Goal: Task Accomplishment & Management: Complete application form

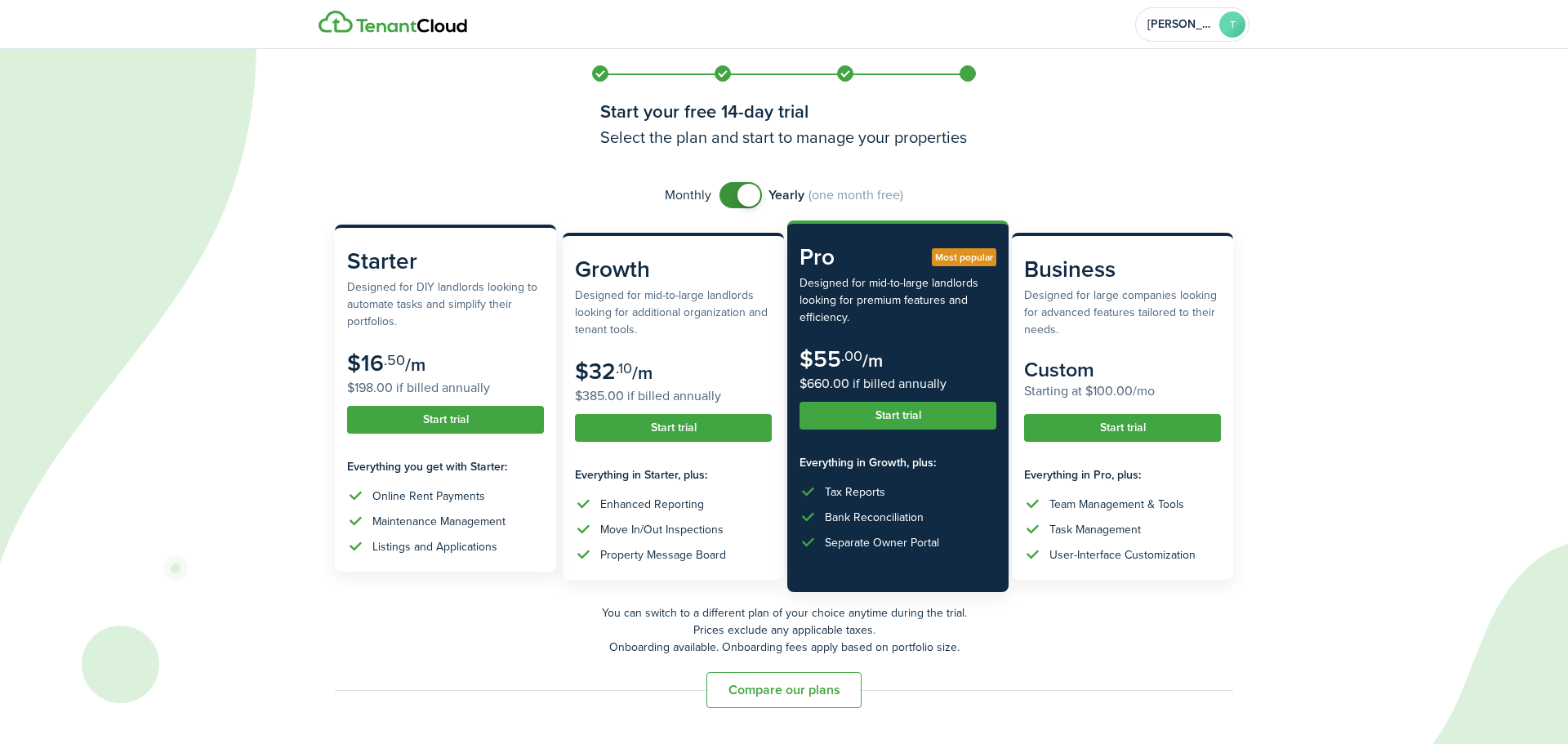
click at [451, 427] on button "Start trial" at bounding box center [445, 420] width 196 height 28
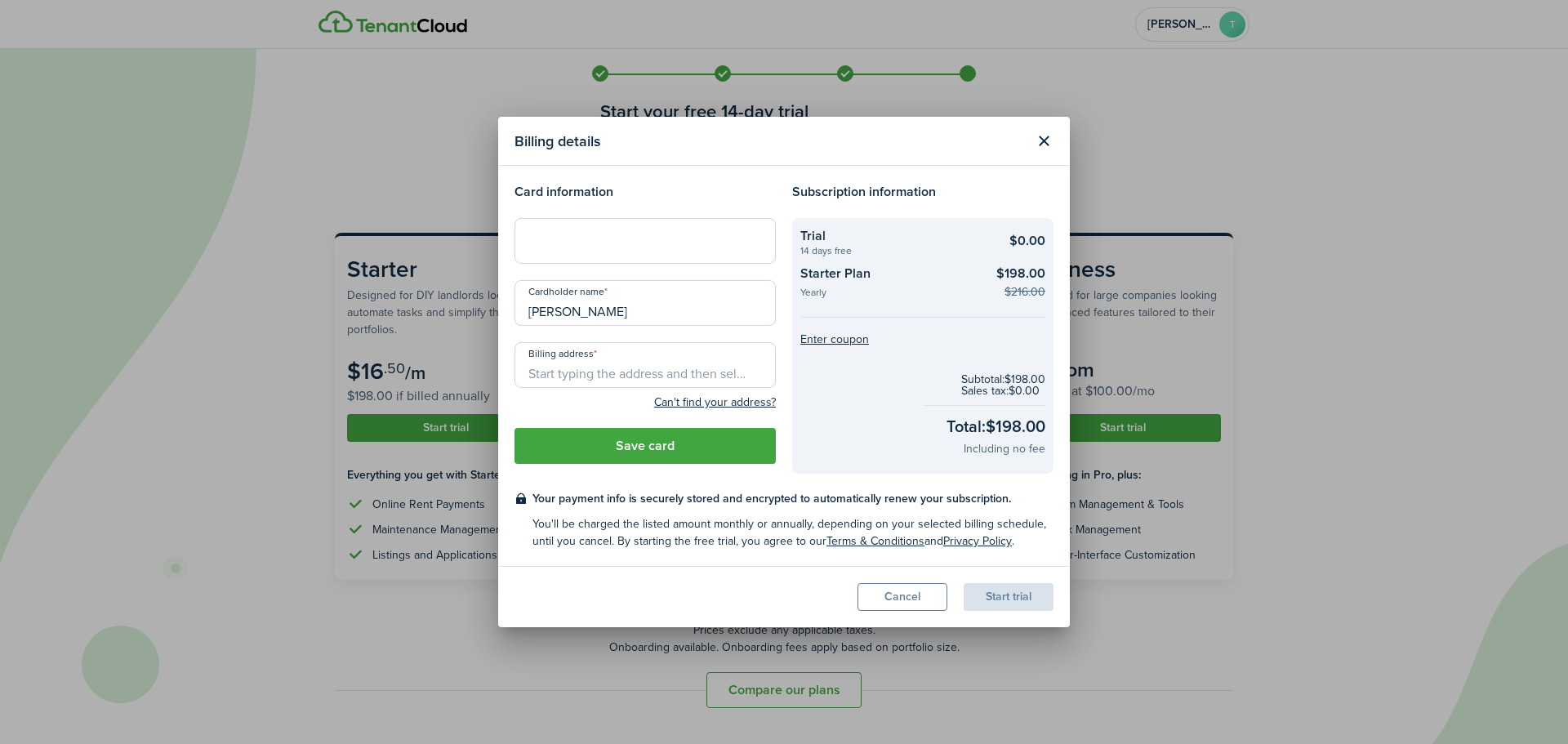
click at [574, 373] on input "Billing address" at bounding box center [644, 366] width 262 height 46
click at [548, 379] on input "Billing address" at bounding box center [644, 366] width 262 height 46
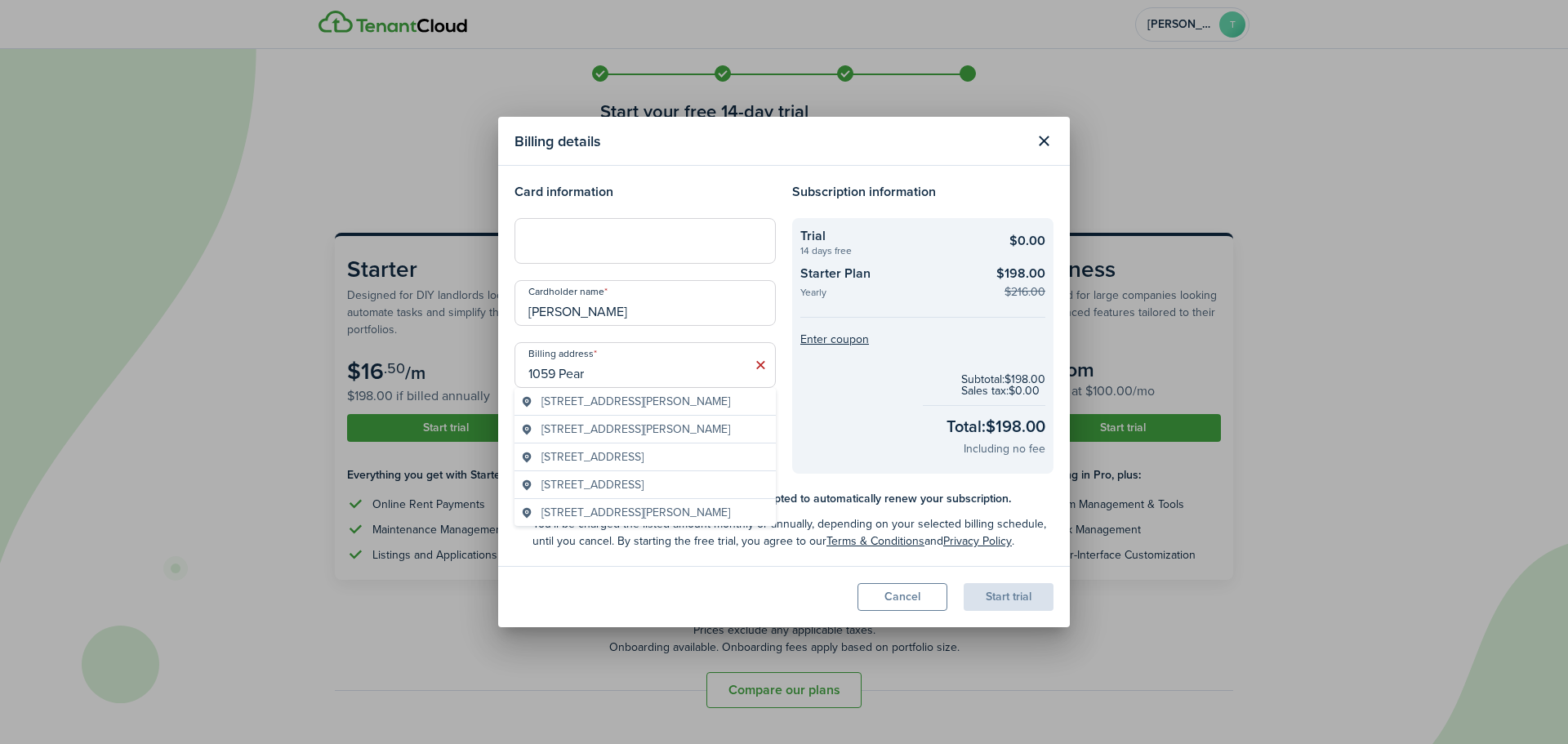
type input "1059 Pear"
click at [1039, 141] on button "Close modal" at bounding box center [1044, 141] width 28 height 28
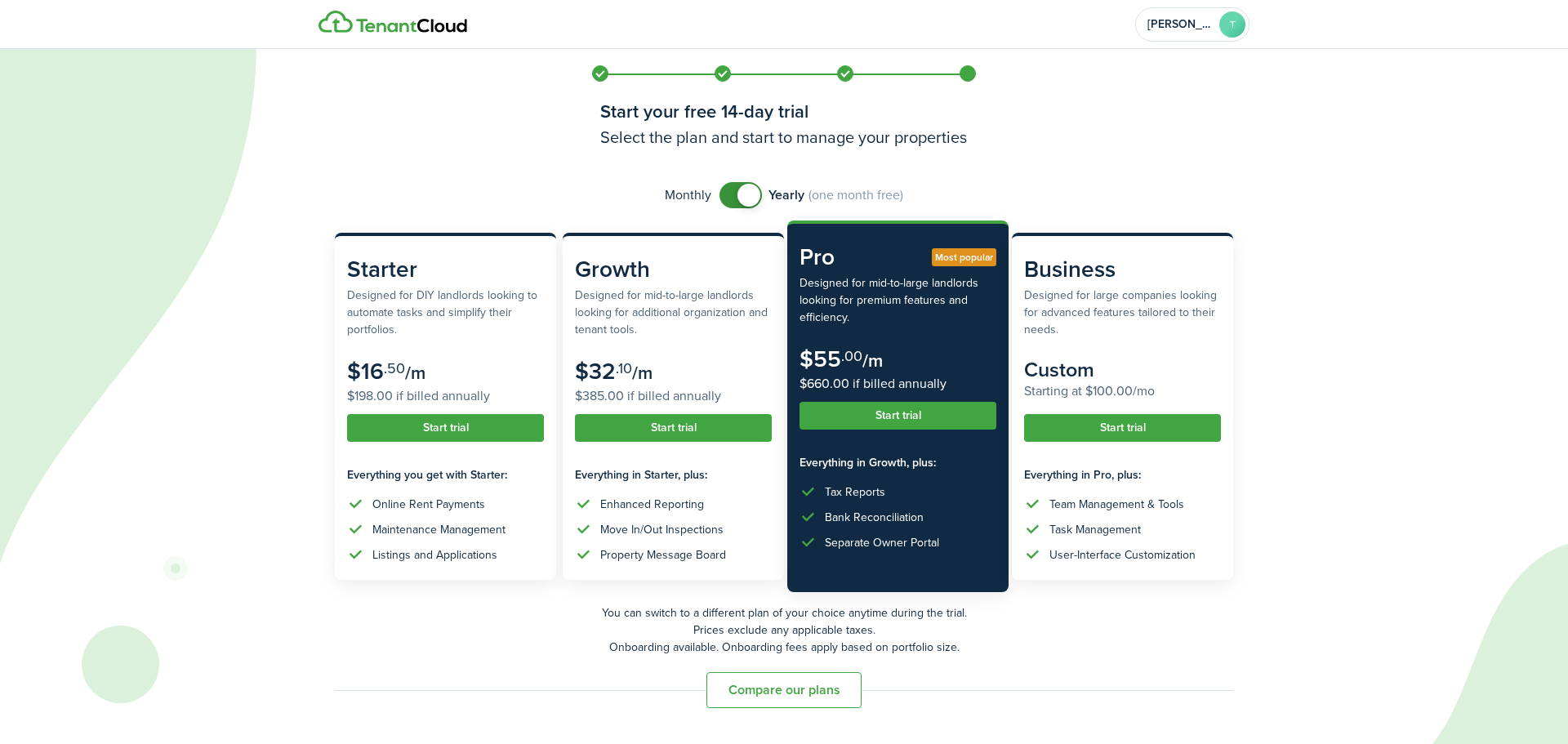
checkbox input "false"
click at [733, 192] on span at bounding box center [741, 195] width 17 height 26
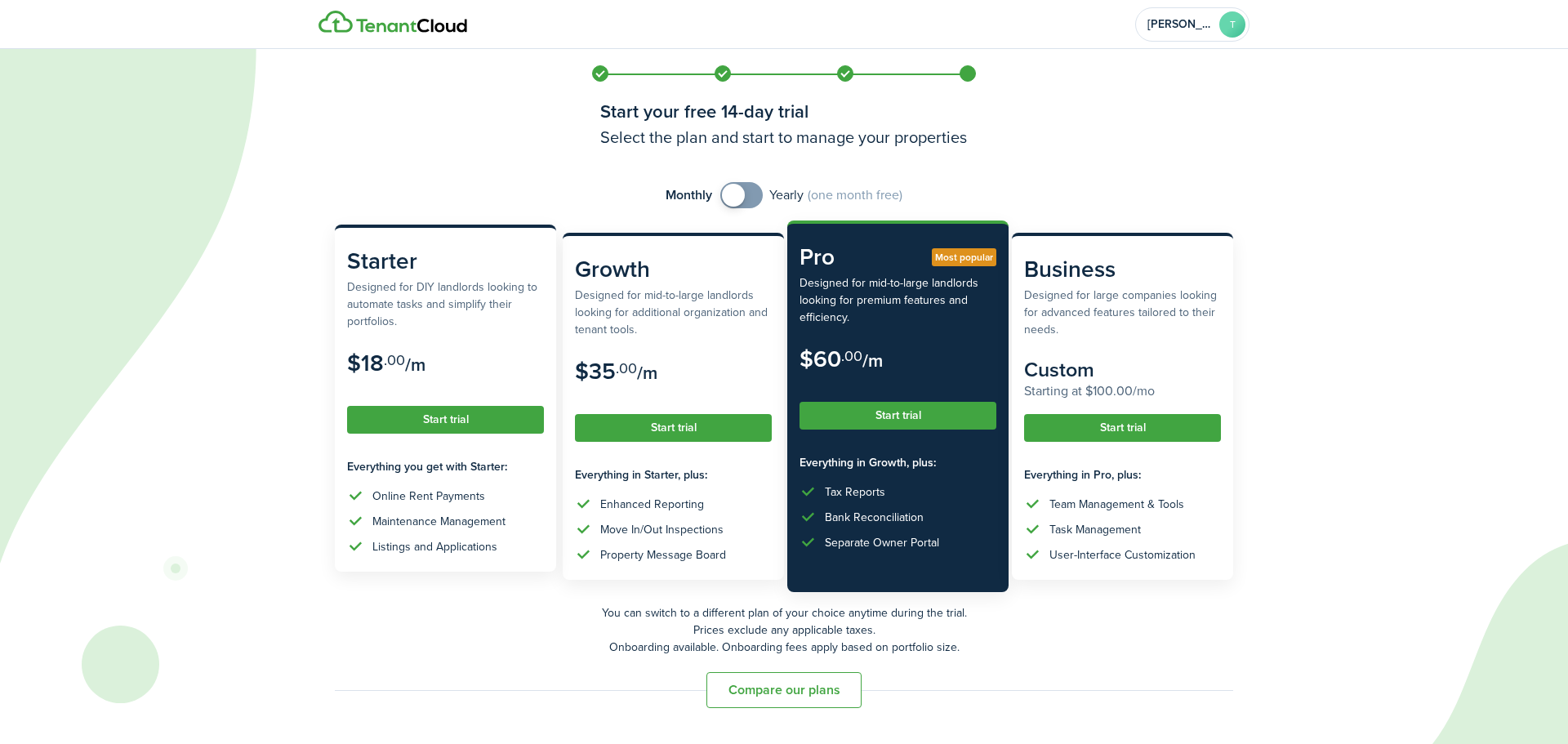
click at [513, 428] on button "Start trial" at bounding box center [445, 420] width 196 height 28
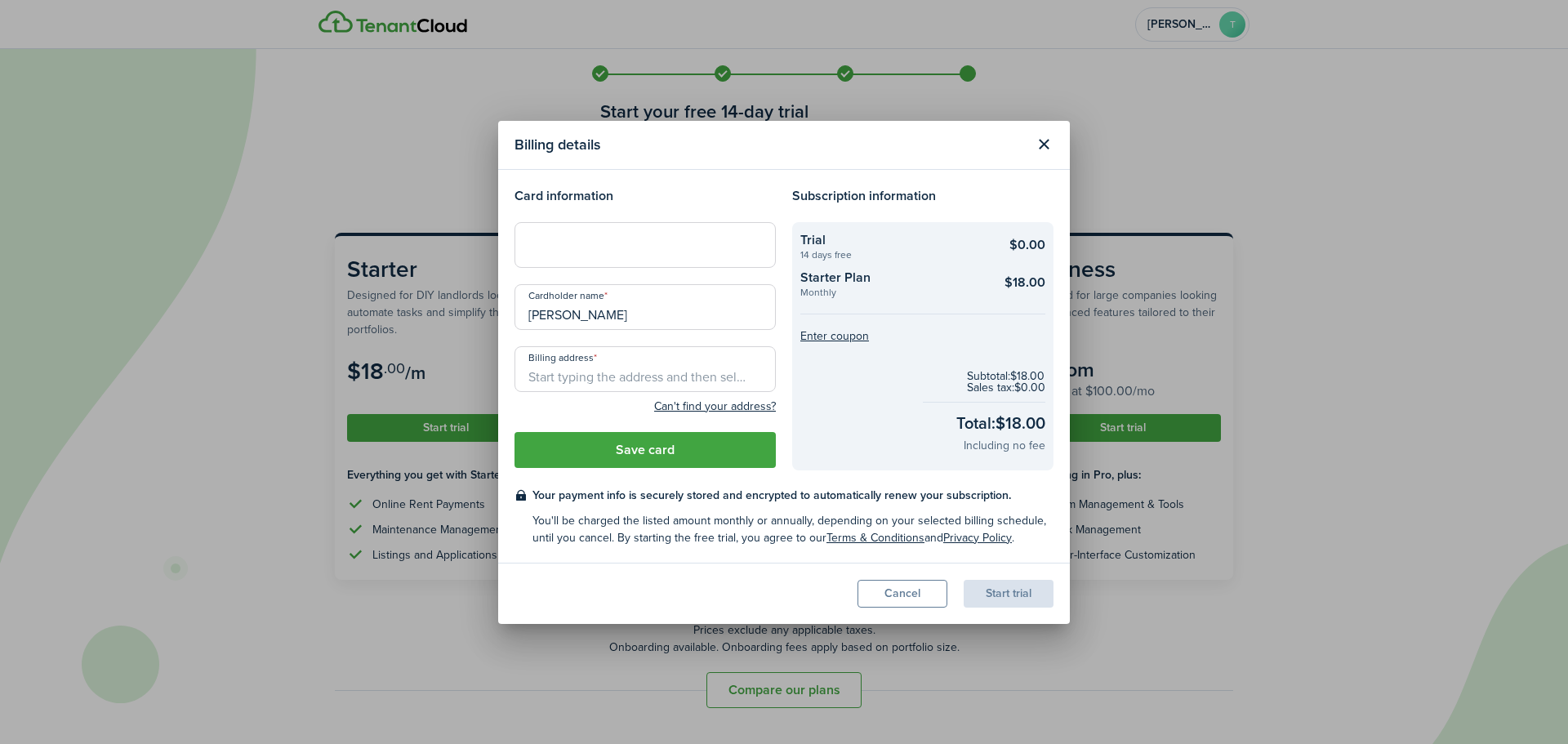
click at [563, 376] on input "Billing address" at bounding box center [644, 369] width 262 height 46
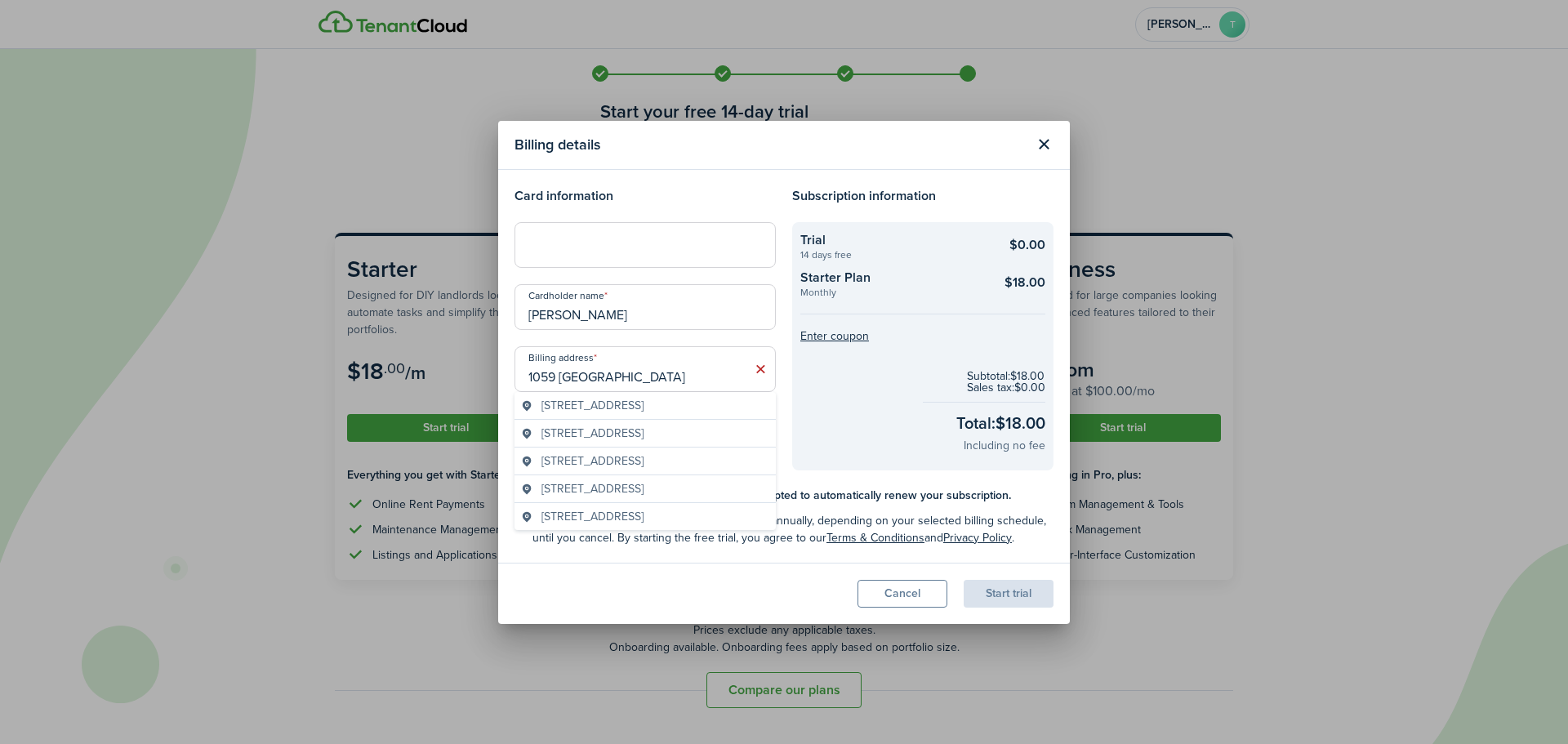
click at [815, 396] on checkout-total "Subtotal: $18.00 Sales tax: $0.00 Total: $18.00 Including no fee" at bounding box center [923, 411] width 245 height 107
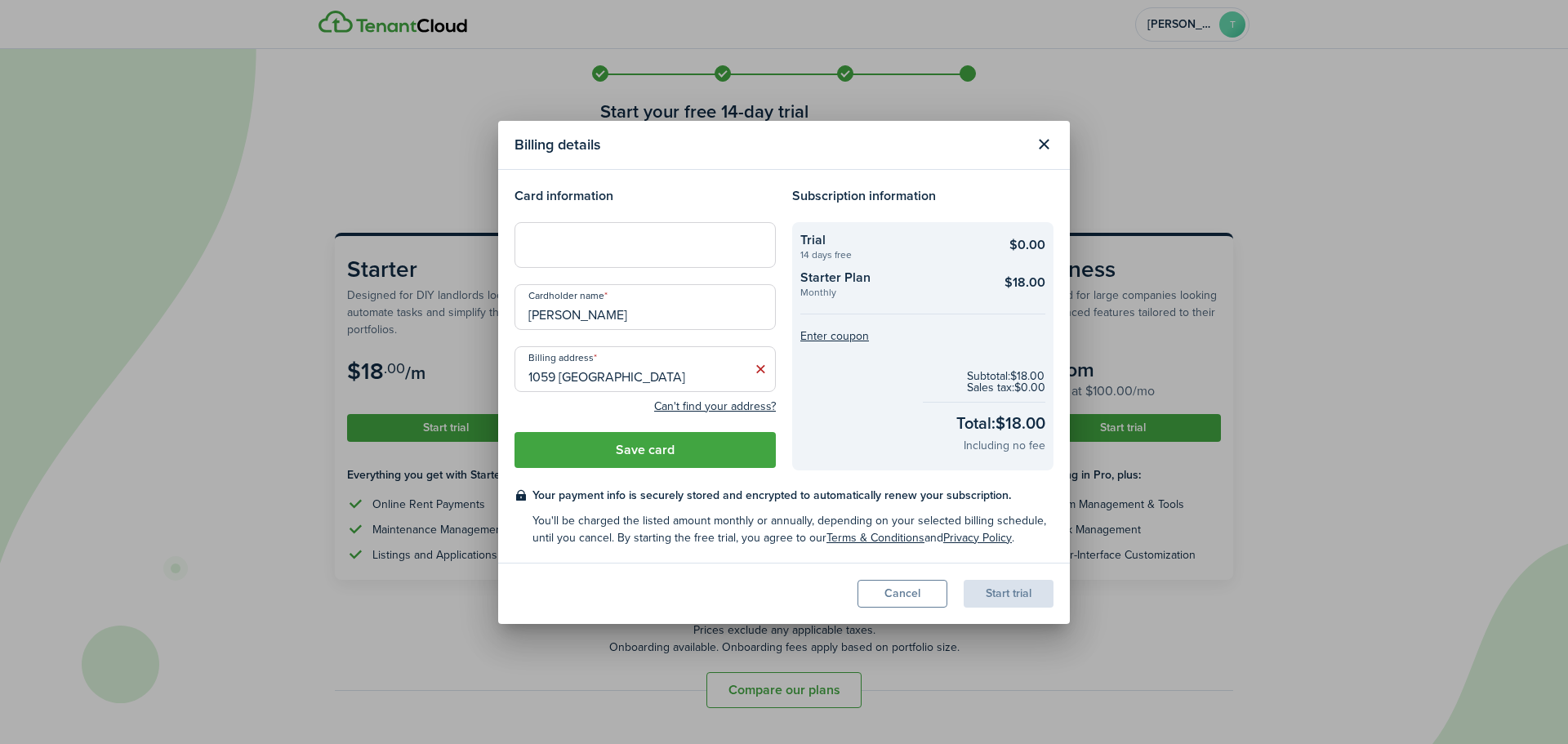
click at [646, 380] on input "1059 [GEOGRAPHIC_DATA]" at bounding box center [644, 369] width 262 height 46
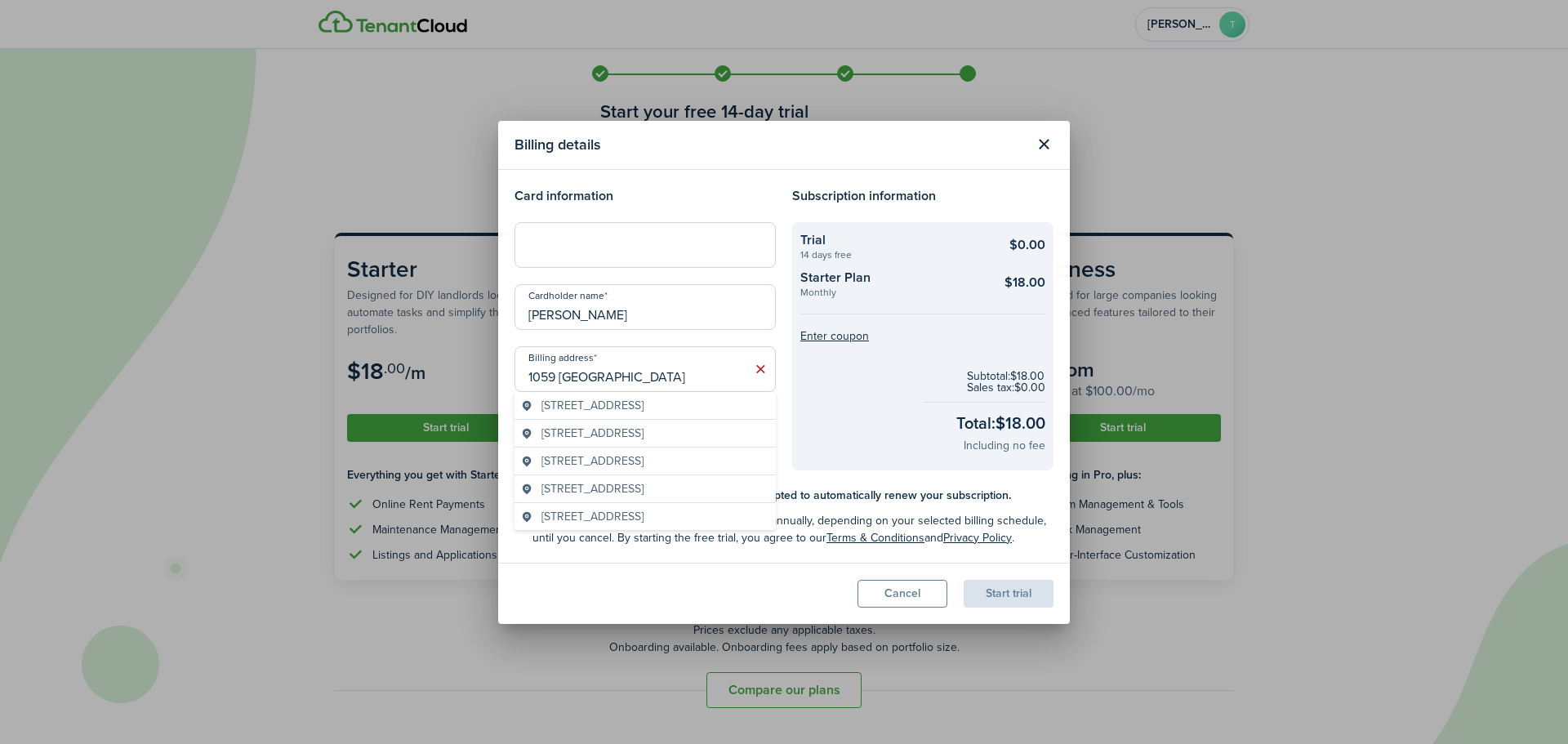
click at [644, 402] on span "[STREET_ADDRESS]" at bounding box center [592, 405] width 102 height 17
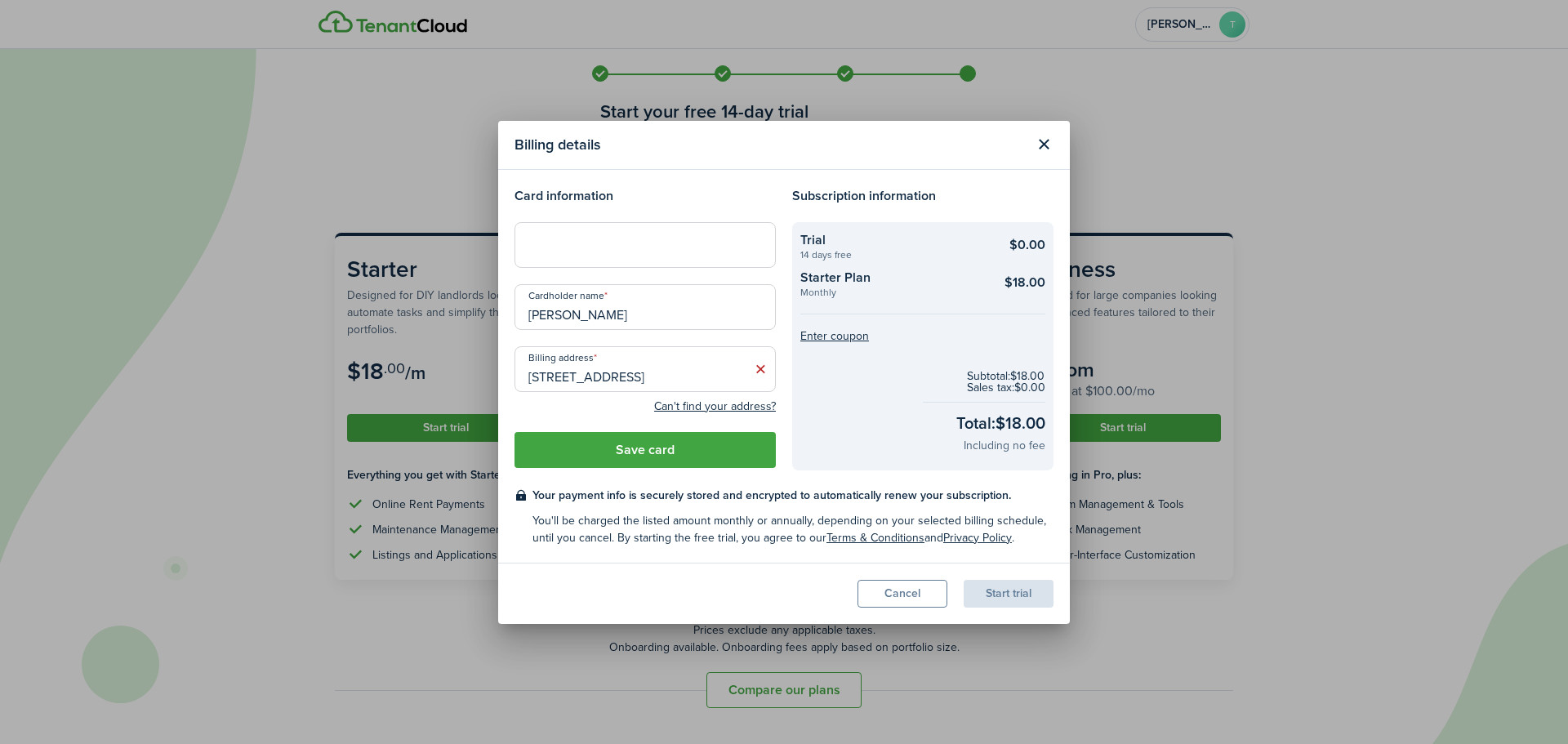
click at [716, 383] on input "[STREET_ADDRESS]" at bounding box center [644, 369] width 262 height 46
click at [745, 381] on input "[STREET_ADDRESS]" at bounding box center [644, 369] width 262 height 46
click at [749, 381] on input "[STREET_ADDRESS]" at bounding box center [644, 369] width 262 height 46
click at [749, 381] on control-autocomplete-input "Billing address [STREET_ADDRESS]" at bounding box center [644, 369] width 262 height 46
click at [722, 385] on input "[STREET_ADDRESS]" at bounding box center [644, 369] width 262 height 46
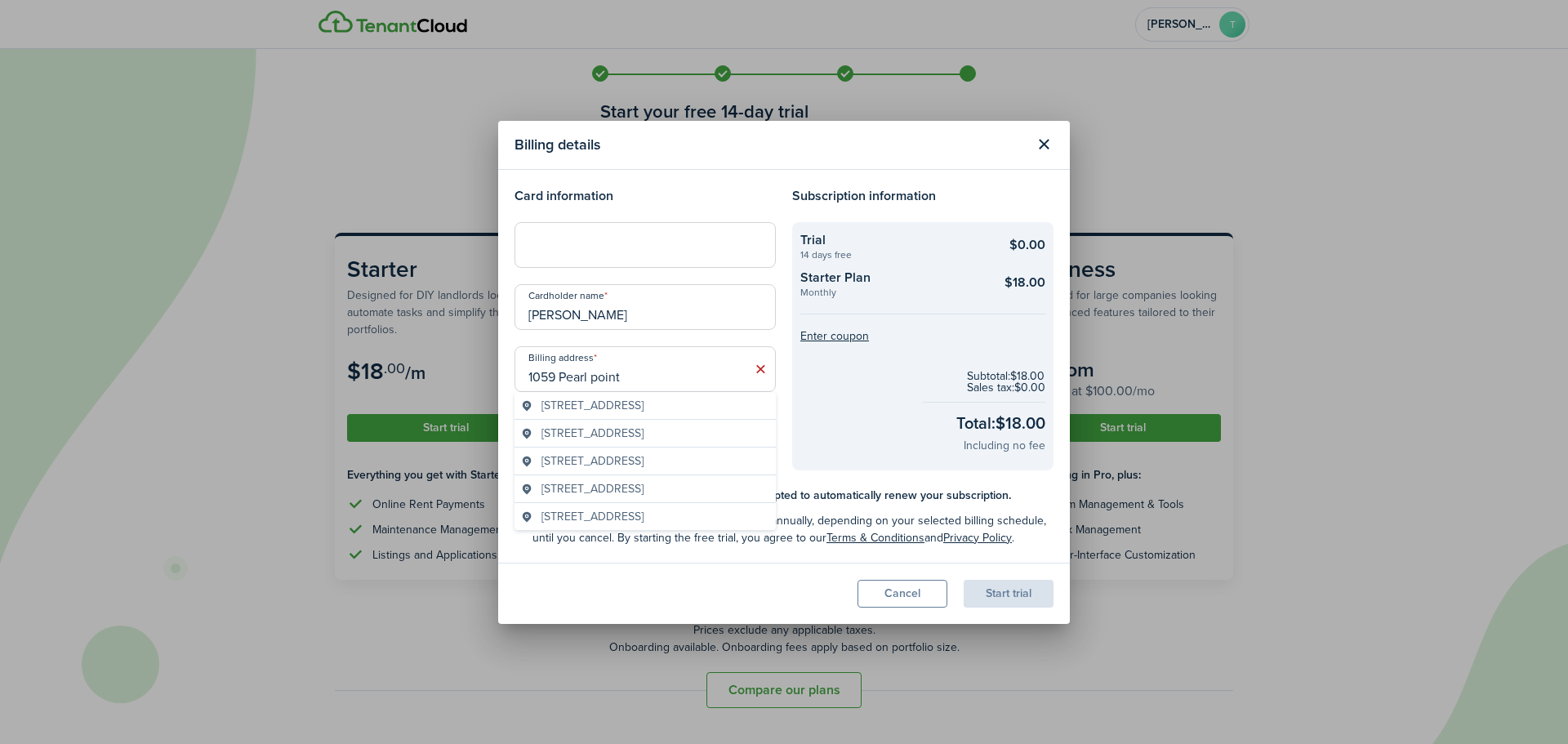
click at [644, 432] on span "[STREET_ADDRESS]" at bounding box center [592, 434] width 102 height 17
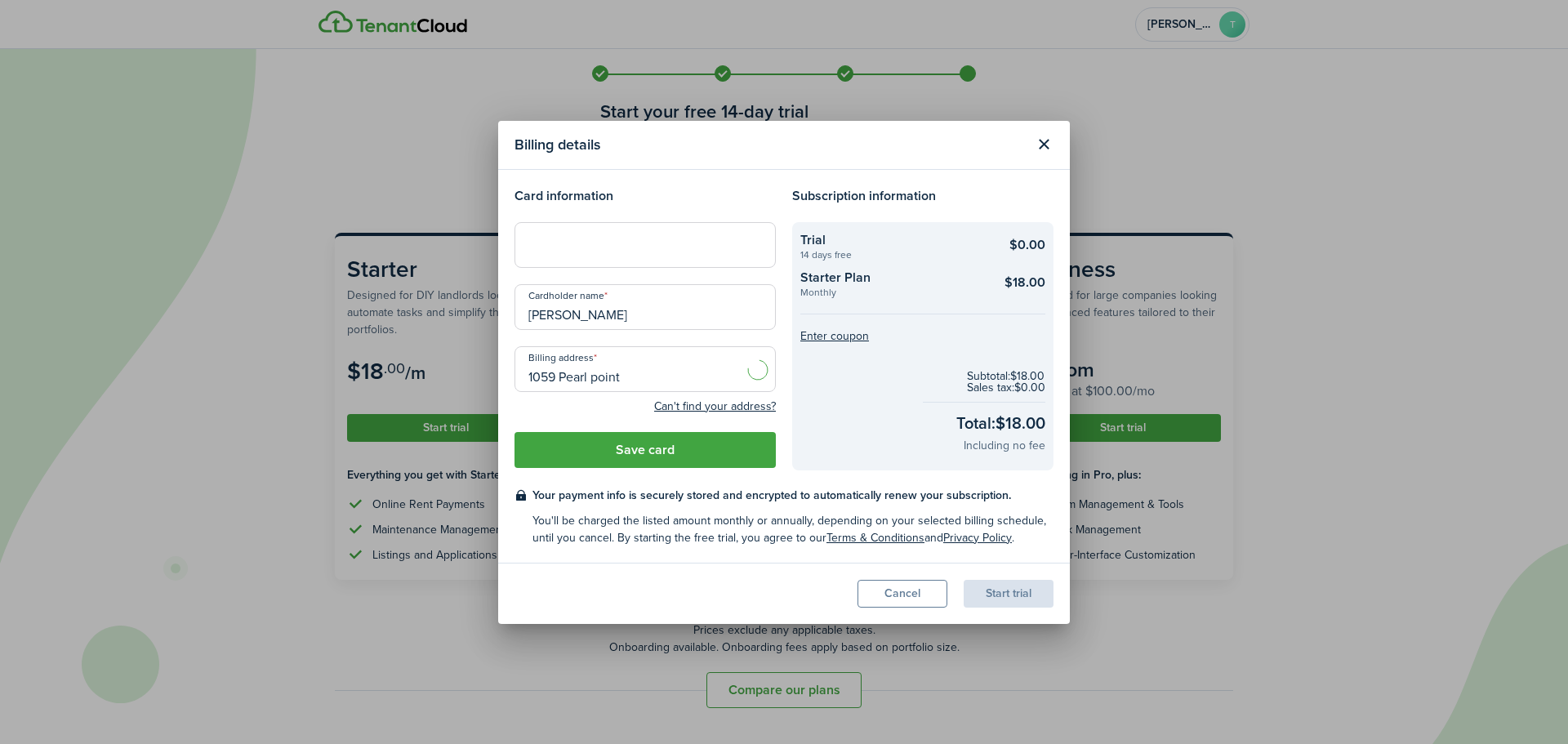
type input "[STREET_ADDRESS]"
click at [577, 235] on div at bounding box center [644, 245] width 262 height 46
click at [576, 254] on div at bounding box center [644, 245] width 262 height 46
click at [659, 456] on button "Save card" at bounding box center [644, 450] width 262 height 36
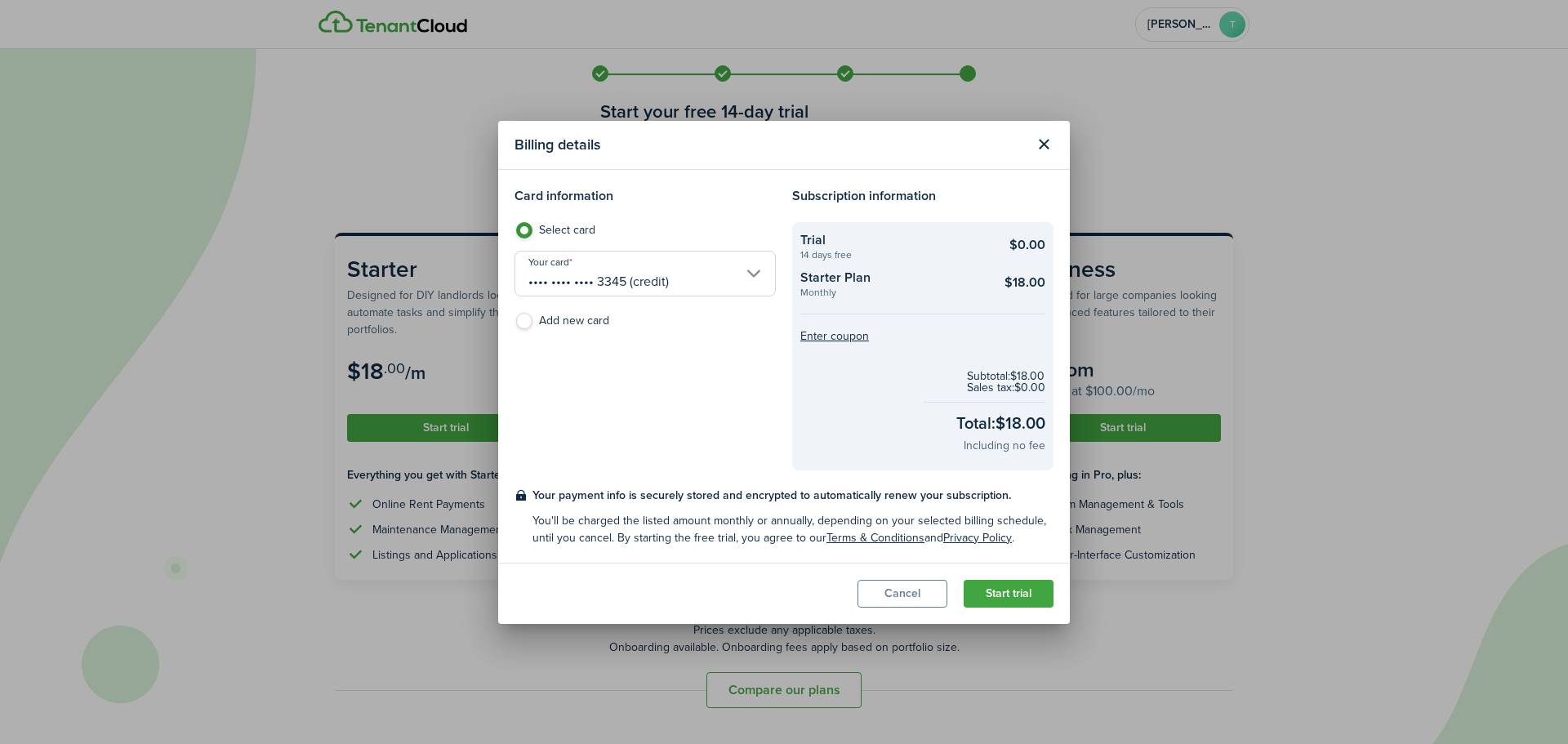
click at [999, 593] on button "Start trial" at bounding box center [1009, 594] width 90 height 28
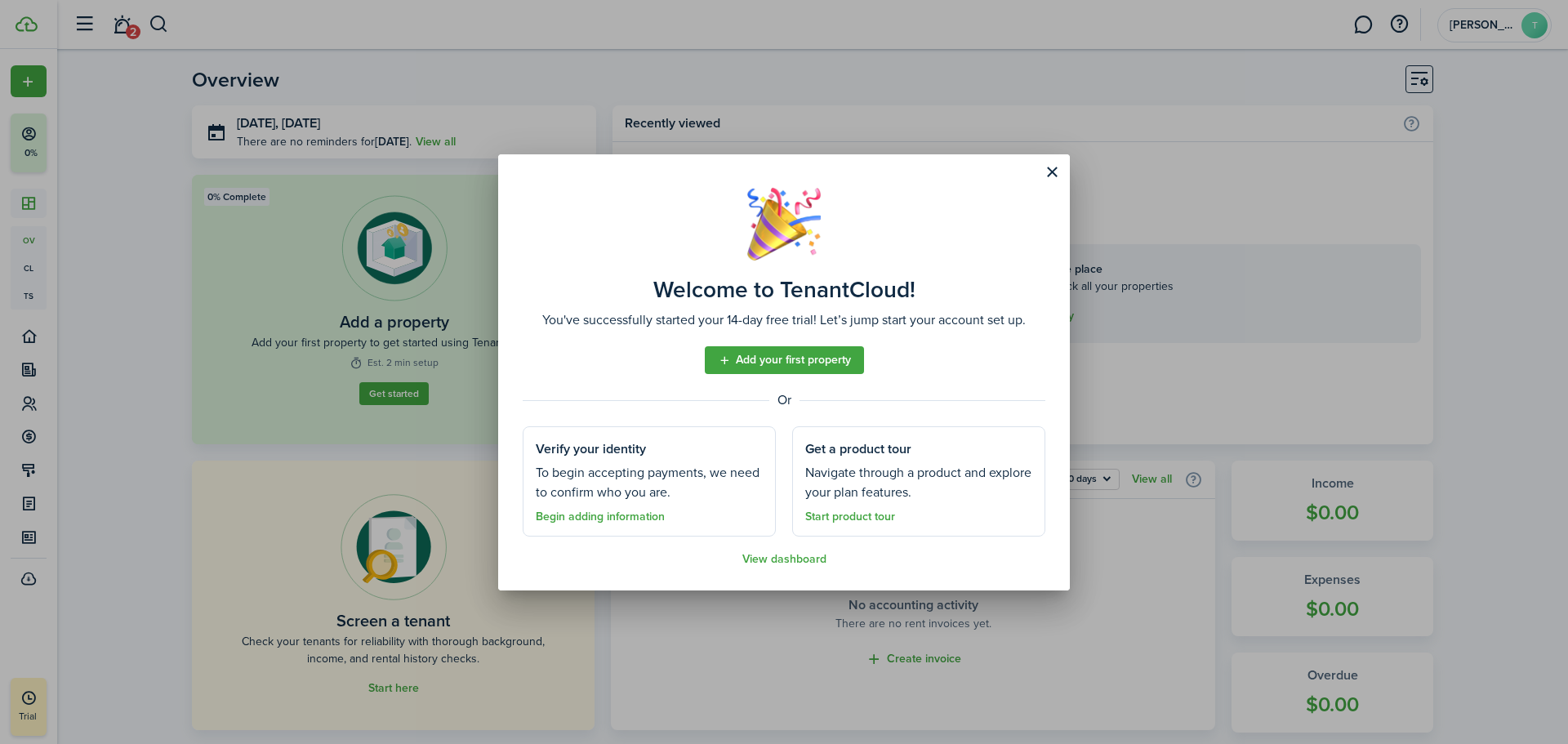
click at [618, 518] on link "Begin adding information" at bounding box center [600, 517] width 129 height 13
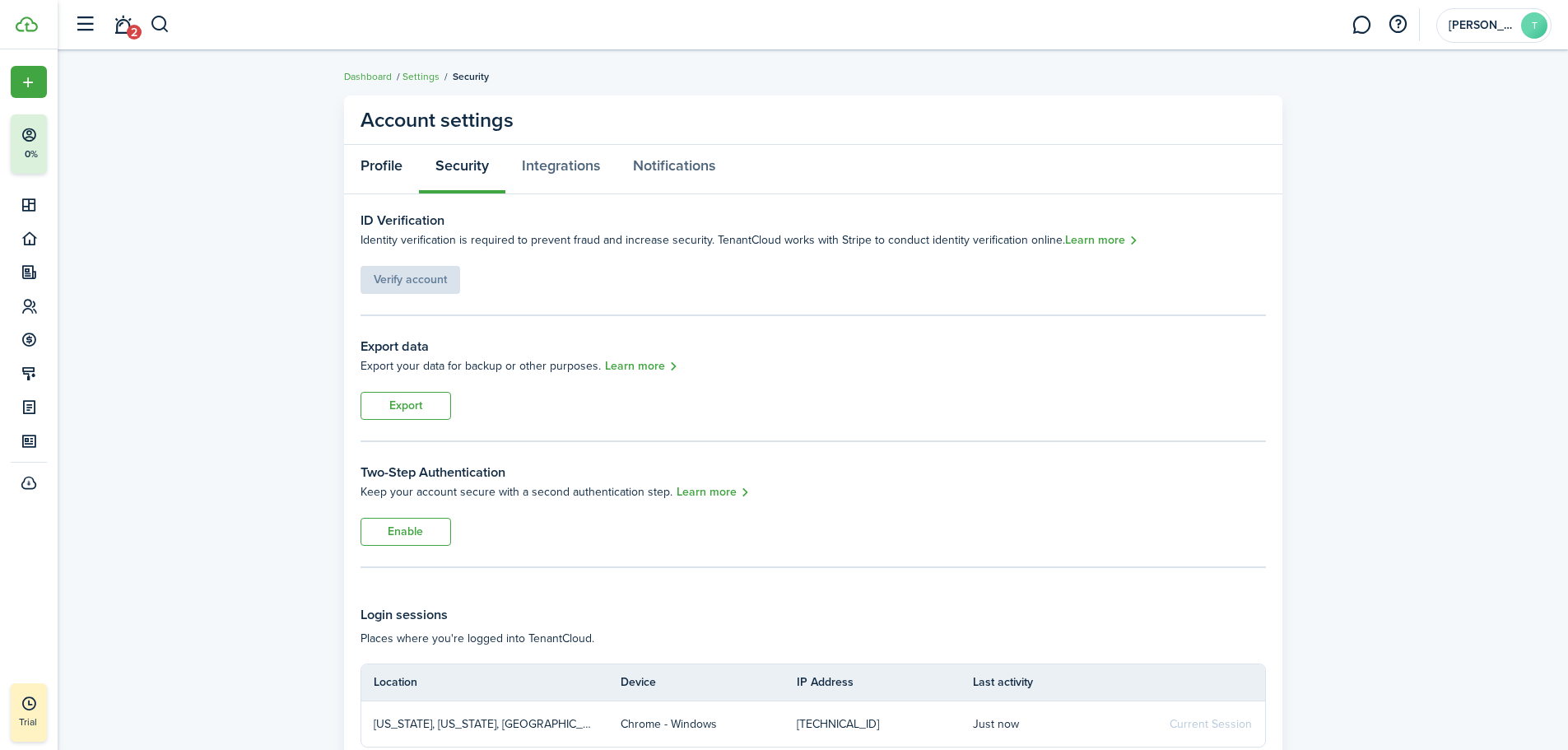
click at [387, 166] on link "Profile" at bounding box center [381, 169] width 75 height 49
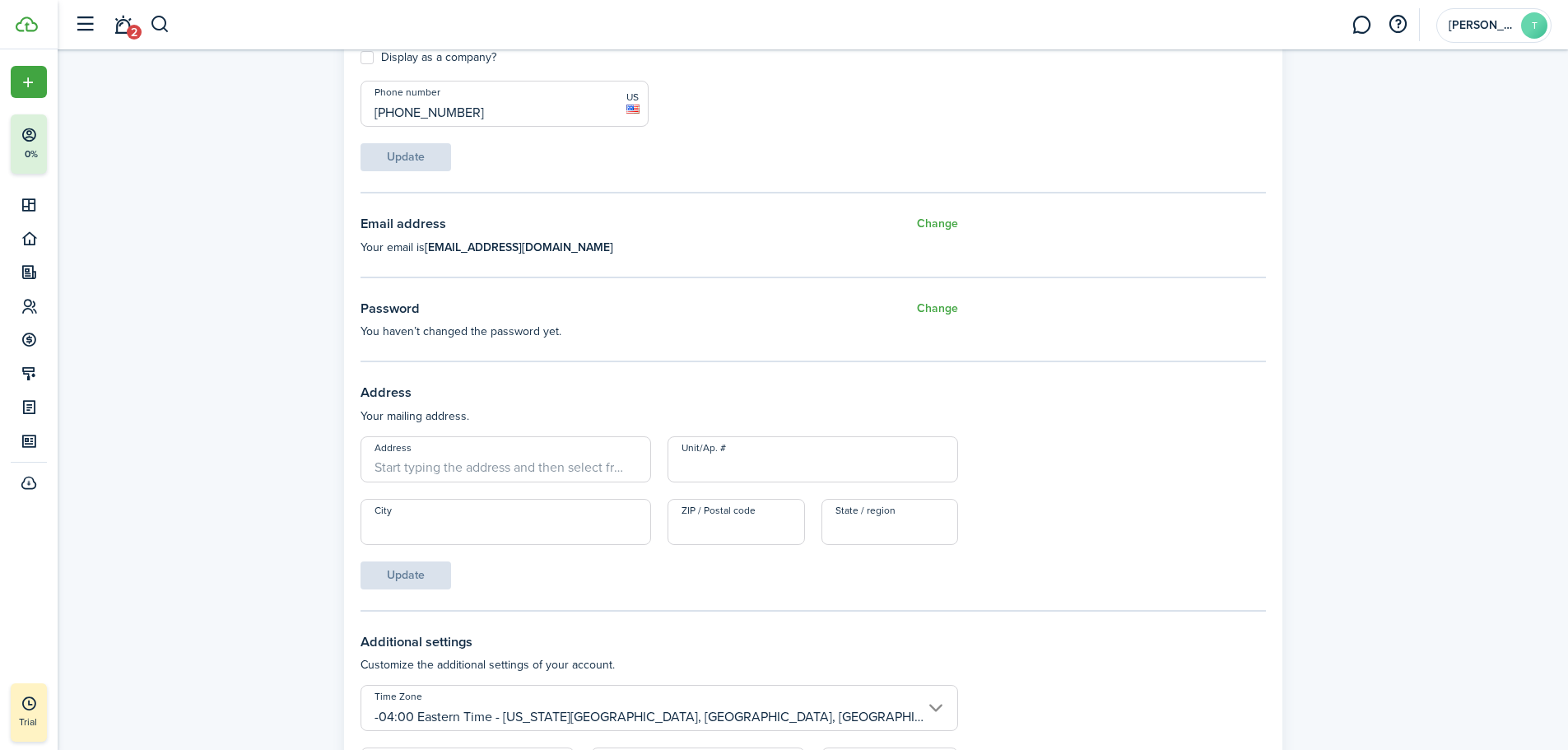
scroll to position [334, 0]
click at [1460, 406] on account-settings-layout "Account settings Profile Security Integrations Notifications Profile details Yo…" at bounding box center [813, 369] width 1511 height 1233
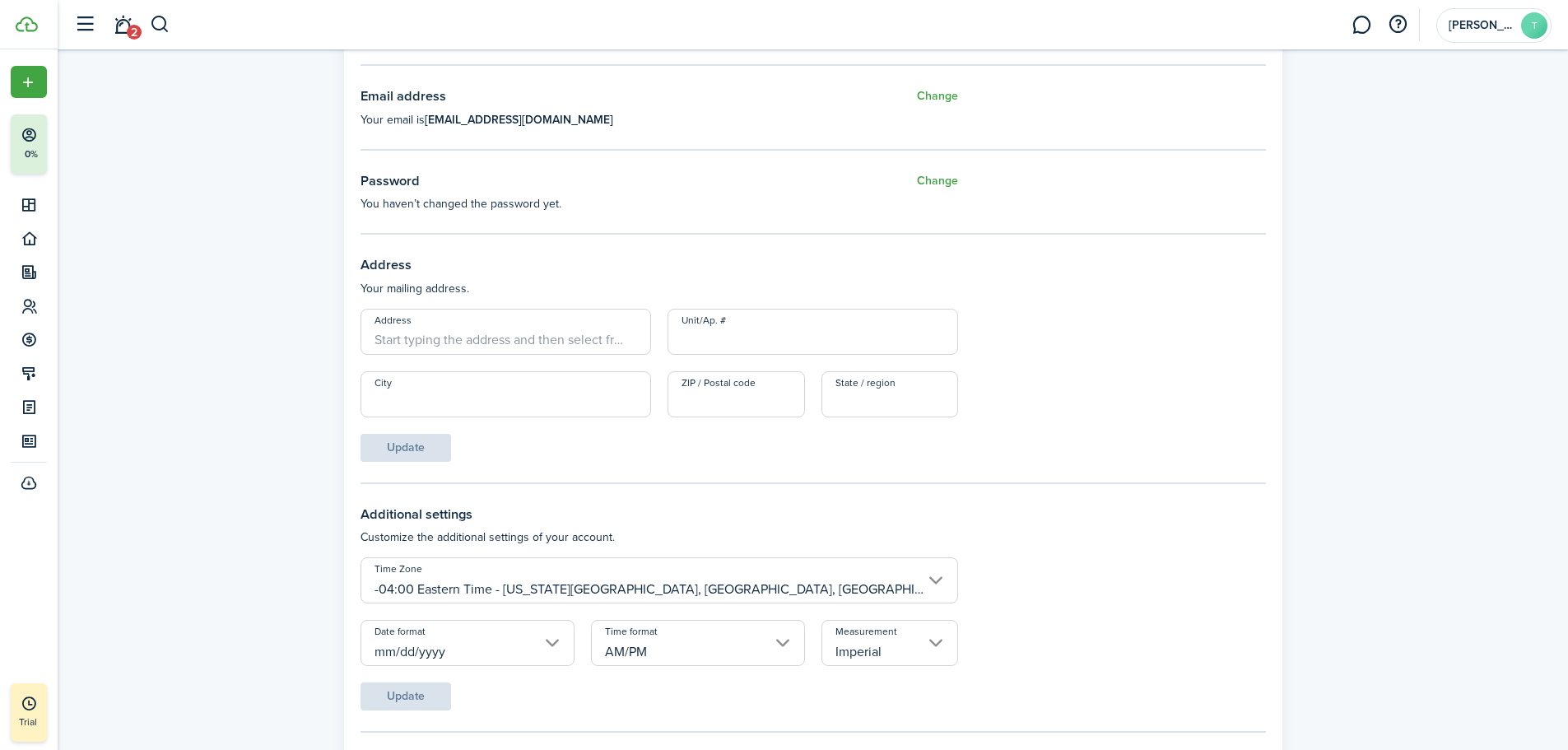
scroll to position [462, 0]
click at [474, 338] on input "Address" at bounding box center [506, 331] width 291 height 46
click at [618, 392] on geo-item "[STREET_ADDRESS]" at bounding box center [506, 395] width 278 height 18
type input "[STREET_ADDRESS]"
type input "[GEOGRAPHIC_DATA]"
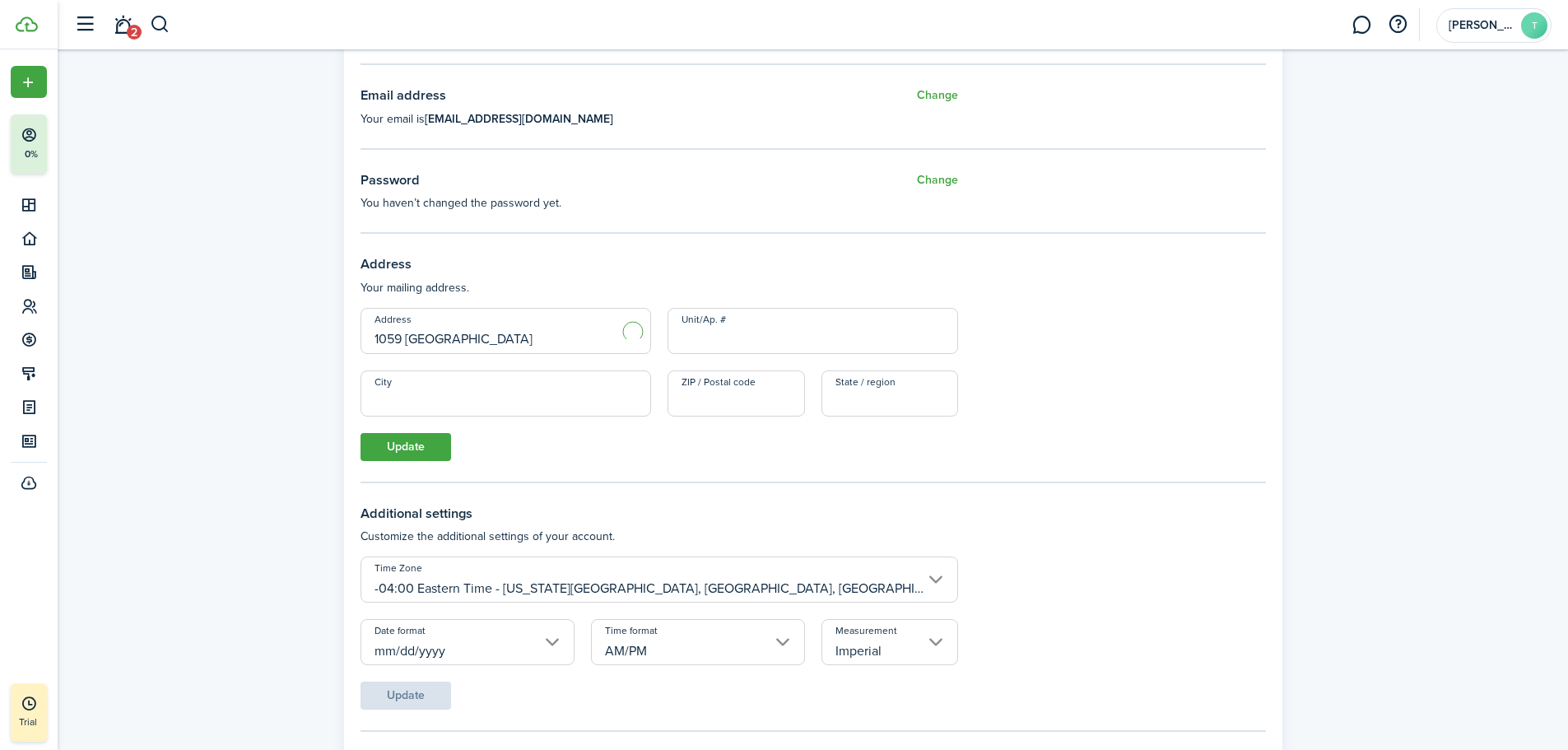
type input "30328"
type input "GA"
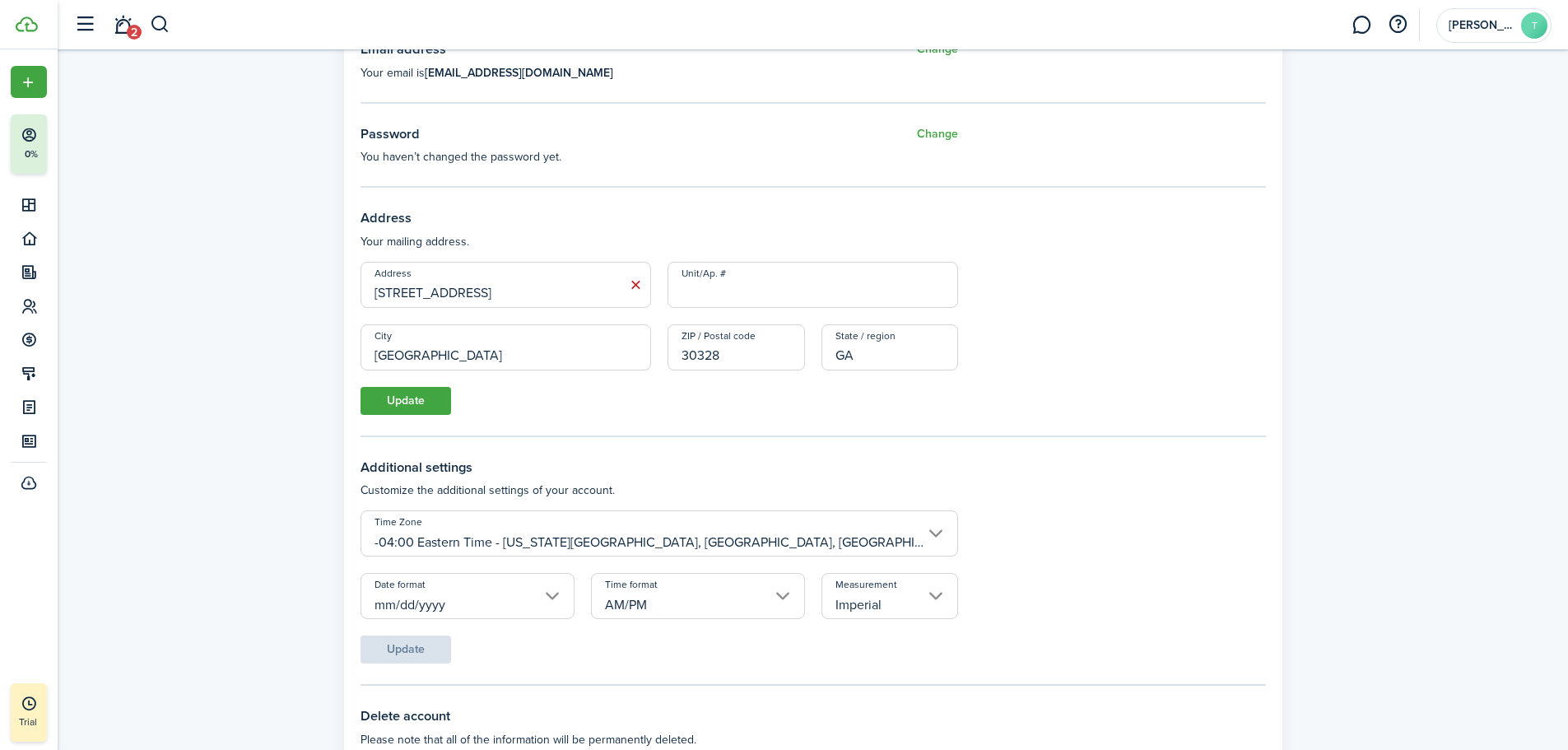
scroll to position [509, 0]
click at [417, 394] on button "Update" at bounding box center [406, 400] width 91 height 28
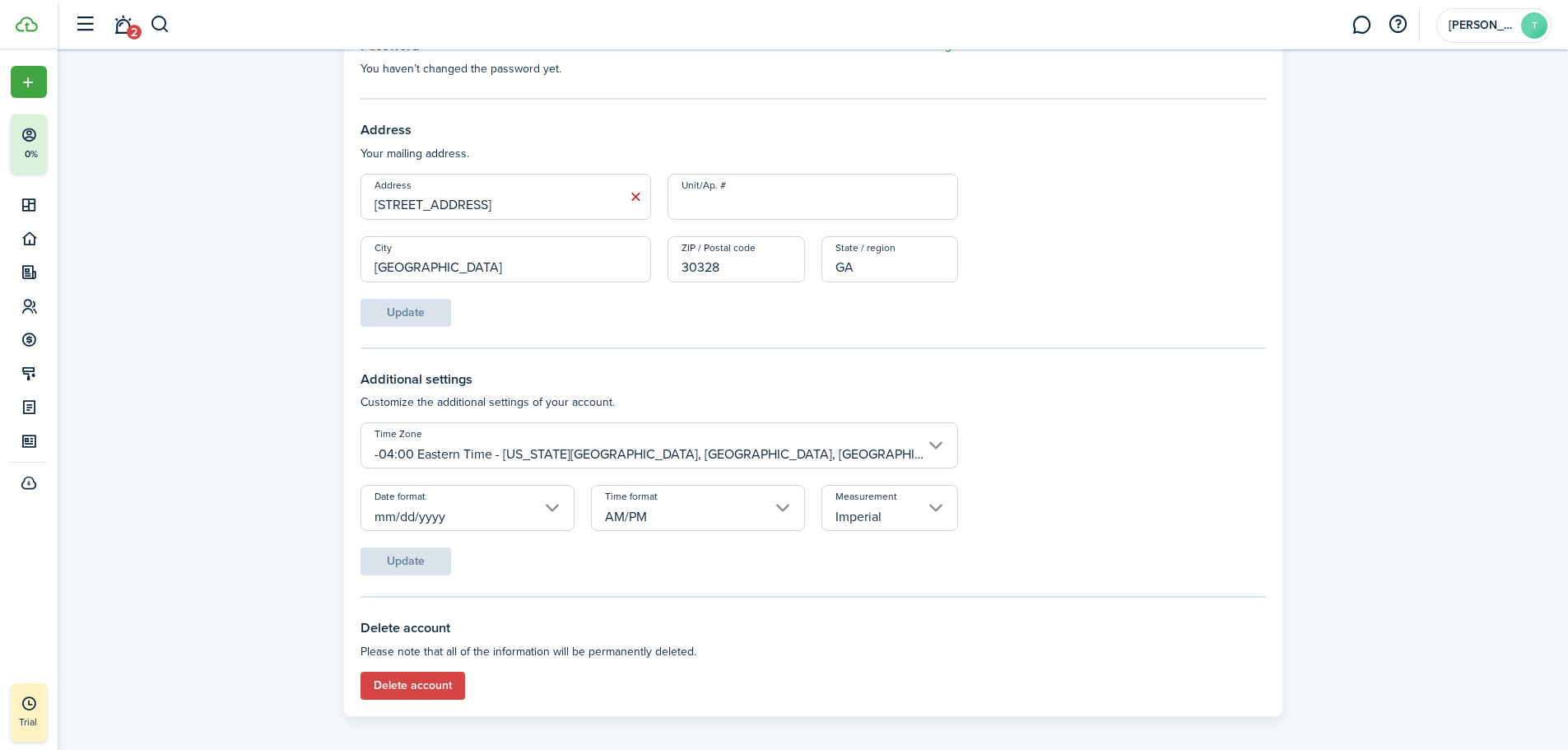
scroll to position [607, 0]
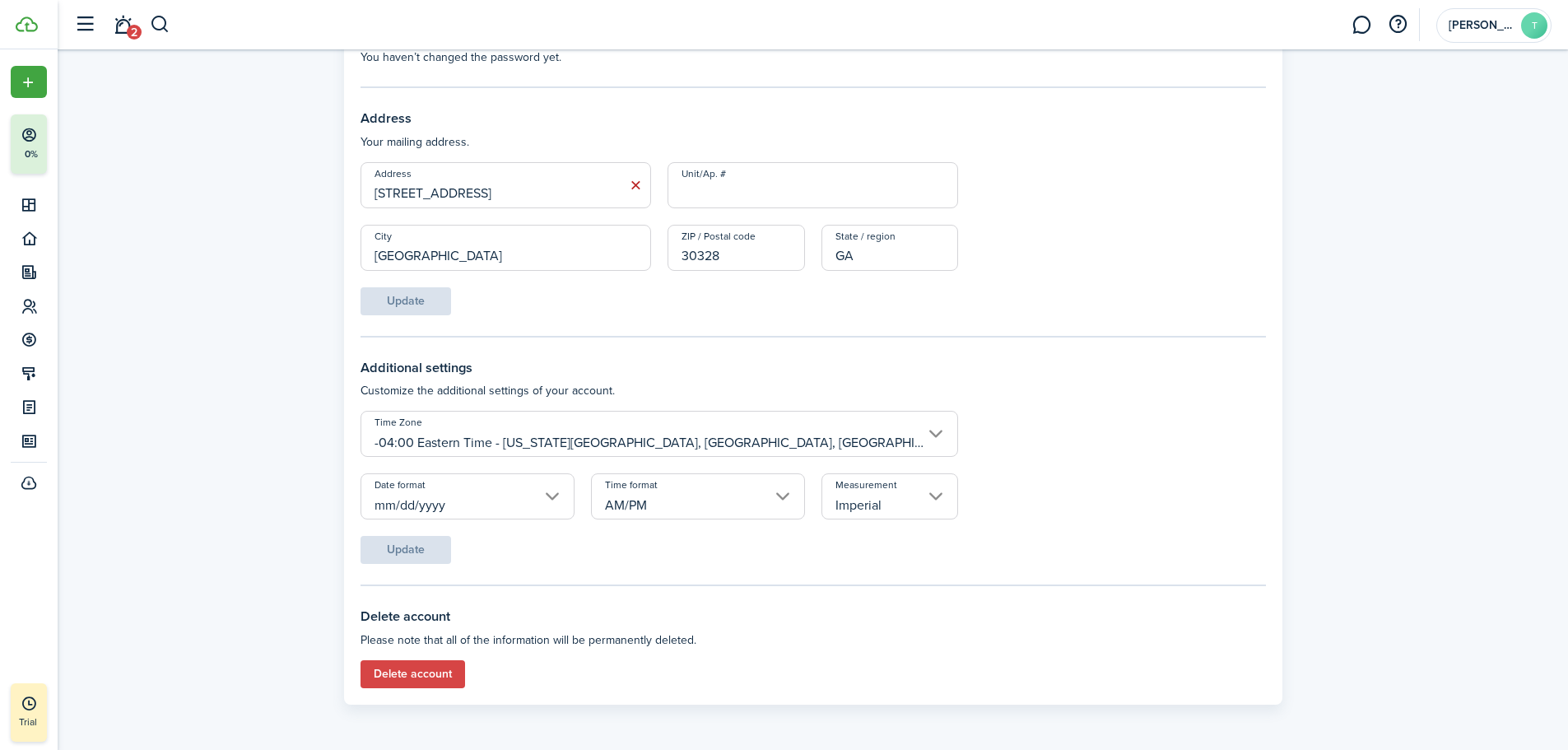
click at [944, 439] on input "-04:00 Eastern Time - [US_STATE][GEOGRAPHIC_DATA], [GEOGRAPHIC_DATA], [GEOGRAPH…" at bounding box center [660, 434] width 599 height 46
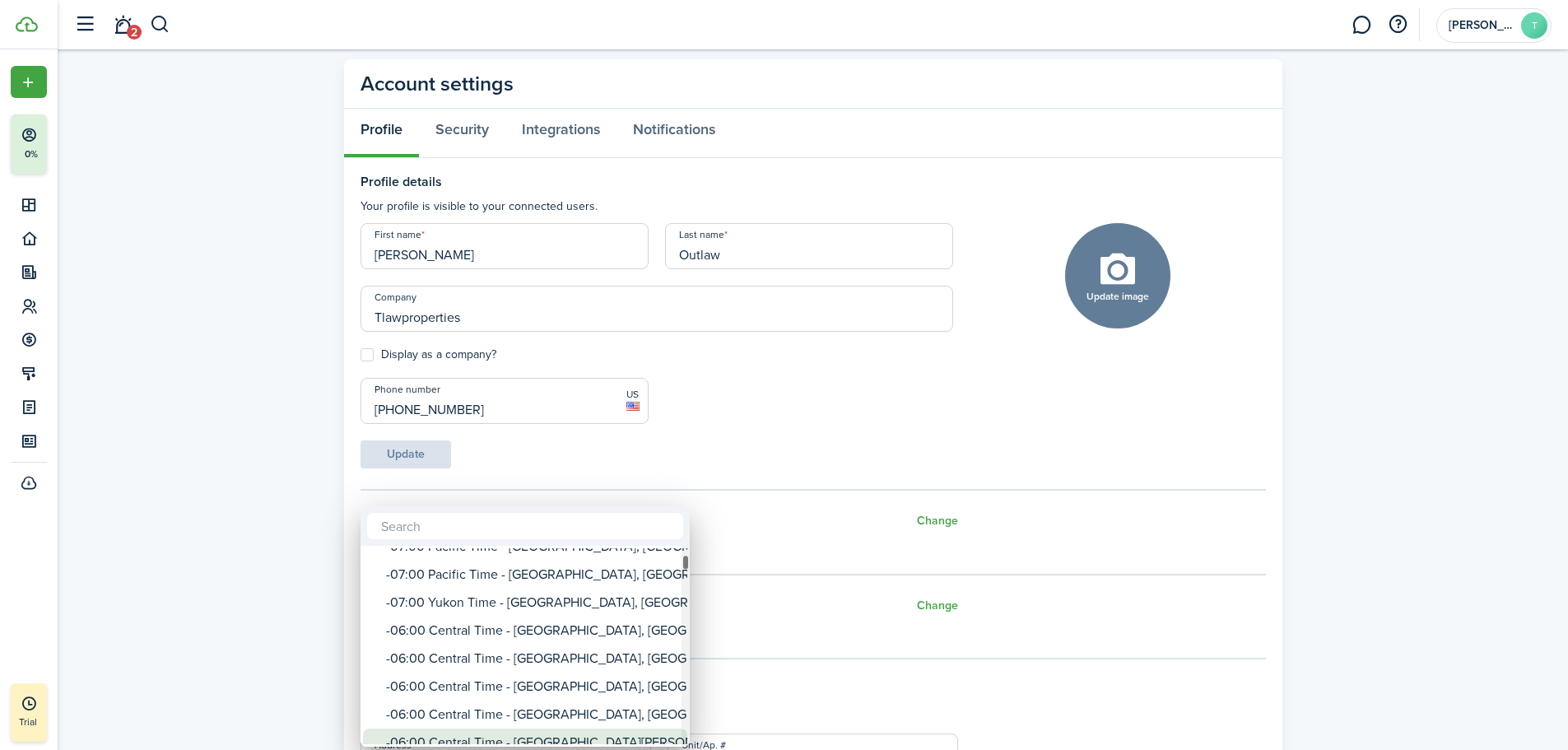
scroll to position [0, 0]
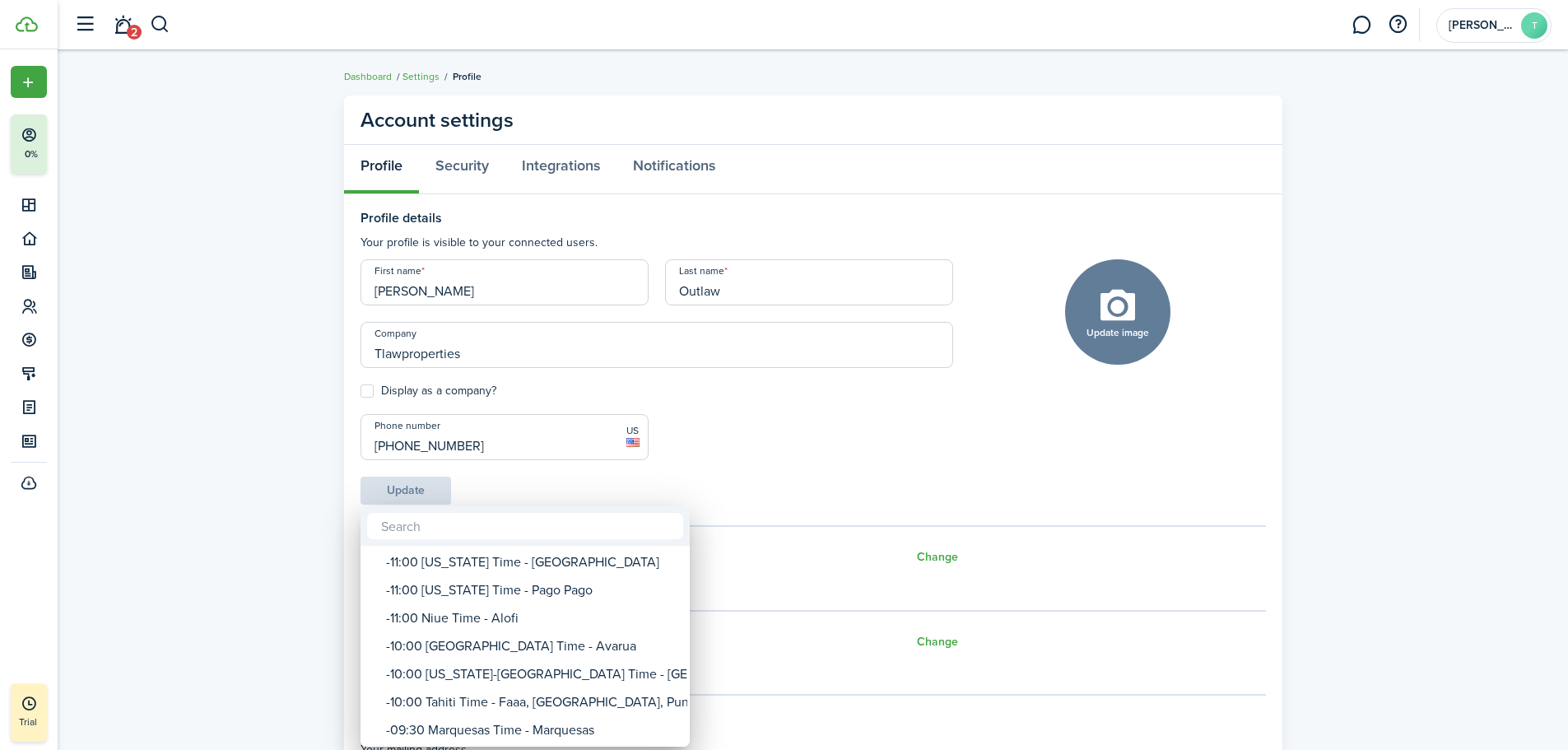
click at [751, 444] on div at bounding box center [784, 375] width 1832 height 1014
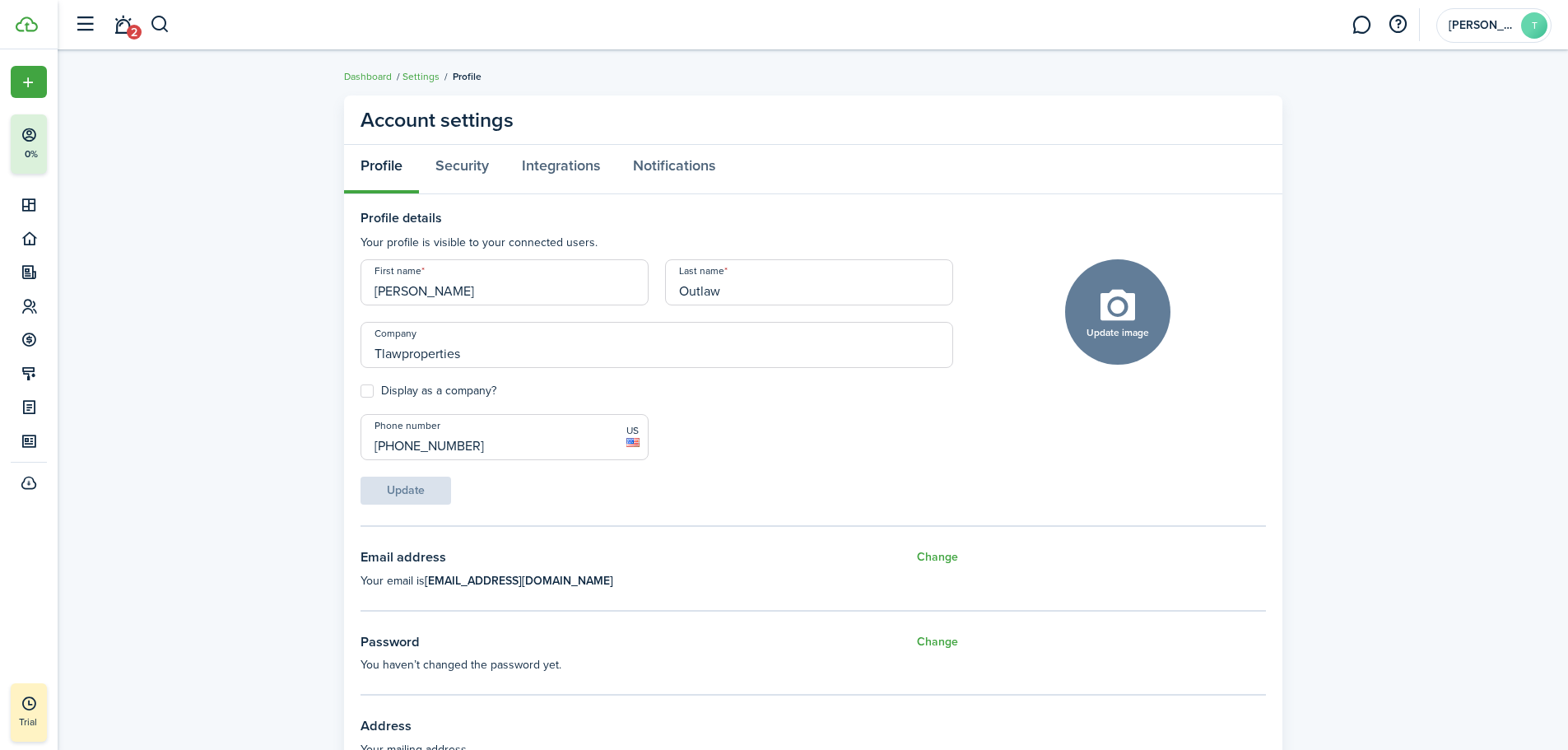
scroll to position [607, 0]
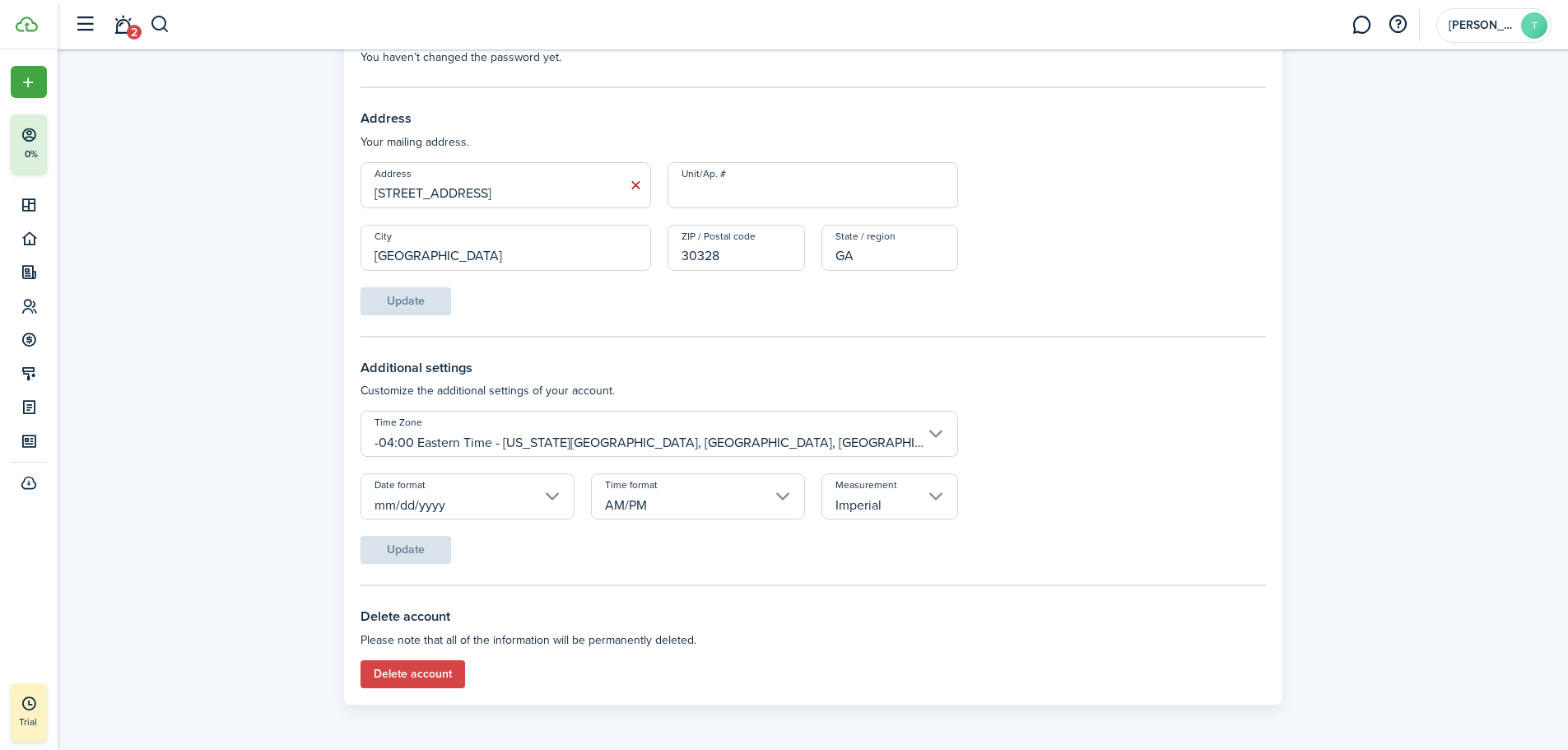
click at [548, 499] on input "mm/dd/yyyy" at bounding box center [467, 496] width 214 height 46
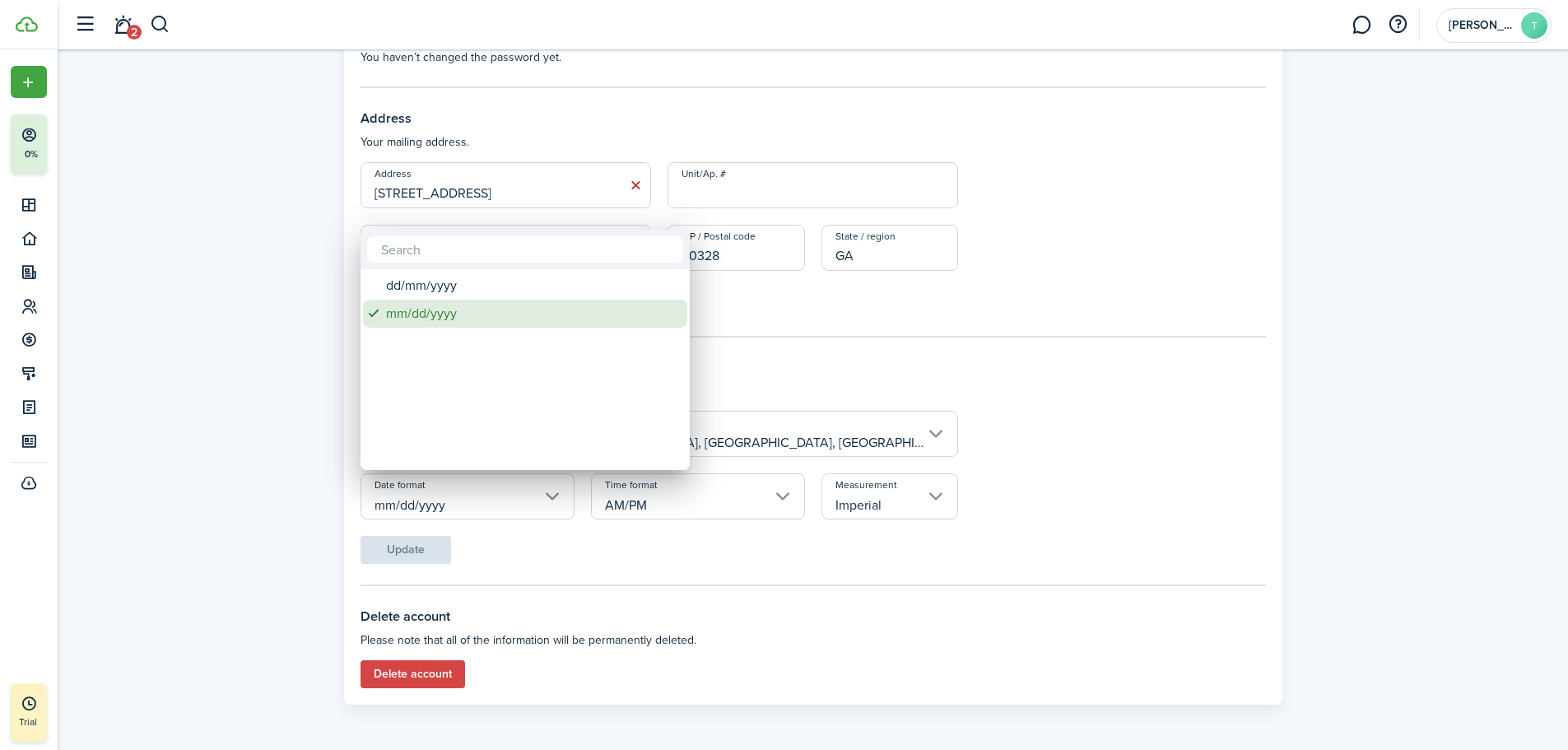
click at [429, 314] on div "mm/dd/yyyy" at bounding box center [531, 314] width 292 height 28
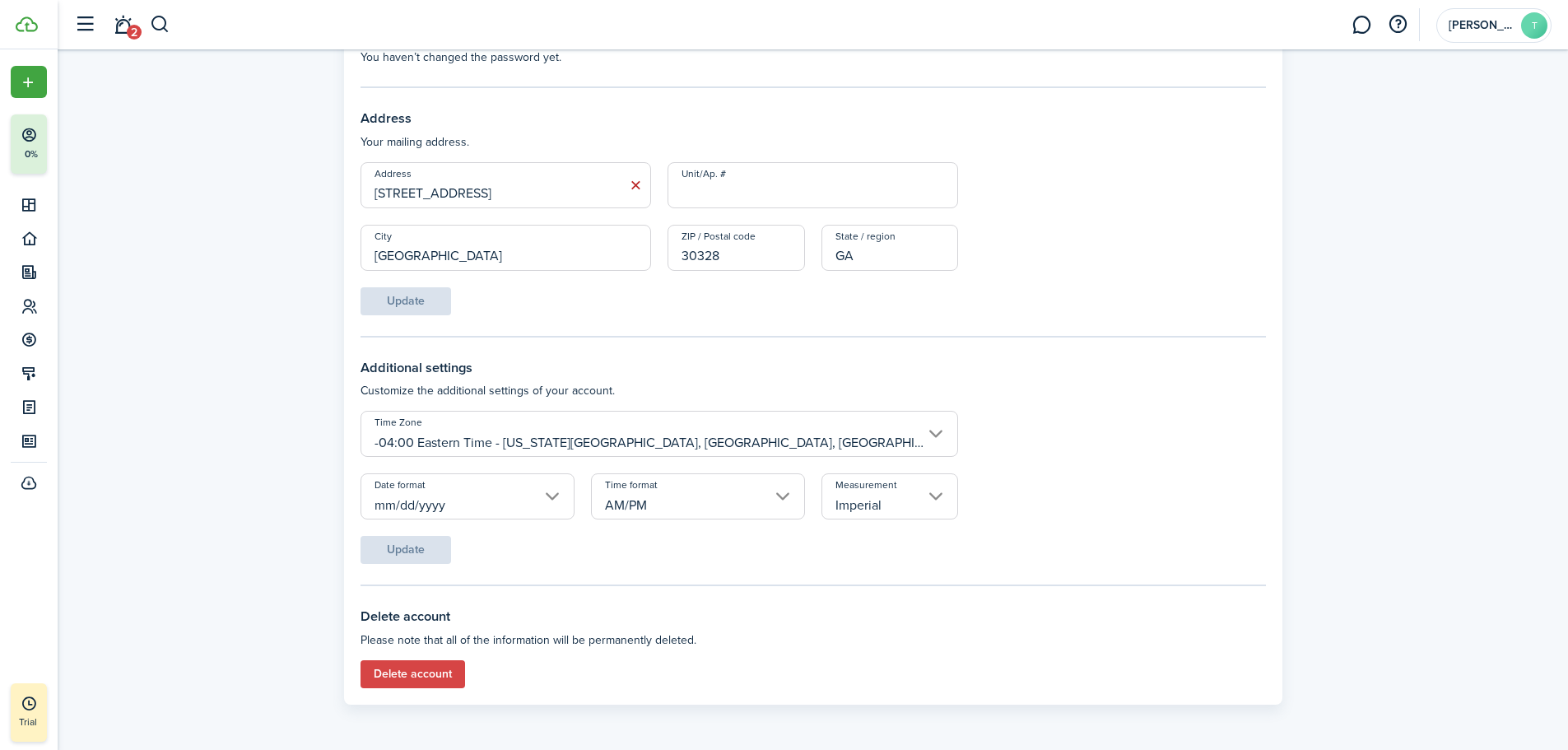
click at [934, 494] on input "Imperial" at bounding box center [890, 496] width 138 height 46
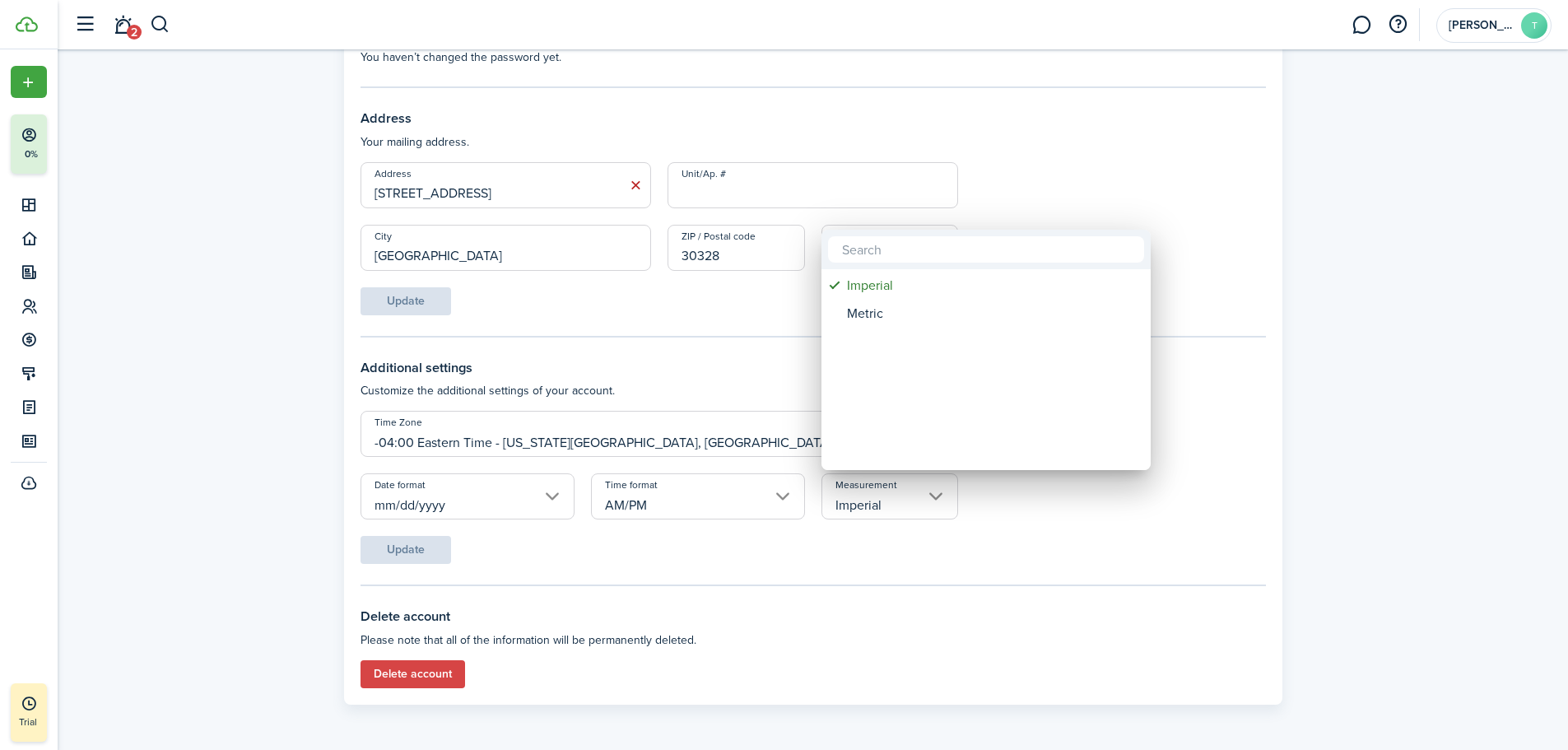
click at [954, 542] on div at bounding box center [784, 375] width 1832 height 1014
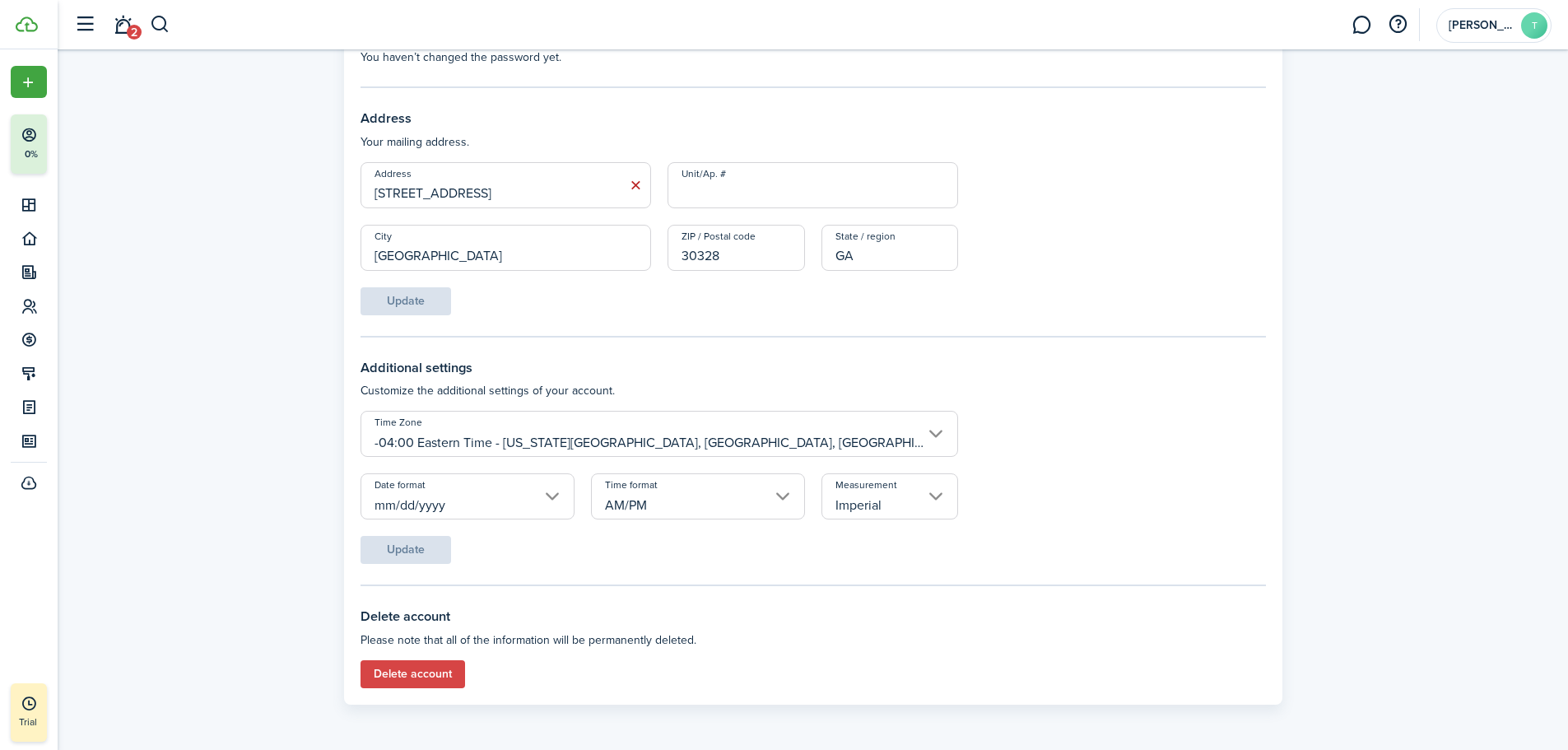
click at [413, 546] on form "Time Zone -04:00 Eastern Time - [US_STATE][GEOGRAPHIC_DATA], [GEOGRAPHIC_DATA],…" at bounding box center [814, 487] width 905 height 153
click at [386, 548] on form "Time Zone -04:00 Eastern Time - [US_STATE][GEOGRAPHIC_DATA], [GEOGRAPHIC_DATA],…" at bounding box center [814, 487] width 905 height 153
click at [446, 509] on input "mm/dd/yyyy" at bounding box center [467, 496] width 214 height 46
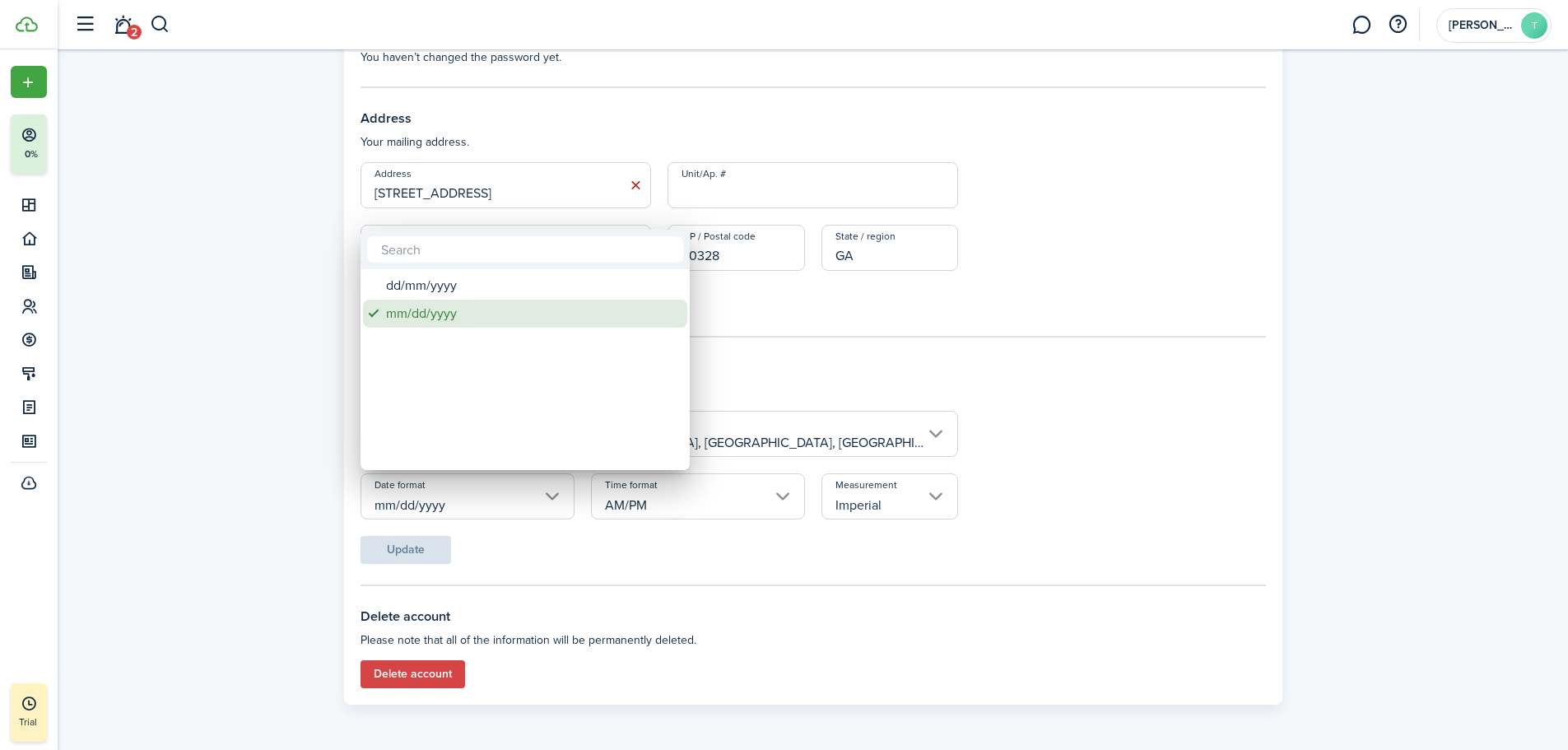
click at [431, 309] on div "mm/dd/yyyy" at bounding box center [531, 314] width 292 height 28
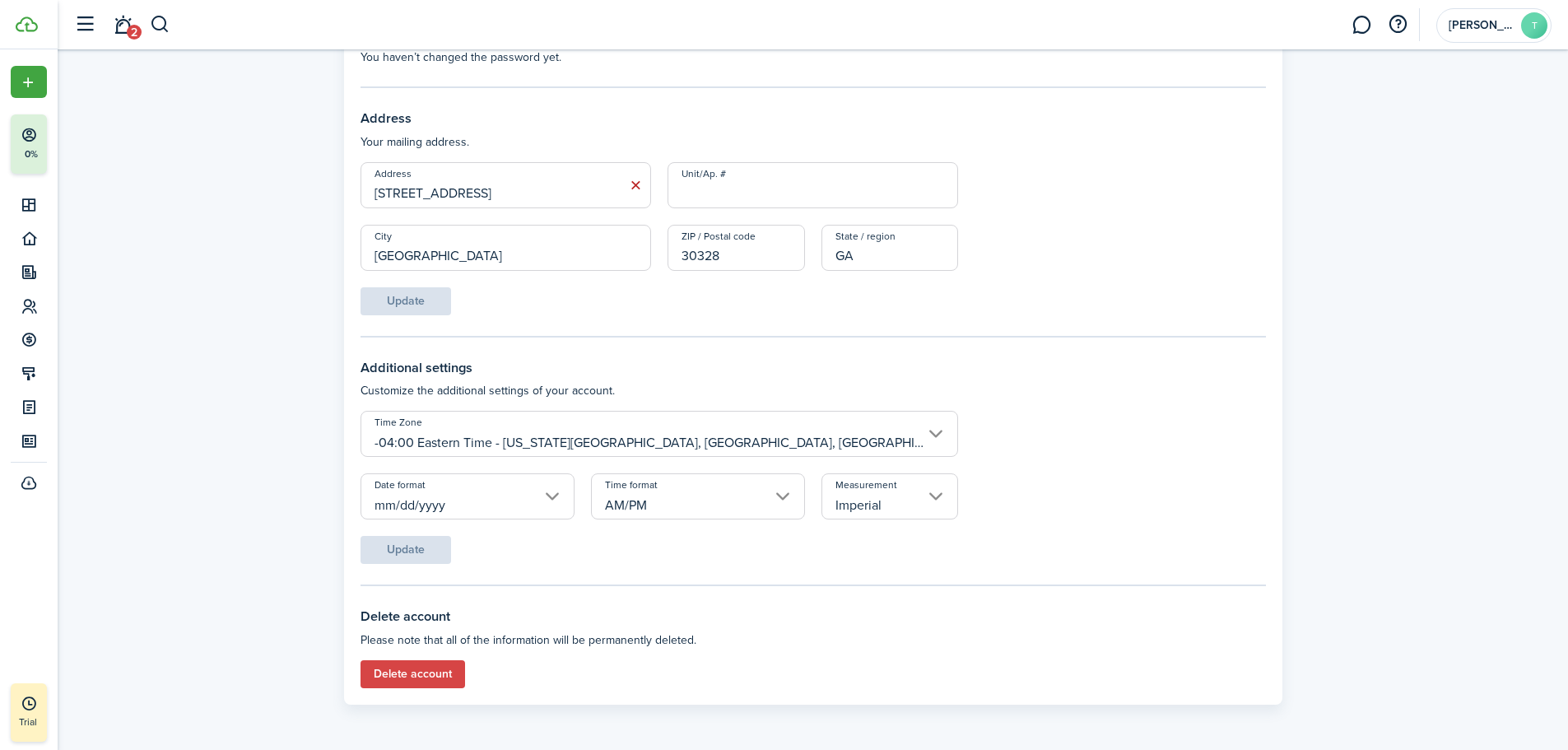
click at [631, 505] on input "AM/PM" at bounding box center [698, 496] width 214 height 46
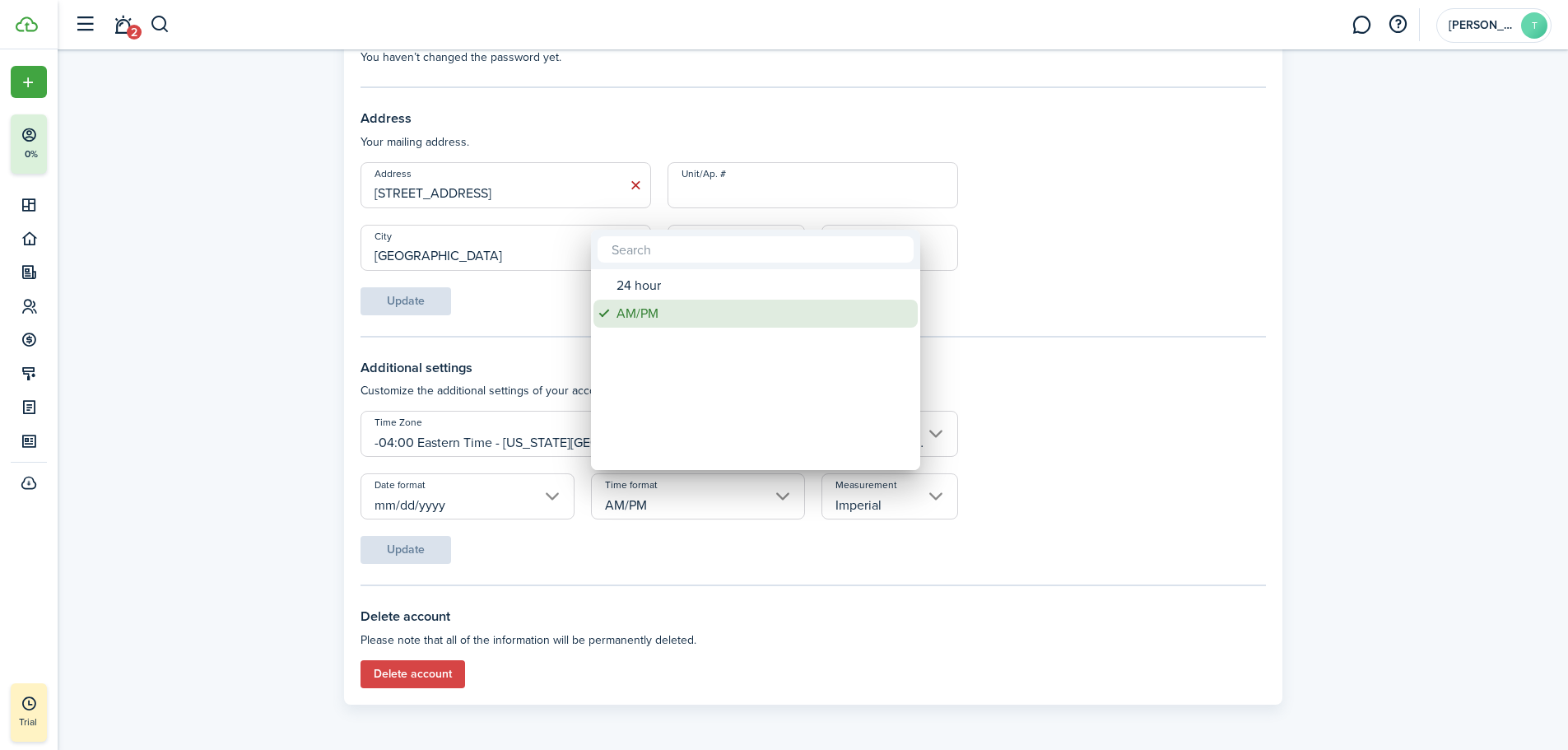
click at [653, 308] on div "AM/PM" at bounding box center [762, 314] width 292 height 28
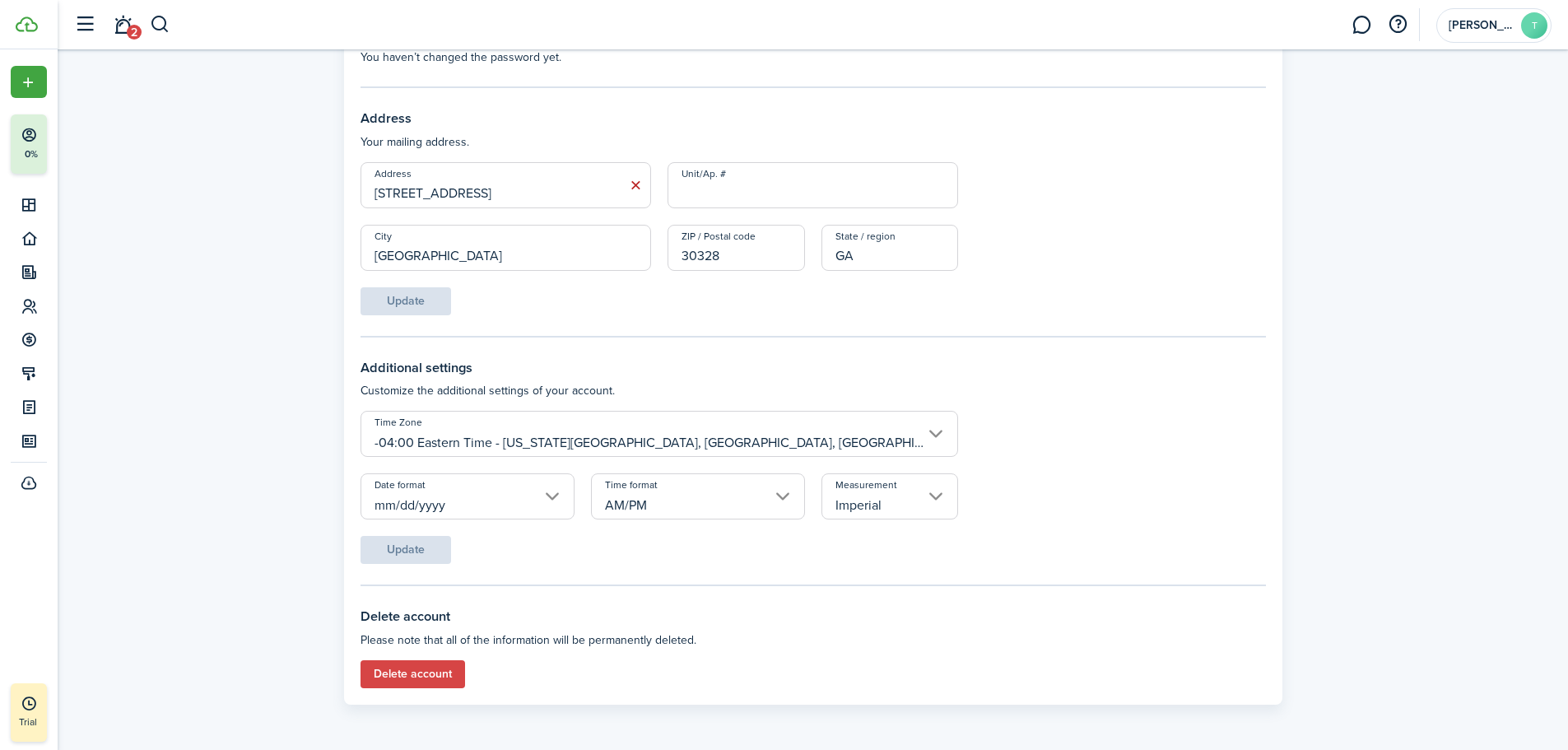
click at [854, 502] on input "Imperial" at bounding box center [890, 496] width 138 height 46
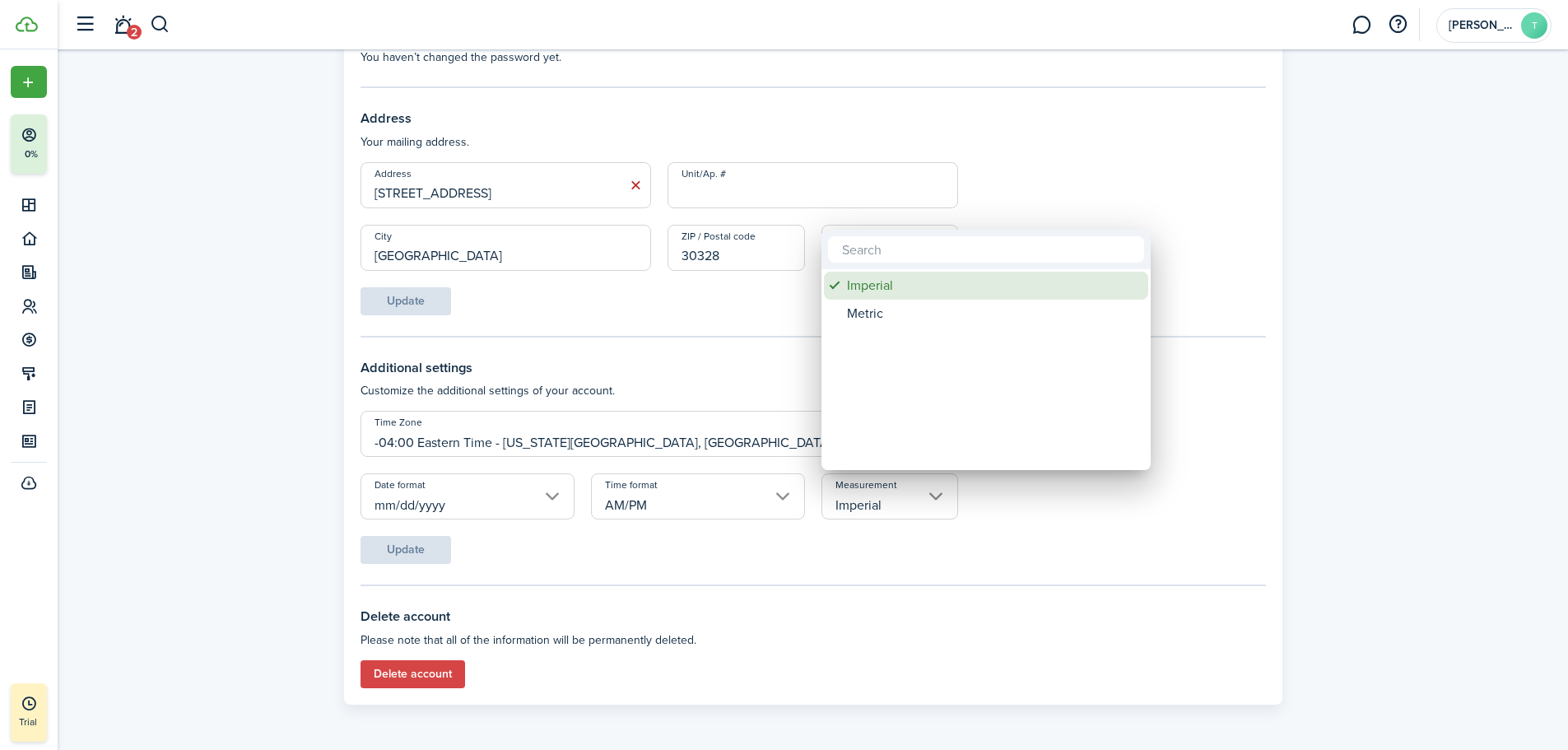
click at [859, 289] on div "Imperial" at bounding box center [992, 286] width 292 height 28
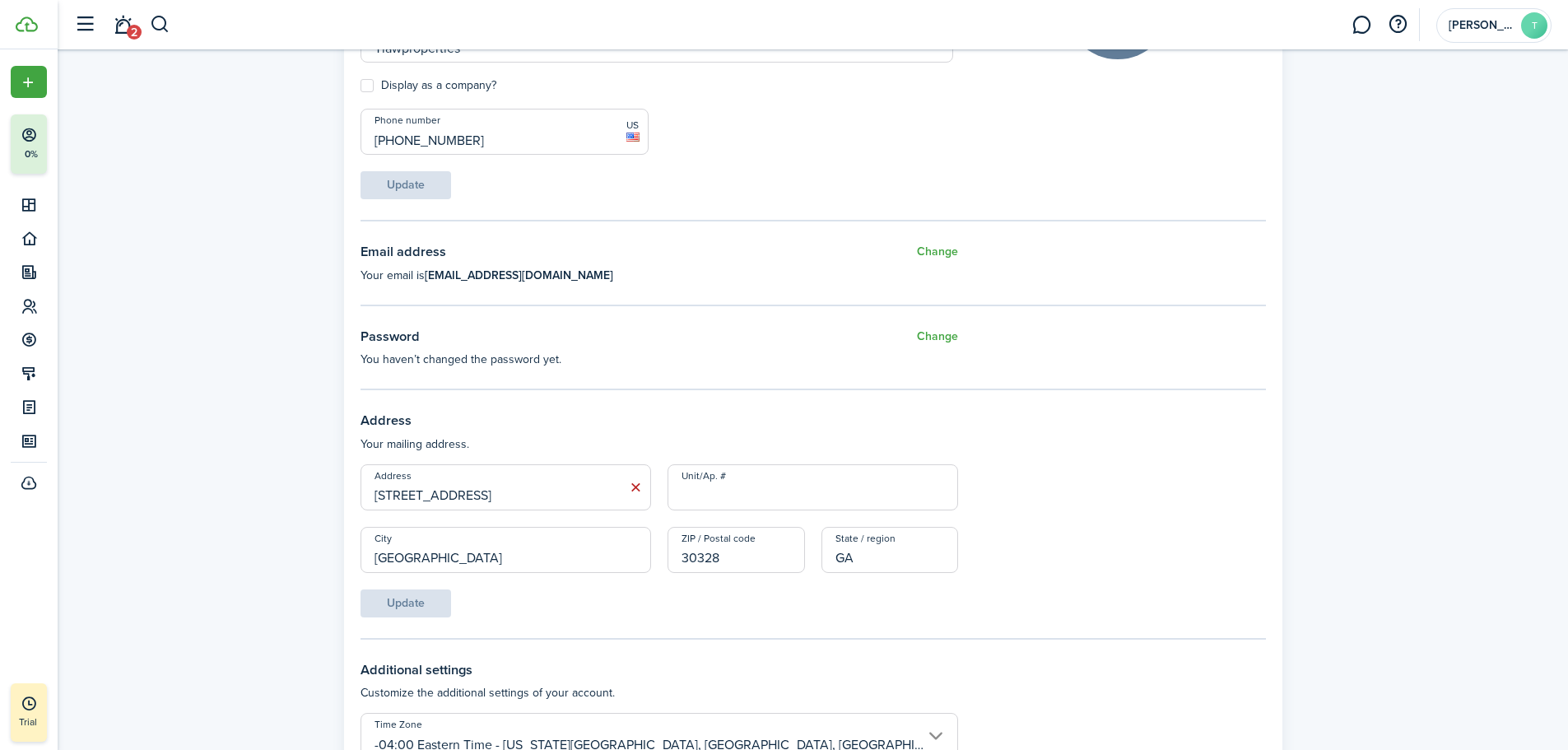
scroll to position [309, 0]
click at [934, 332] on button "Change" at bounding box center [938, 333] width 41 height 20
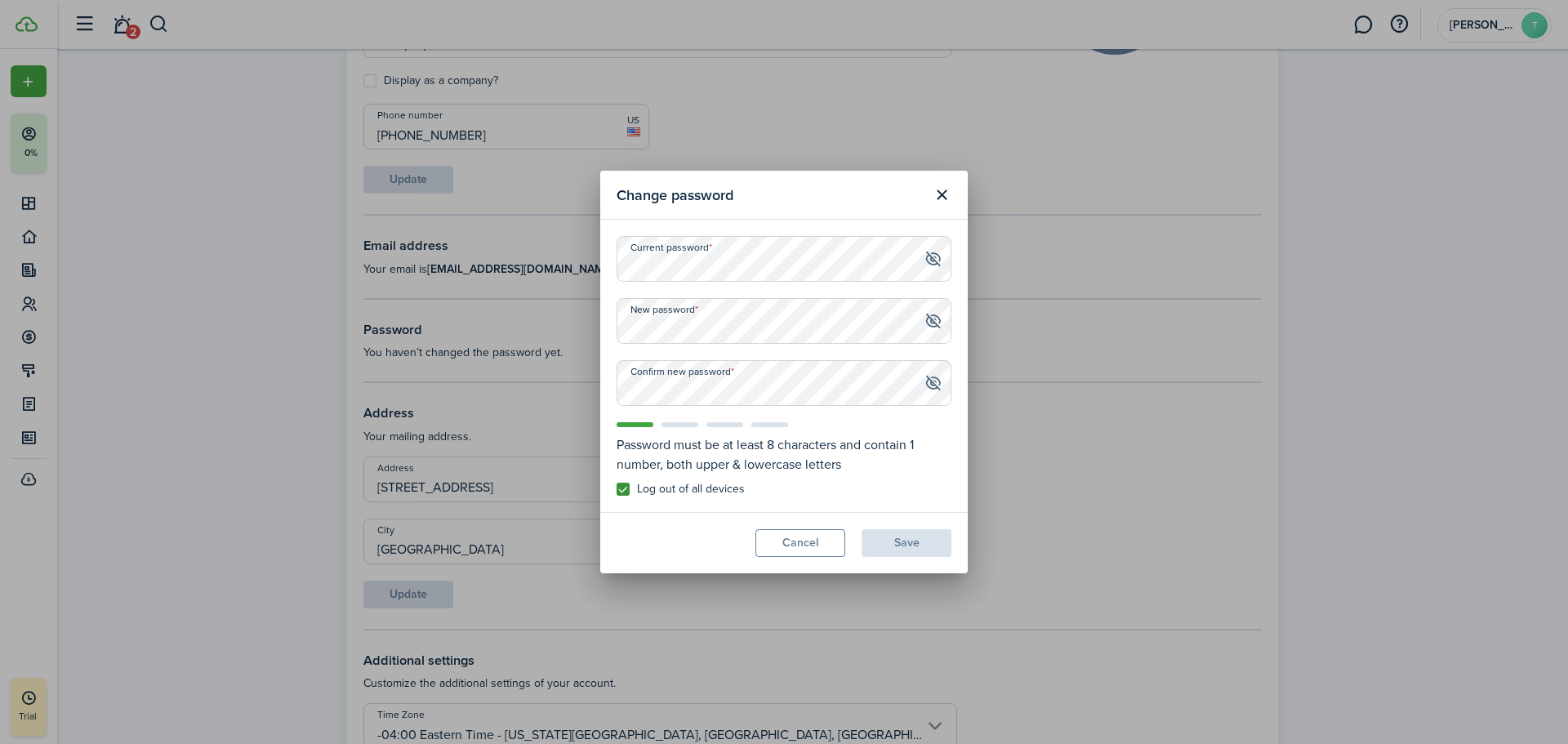
click at [942, 200] on button "Close modal" at bounding box center [941, 195] width 28 height 28
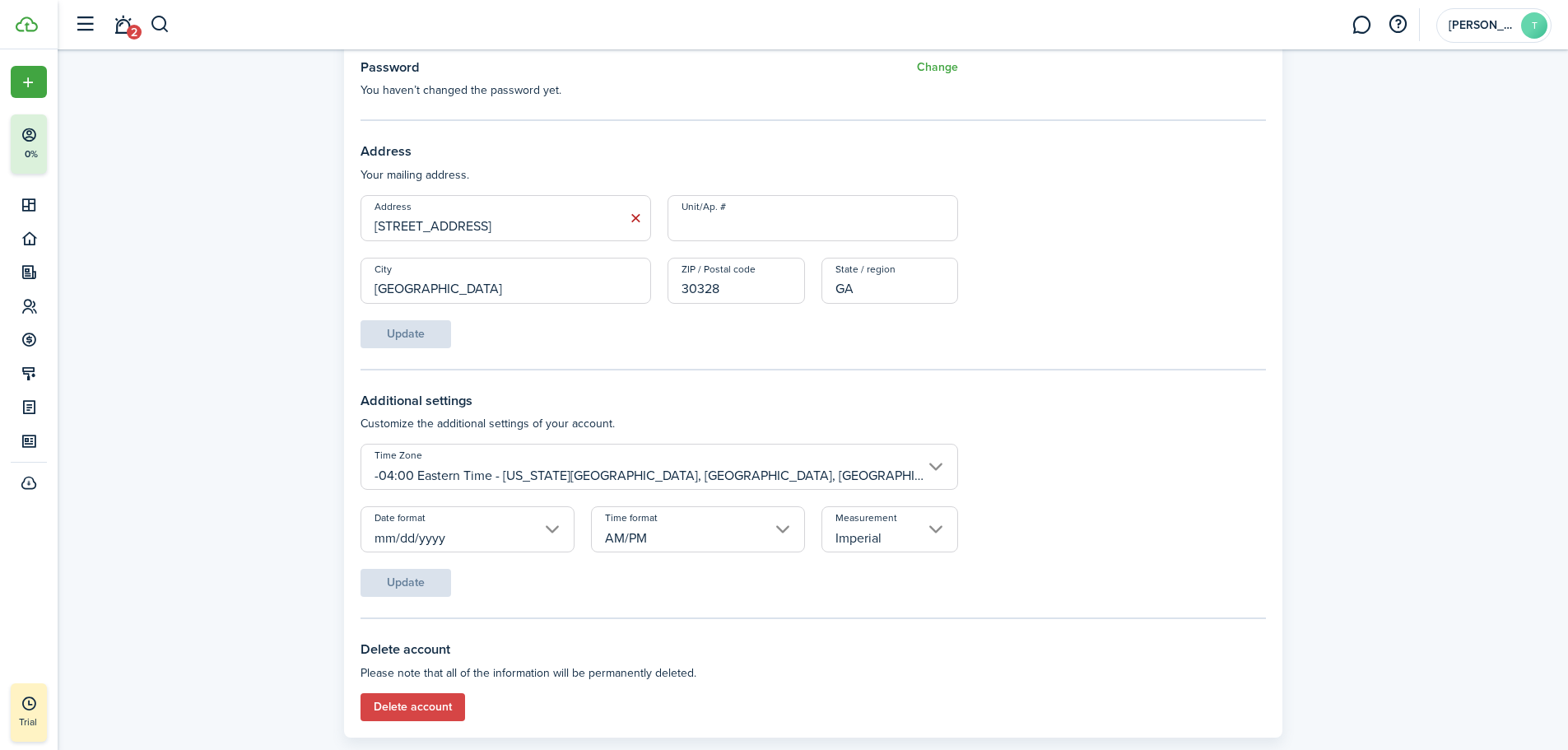
scroll to position [607, 0]
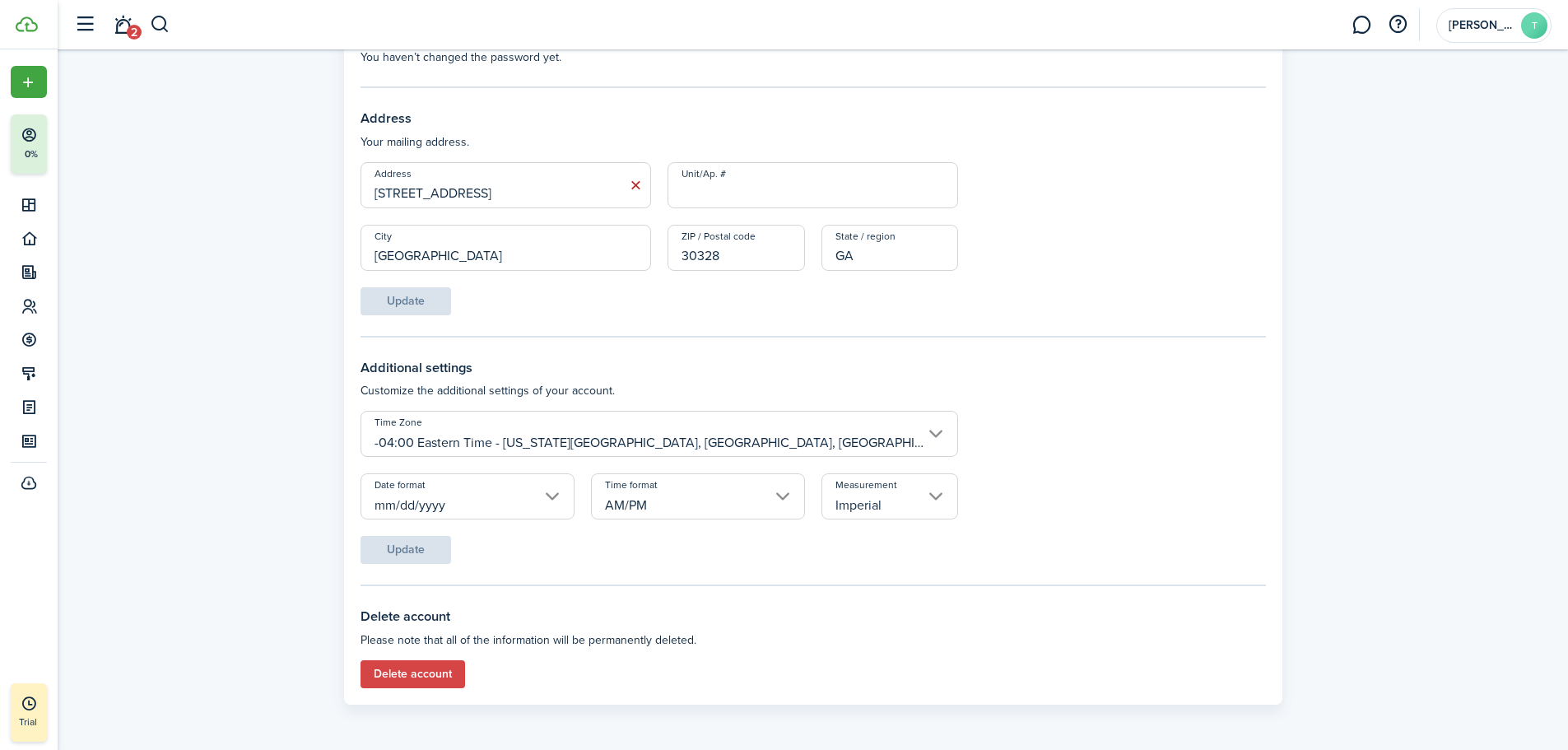
click at [427, 558] on form "Time Zone -04:00 Eastern Time - [US_STATE][GEOGRAPHIC_DATA], [GEOGRAPHIC_DATA],…" at bounding box center [814, 487] width 905 height 153
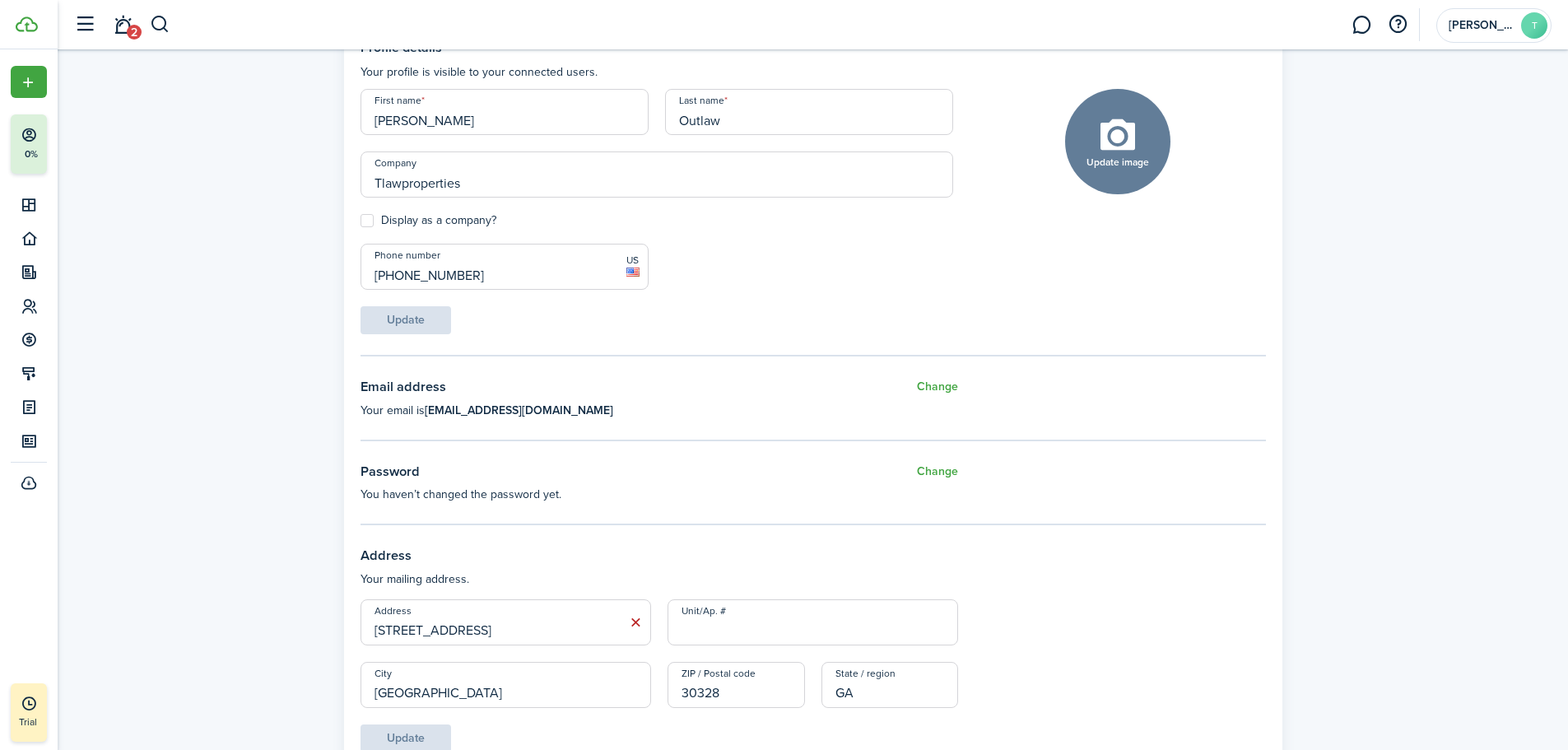
scroll to position [0, 0]
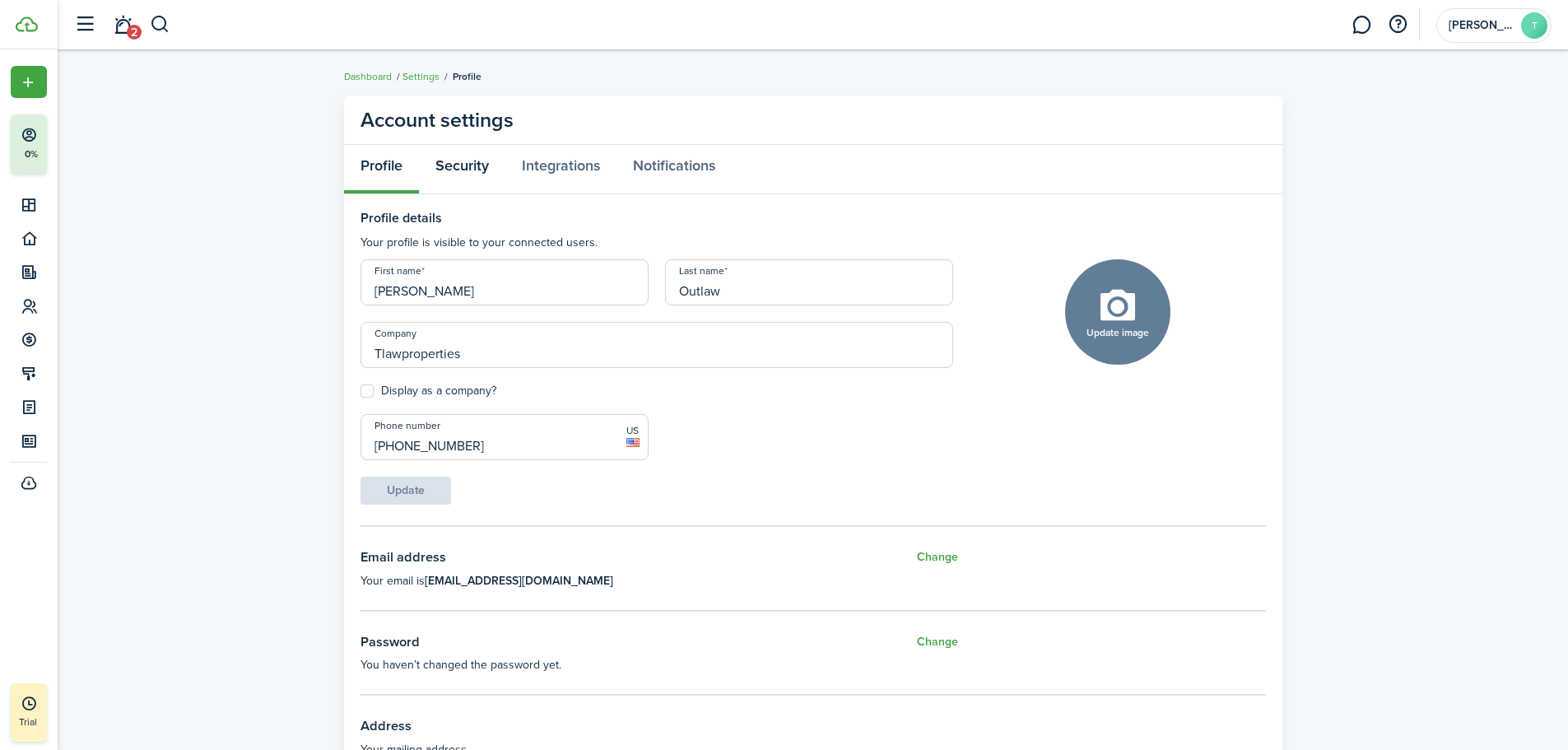
click at [467, 164] on link "Security" at bounding box center [462, 169] width 86 height 49
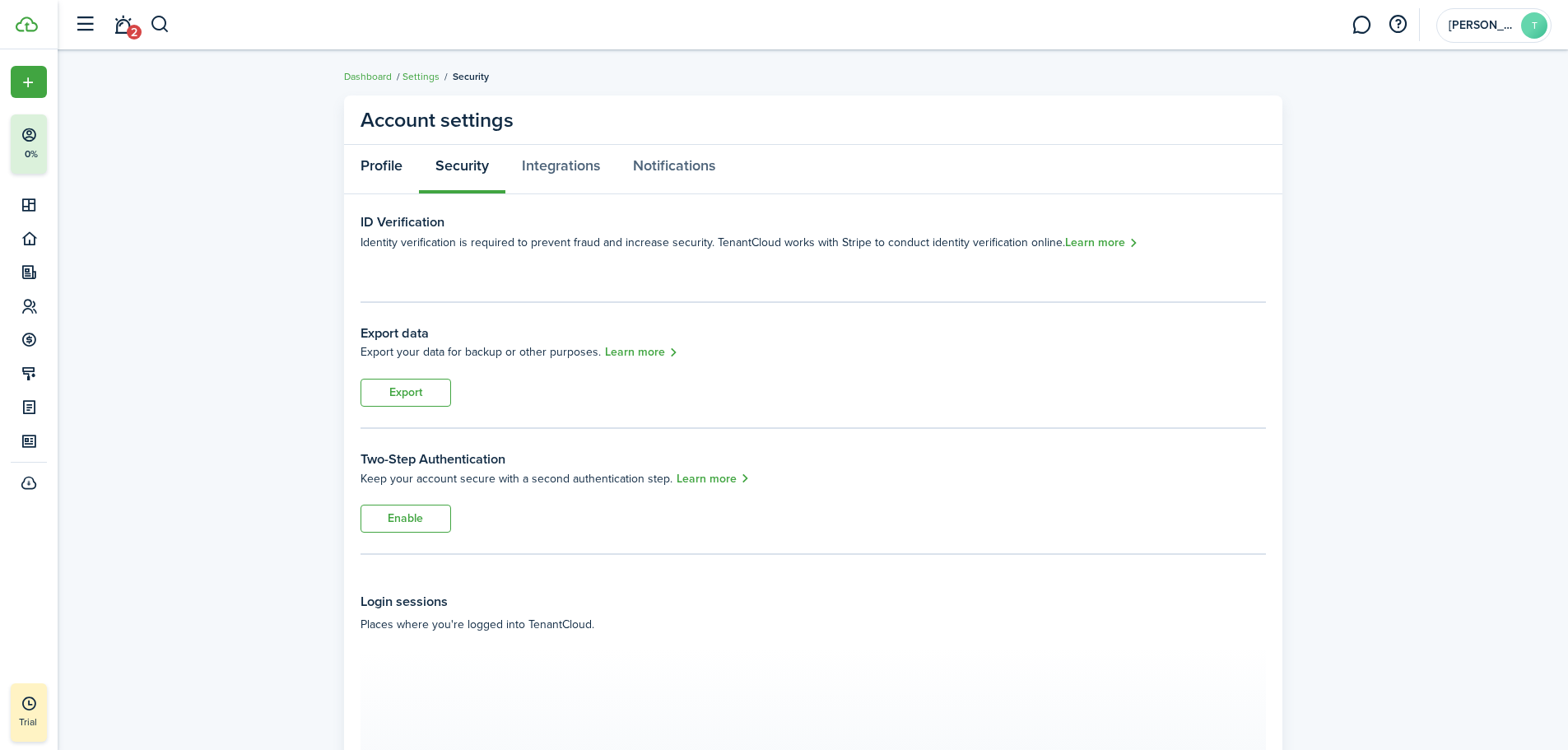
click at [411, 166] on link "Profile" at bounding box center [381, 169] width 75 height 49
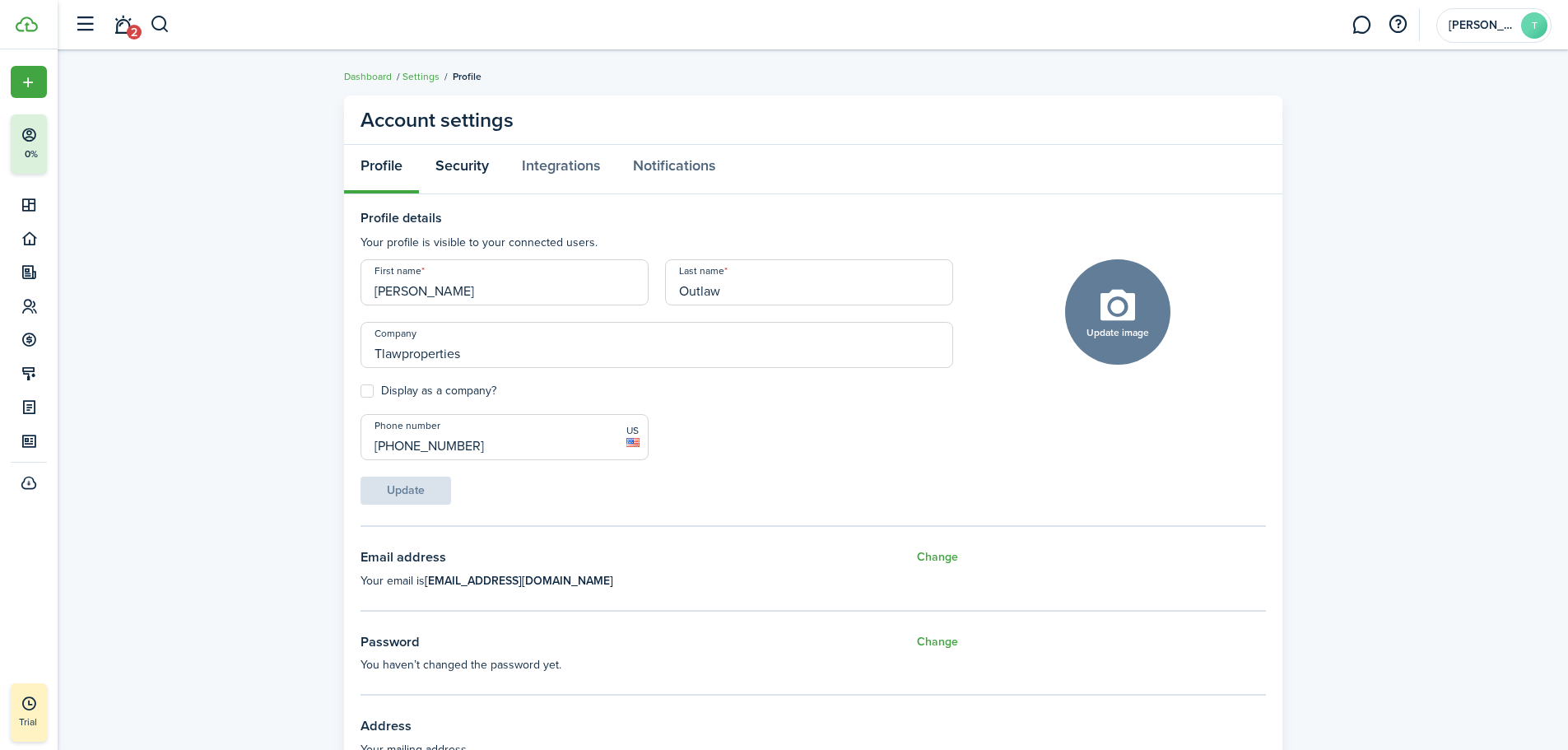
click at [471, 160] on link "Security" at bounding box center [462, 169] width 86 height 49
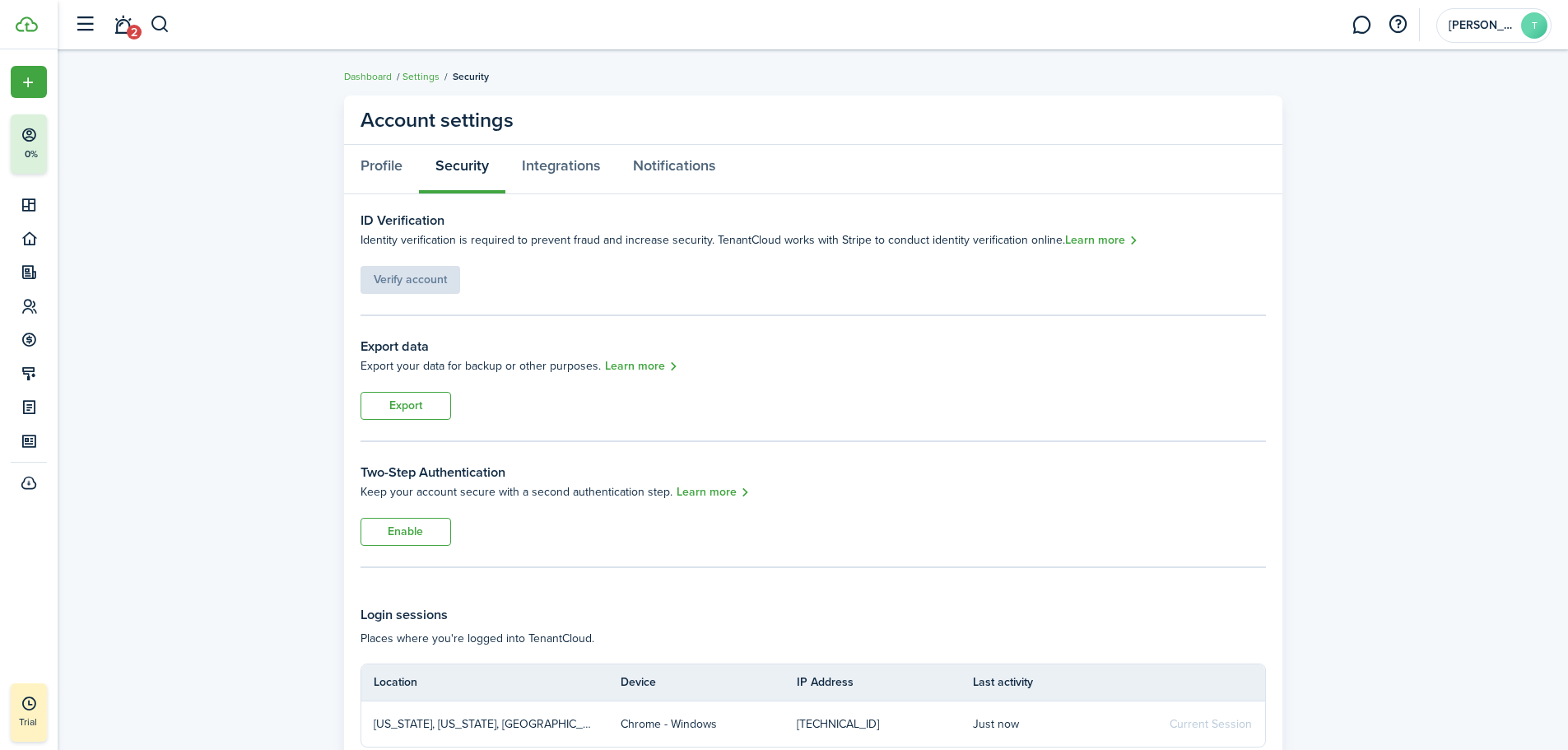
click at [416, 521] on button "Enable" at bounding box center [406, 531] width 91 height 28
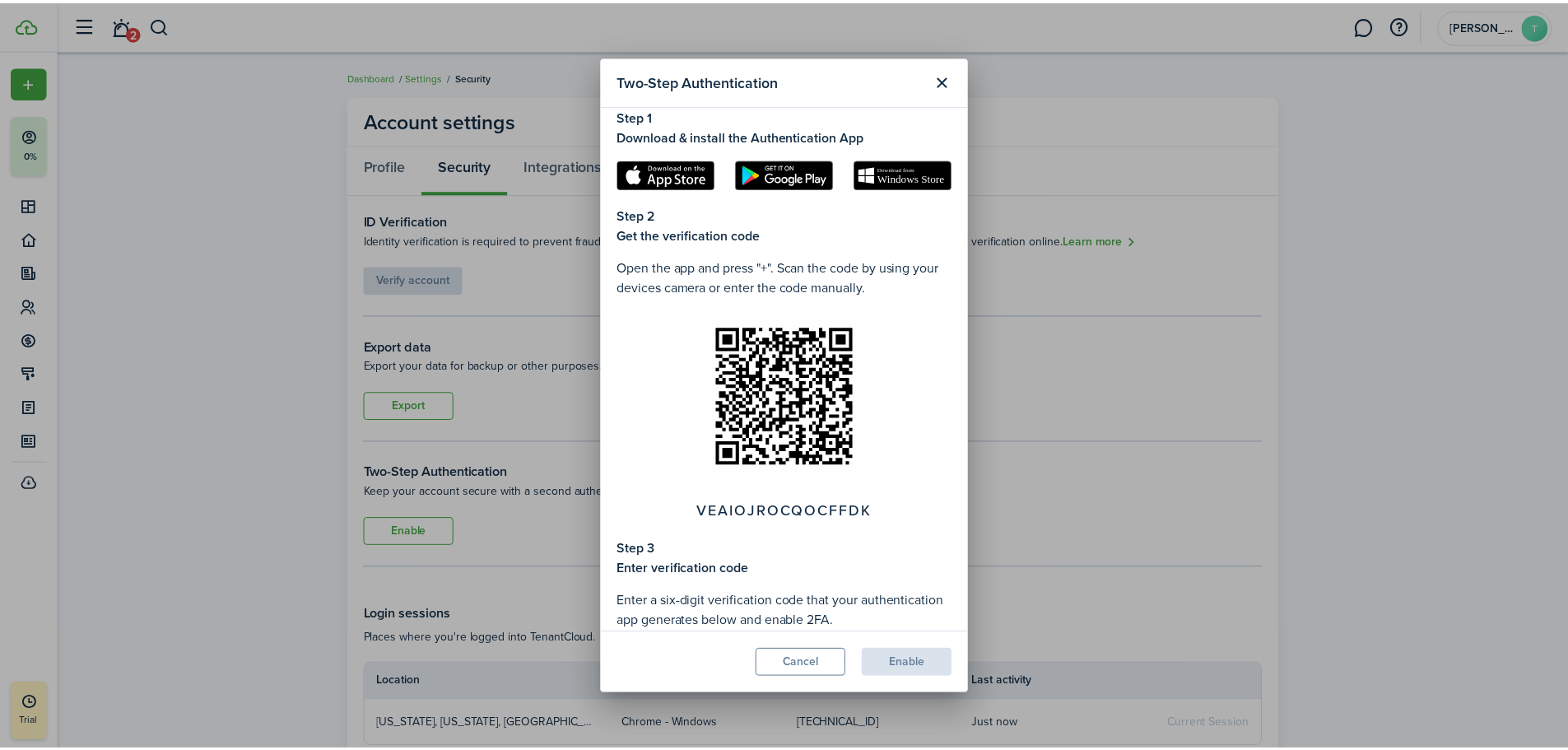
scroll to position [187, 0]
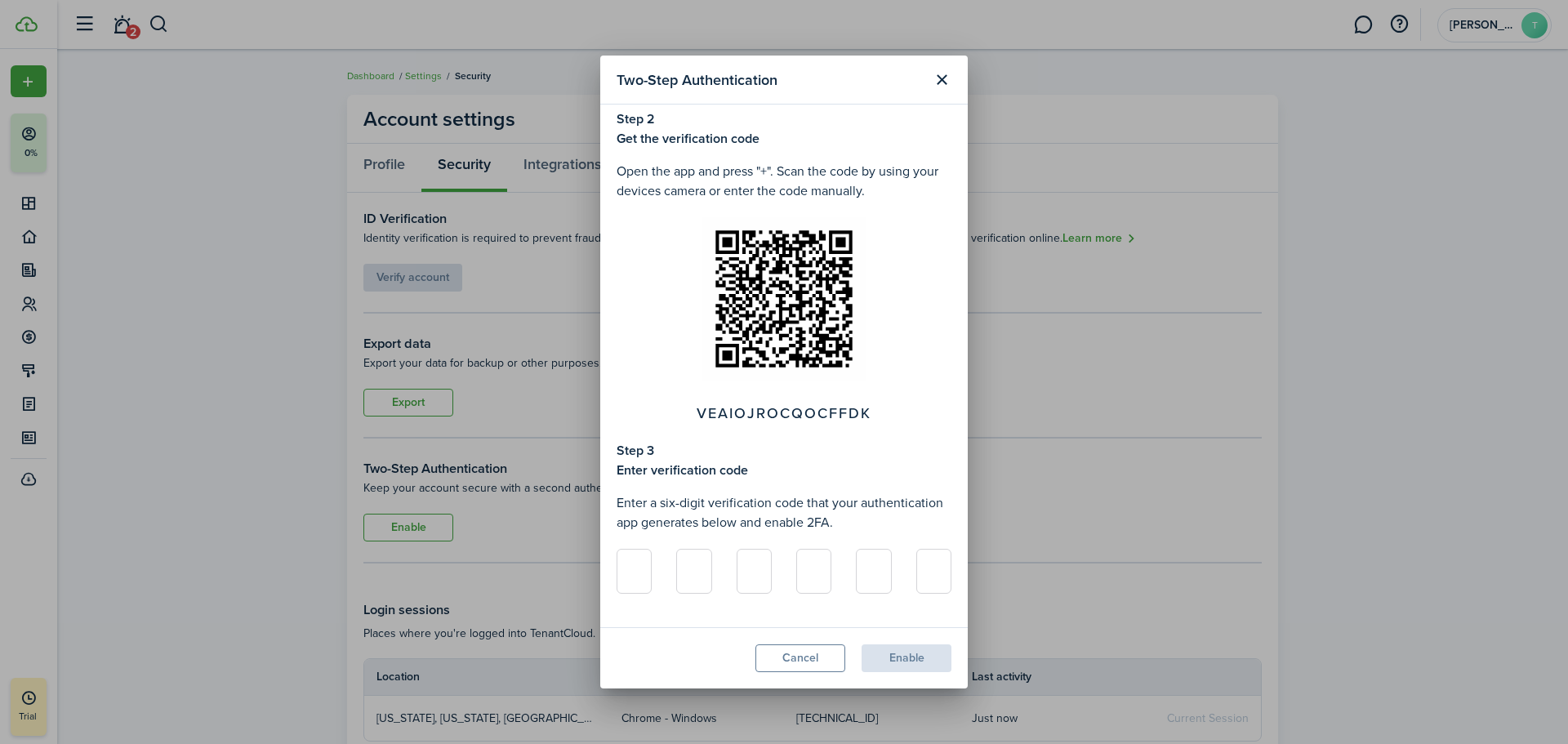
click at [936, 78] on button "Close modal" at bounding box center [941, 80] width 28 height 28
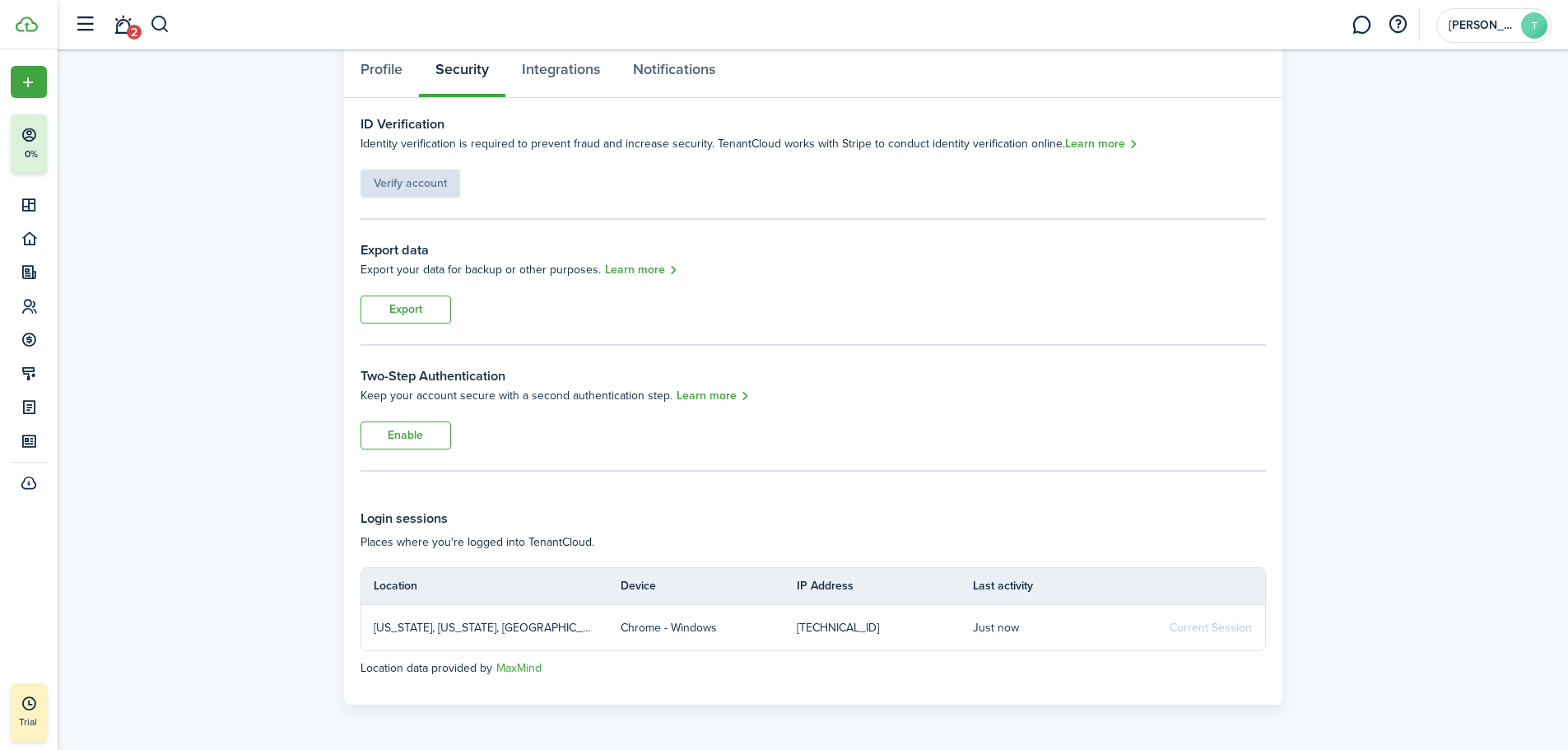
scroll to position [0, 0]
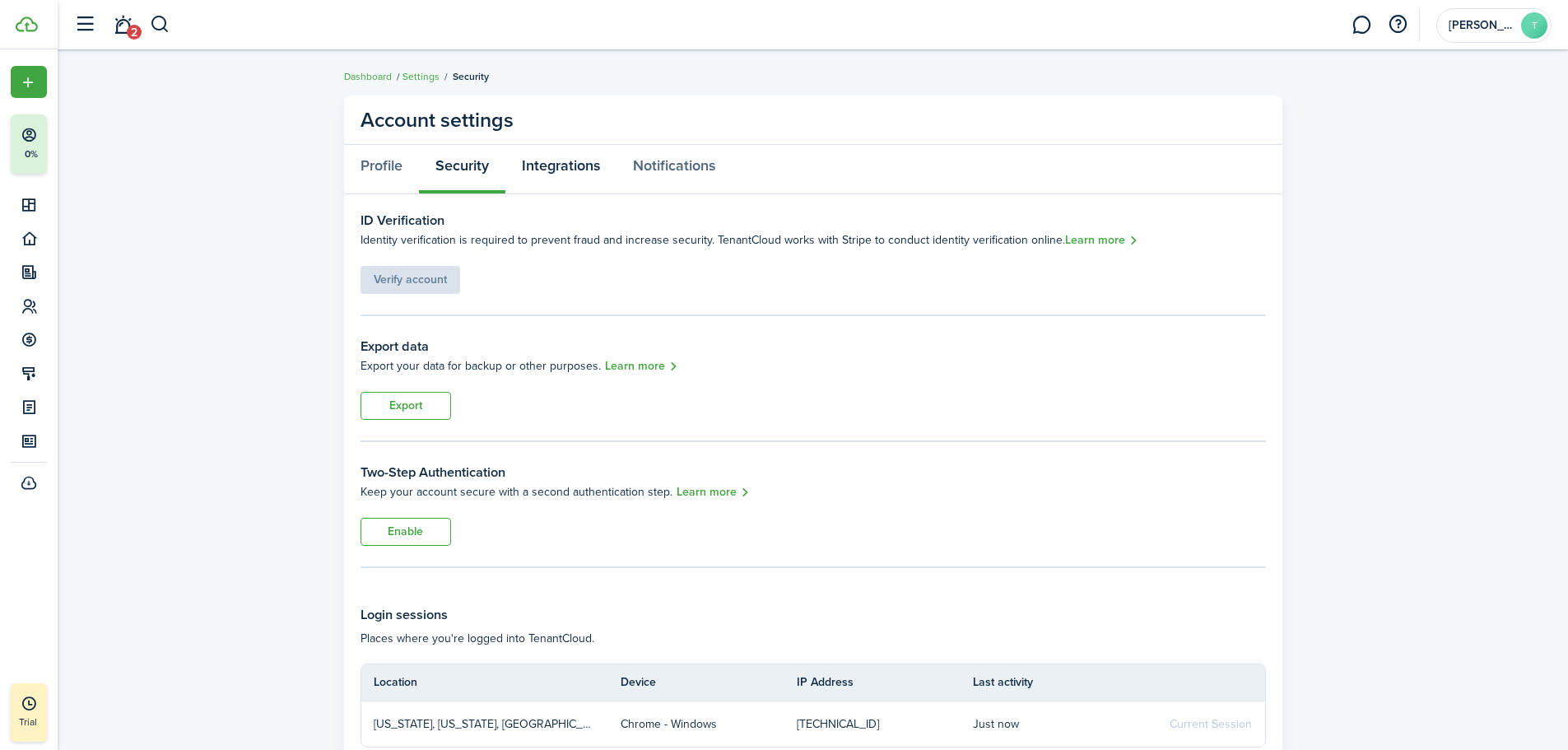
click at [554, 168] on link "Integrations" at bounding box center [561, 169] width 111 height 49
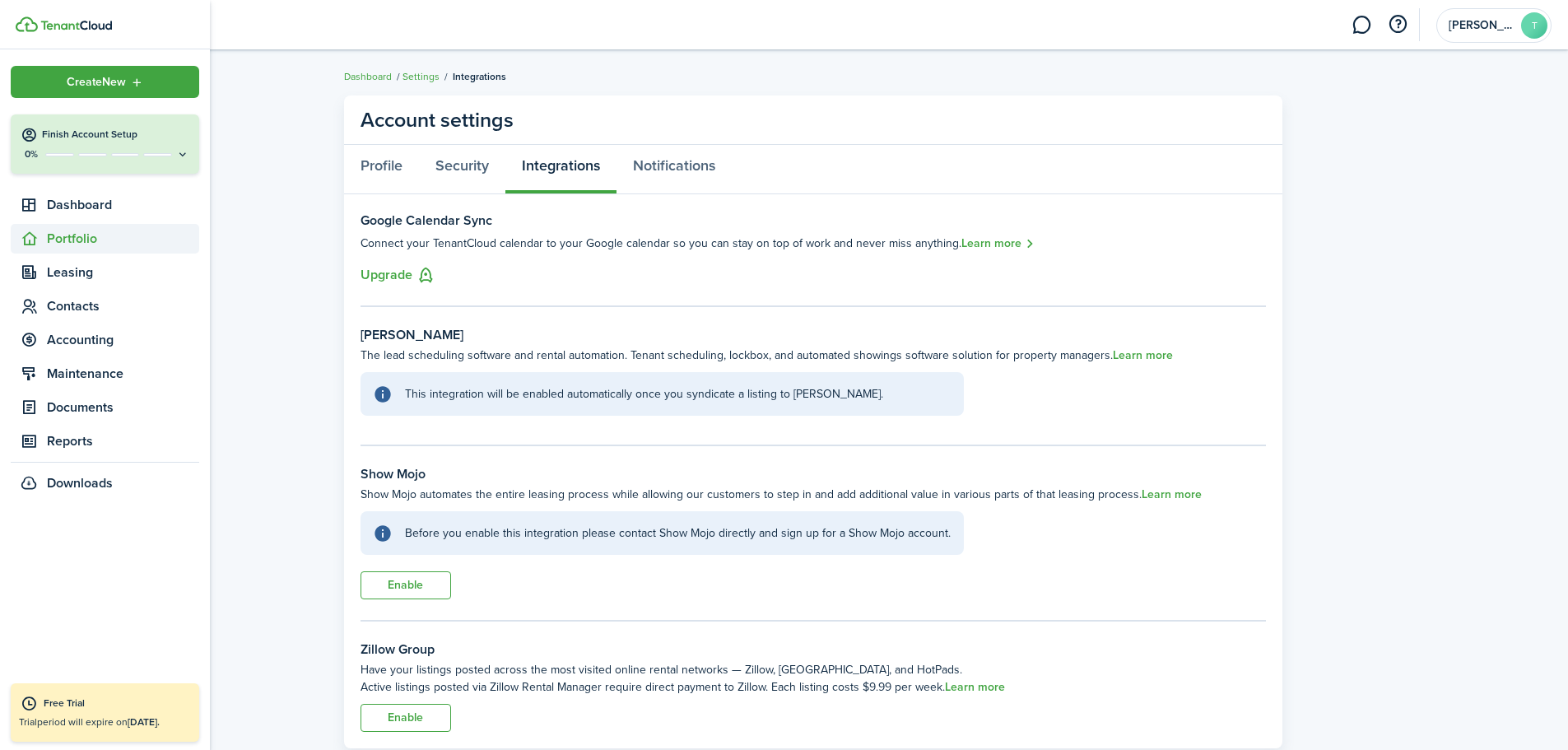
click at [86, 232] on span "Portfolio" at bounding box center [123, 238] width 153 height 19
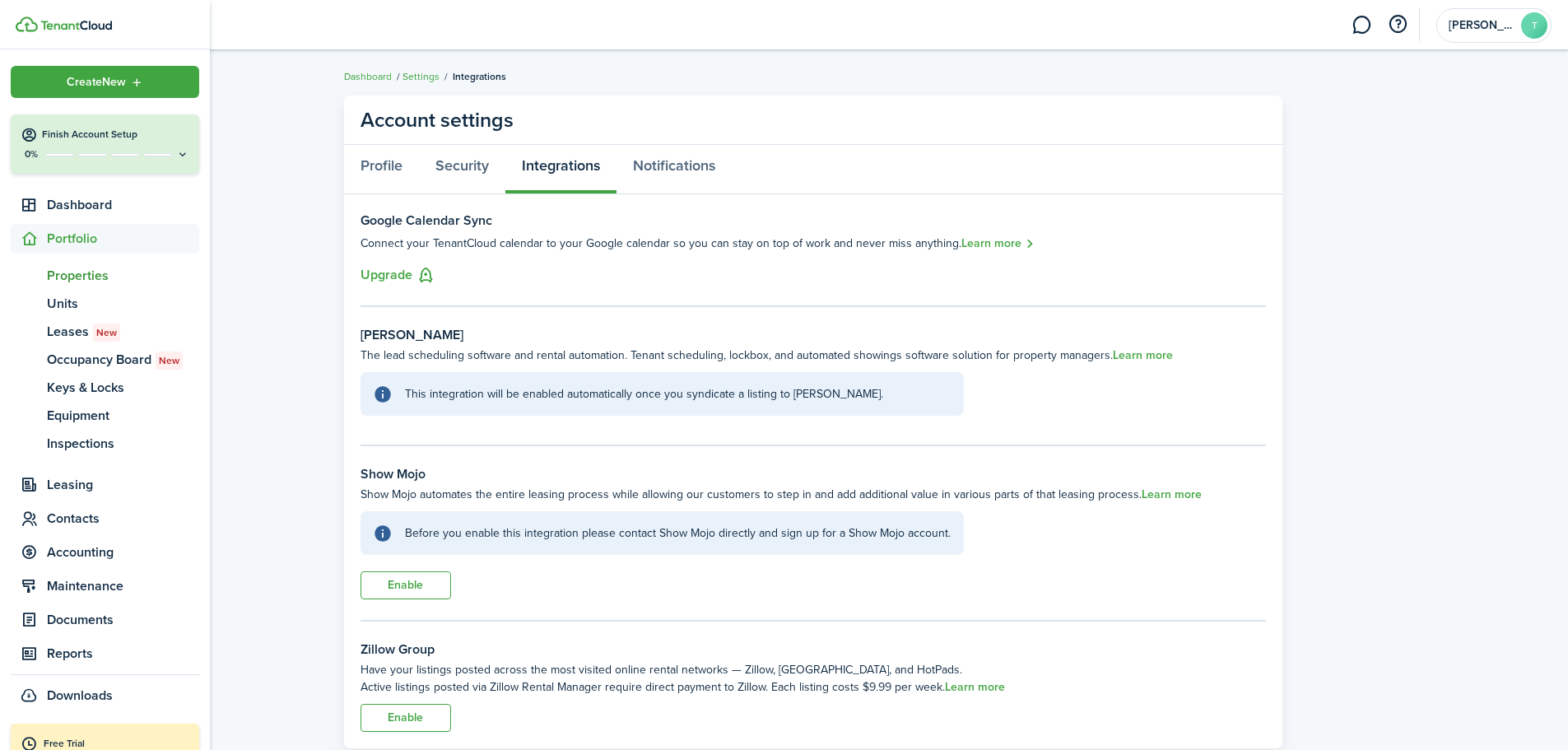
click at [79, 287] on link "pt Properties" at bounding box center [106, 276] width 189 height 28
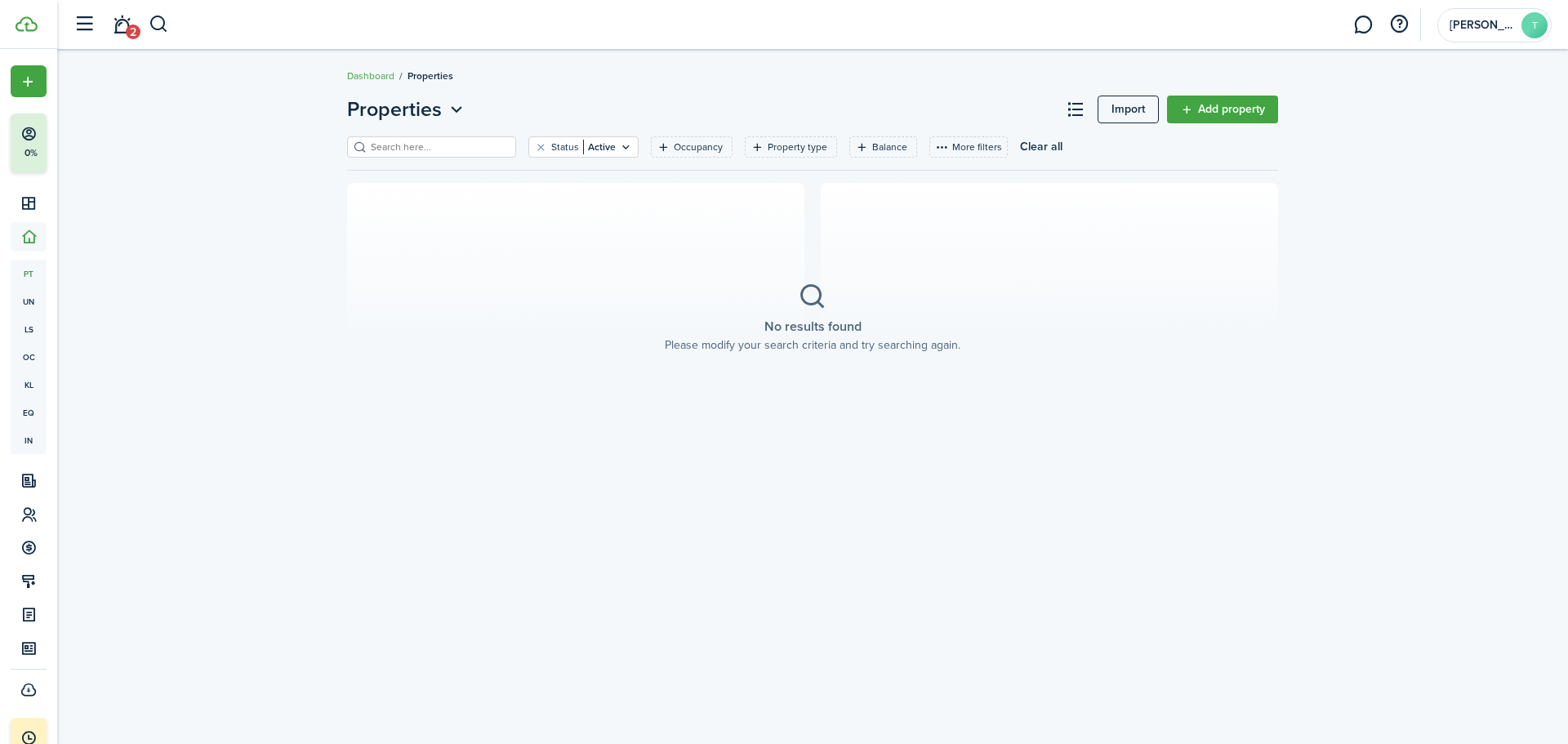
click at [1225, 97] on link "Add property" at bounding box center [1222, 109] width 111 height 28
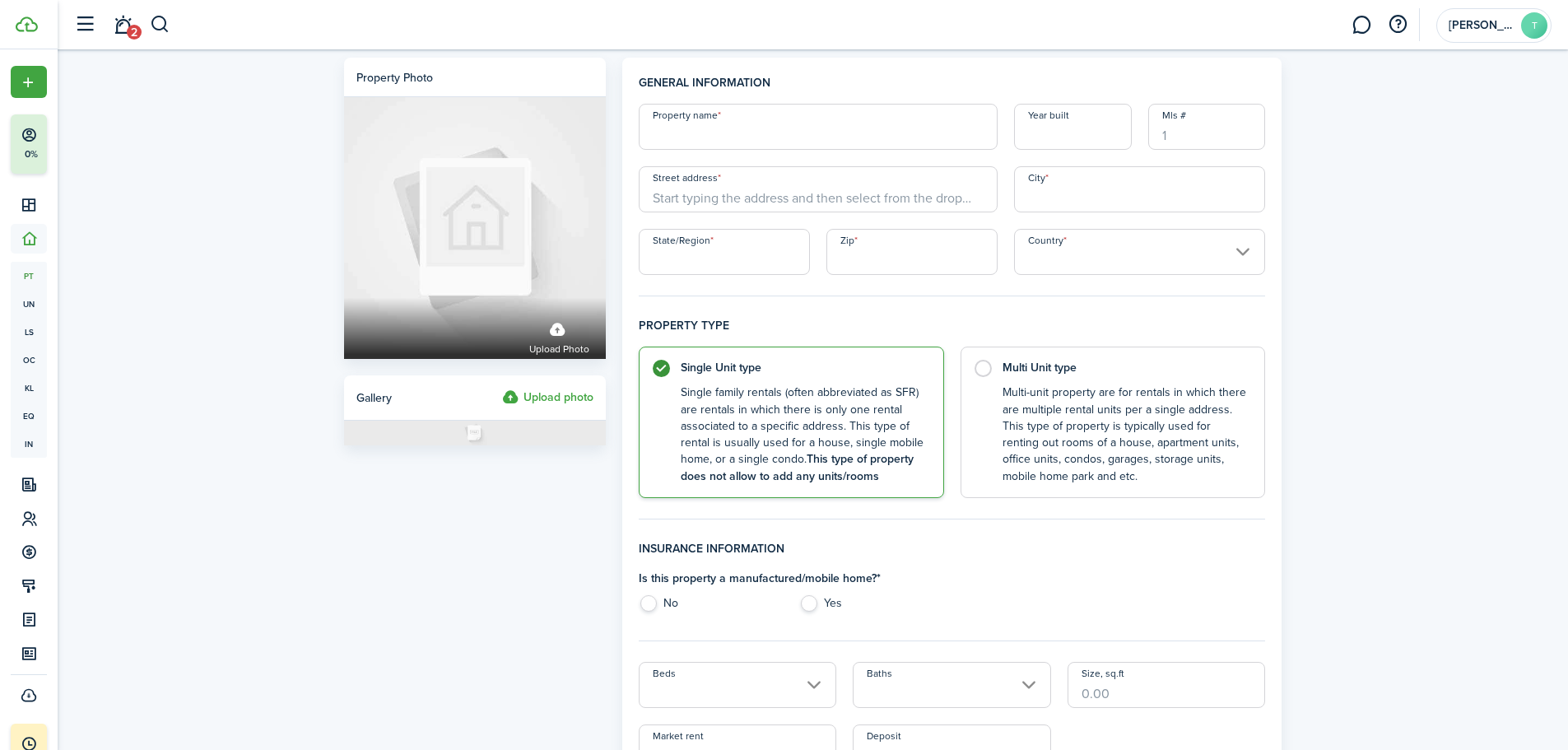
click at [695, 116] on input "Property name" at bounding box center [818, 127] width 359 height 46
click at [1178, 371] on control-radio-card-title "Multi Unit type" at bounding box center [1126, 364] width 246 height 17
radio input "false"
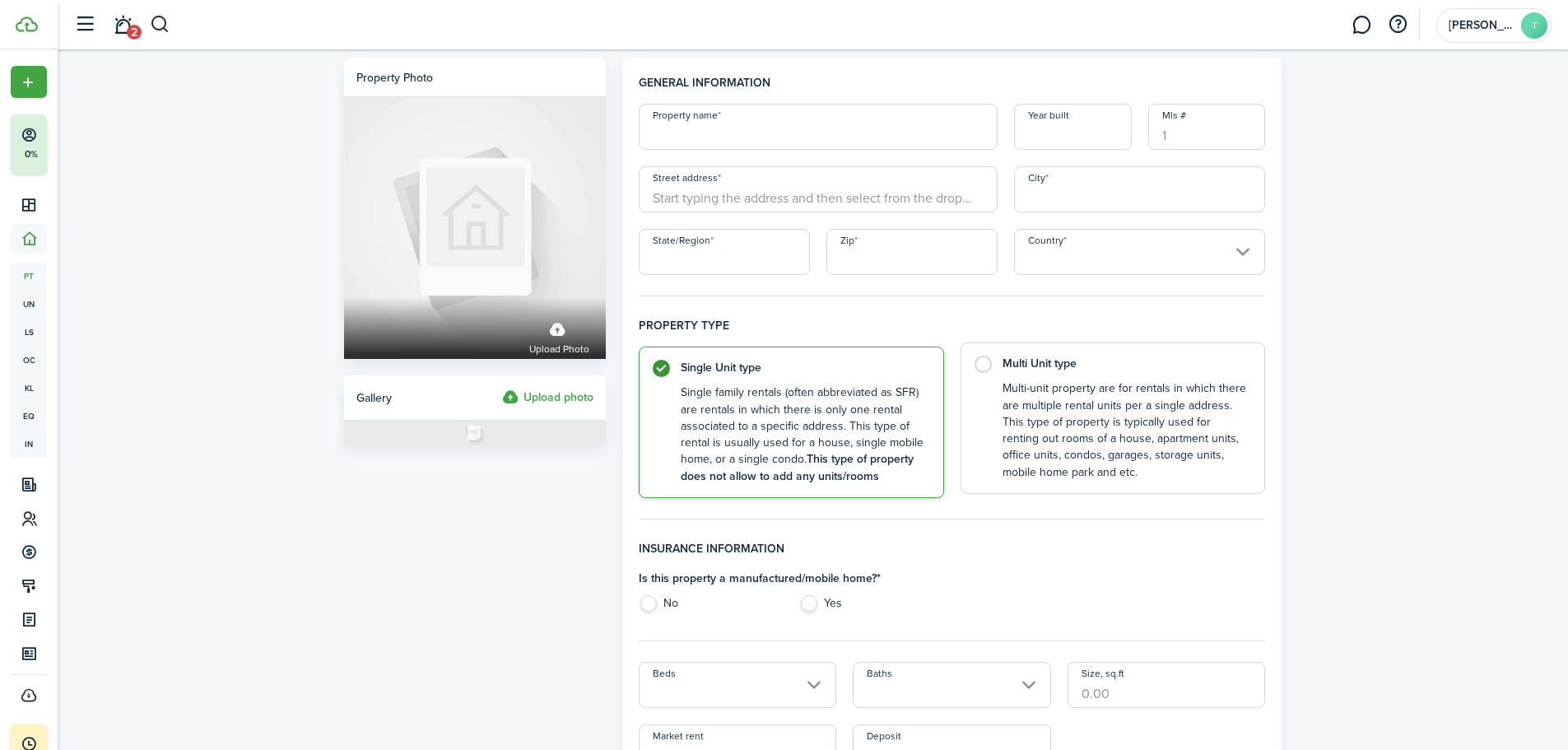
radio input "true"
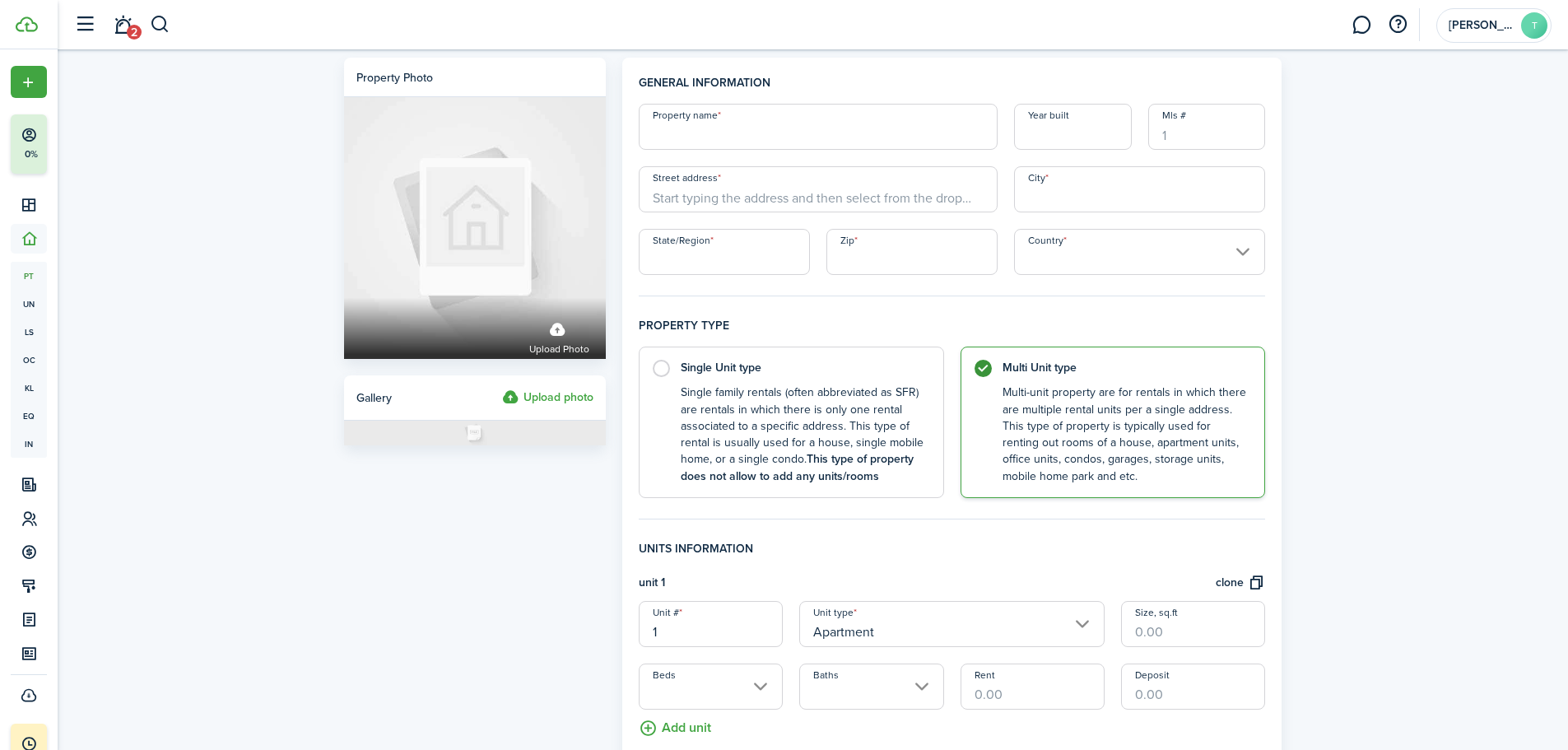
click at [694, 131] on input "Property name" at bounding box center [818, 127] width 359 height 46
click at [690, 205] on input "Street address" at bounding box center [818, 190] width 359 height 46
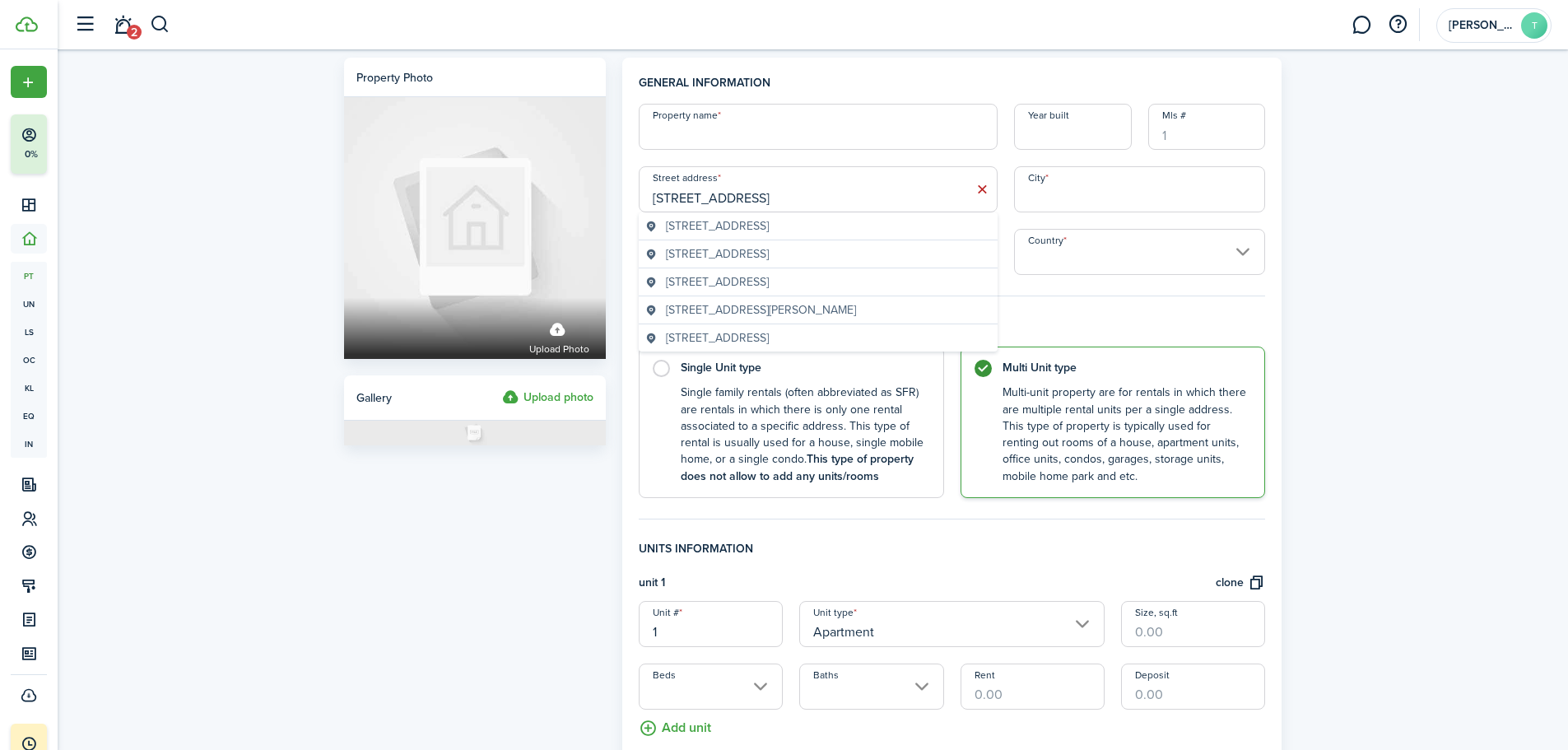
type input "[STREET_ADDRESS]"
click at [923, 249] on geo-item "[STREET_ADDRESS]" at bounding box center [818, 254] width 346 height 18
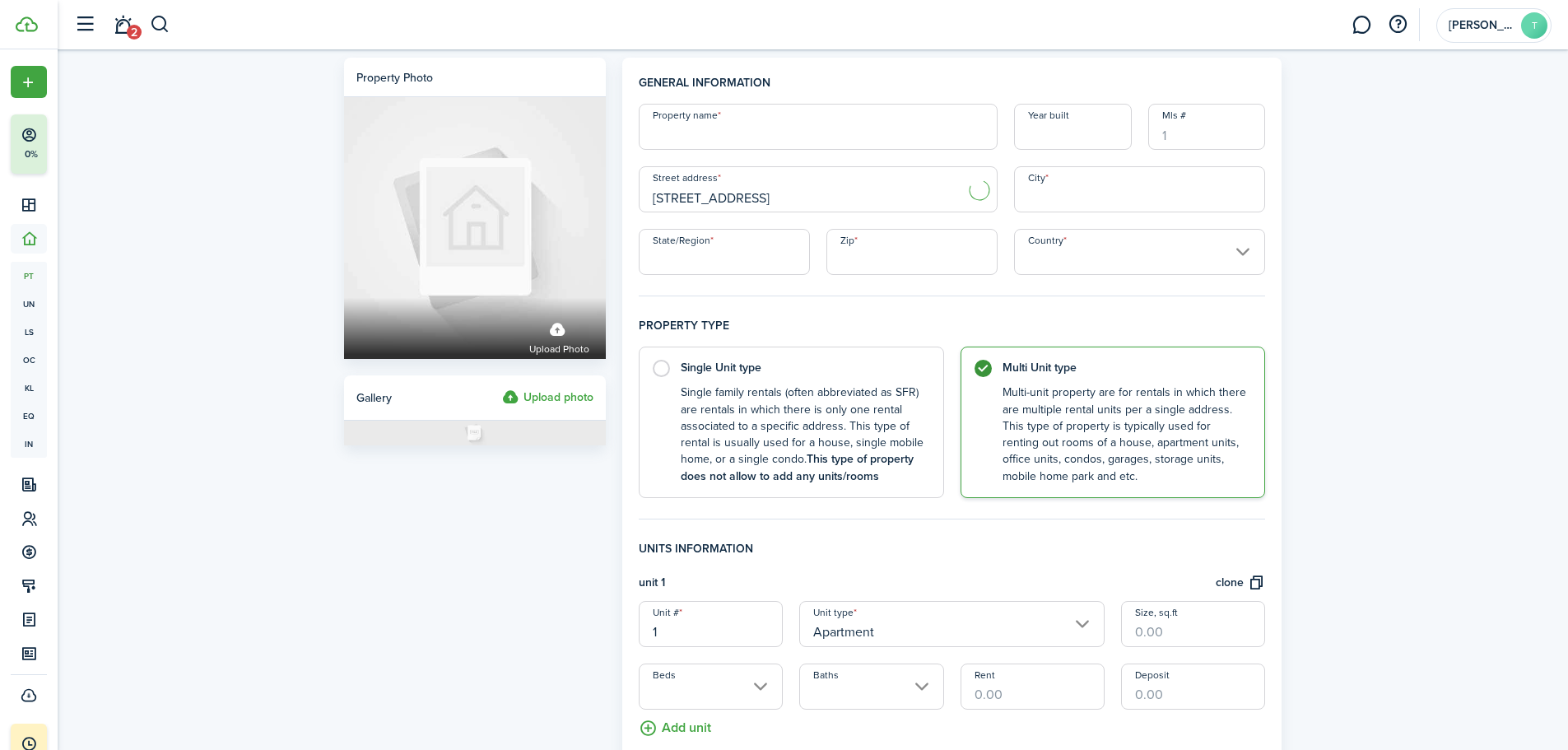
type input "[GEOGRAPHIC_DATA][PERSON_NAME]"
type input "NY"
type input "10550"
type input "[GEOGRAPHIC_DATA]"
click at [1052, 142] on input "Year built" at bounding box center [1073, 127] width 118 height 46
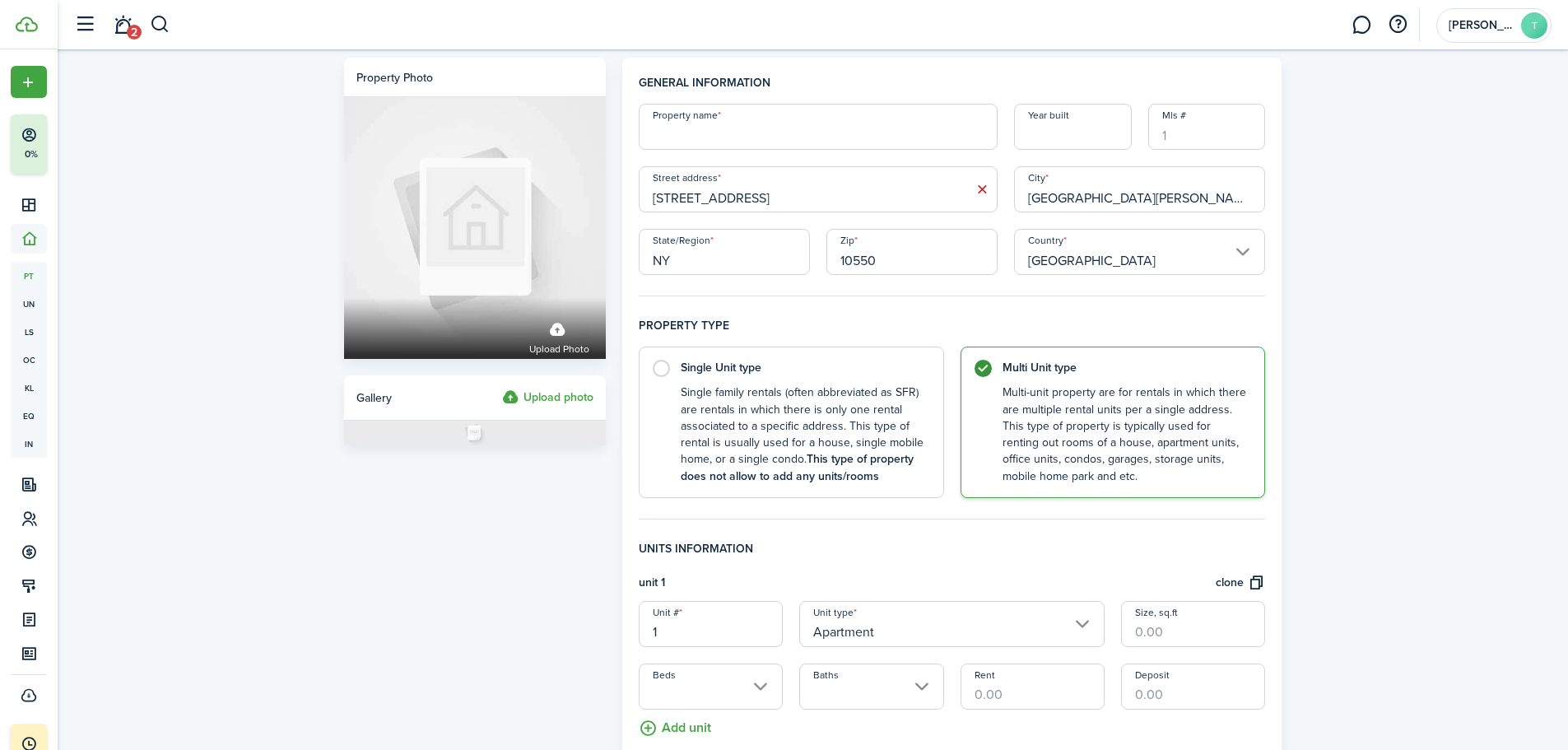
click at [692, 131] on input "Property name" at bounding box center [818, 127] width 359 height 46
type input "Estate Property"
click at [1047, 139] on input "Year built" at bounding box center [1073, 127] width 118 height 46
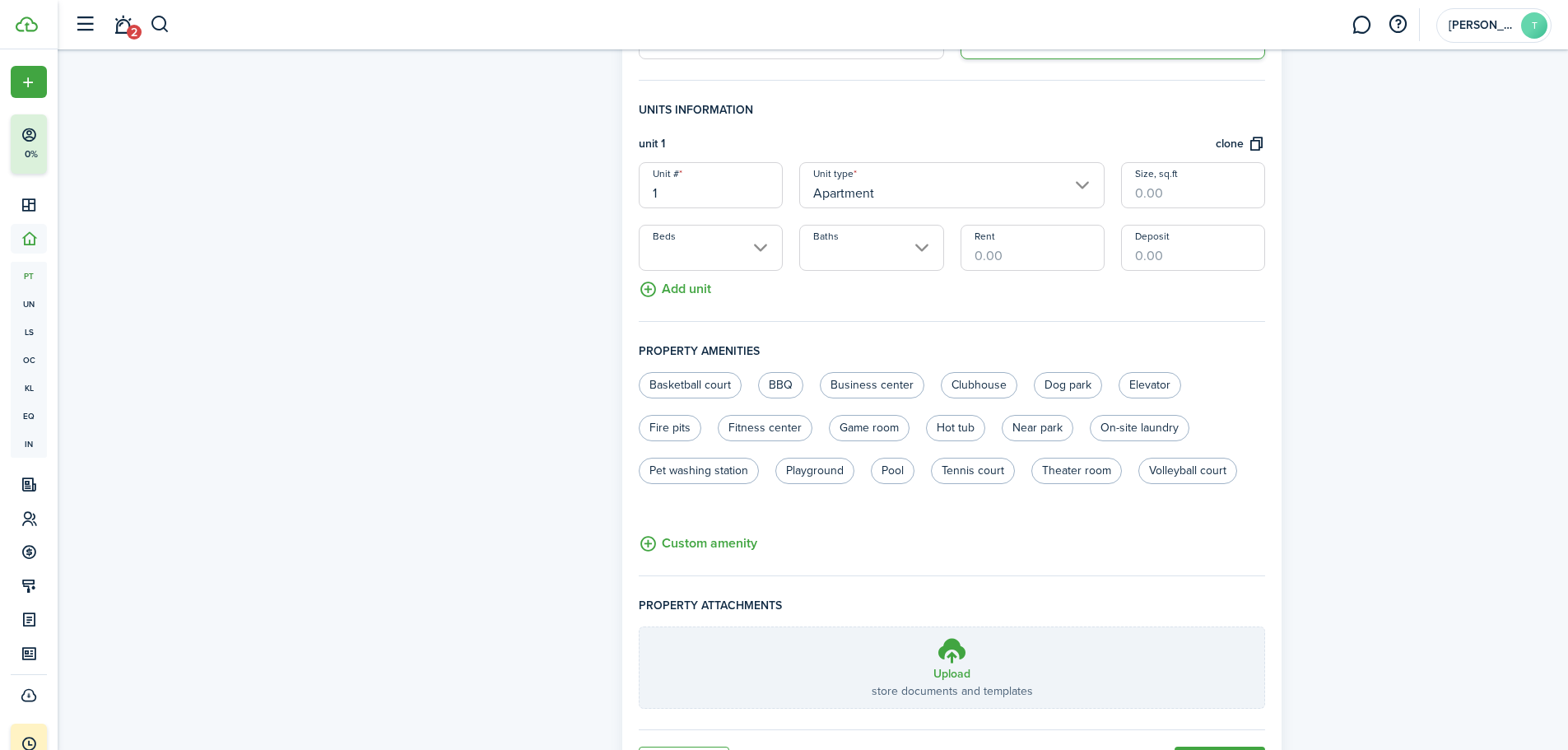
scroll to position [443, 0]
click at [759, 246] on input "Beds" at bounding box center [711, 244] width 144 height 46
type input "1946"
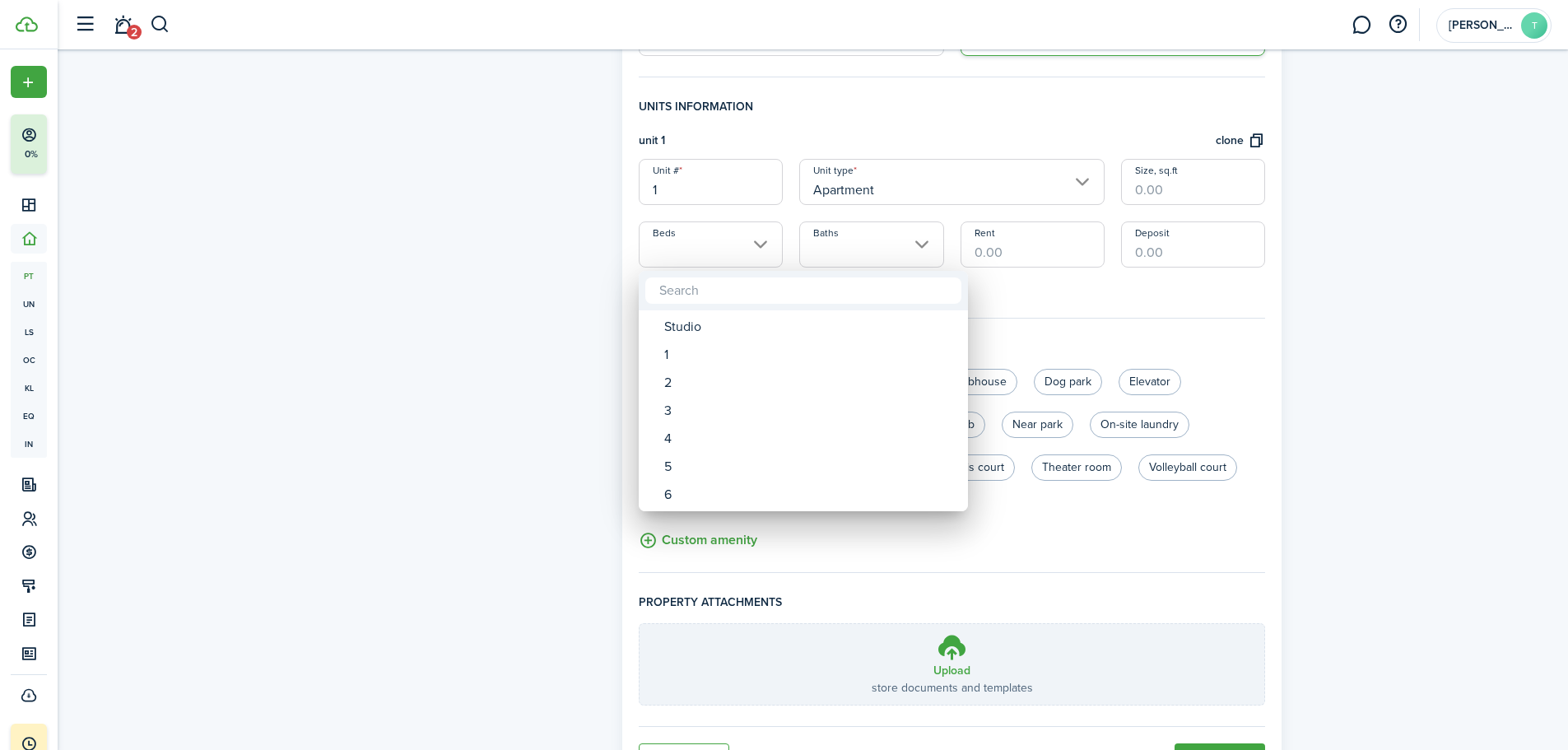
click at [813, 116] on div at bounding box center [784, 375] width 1832 height 1014
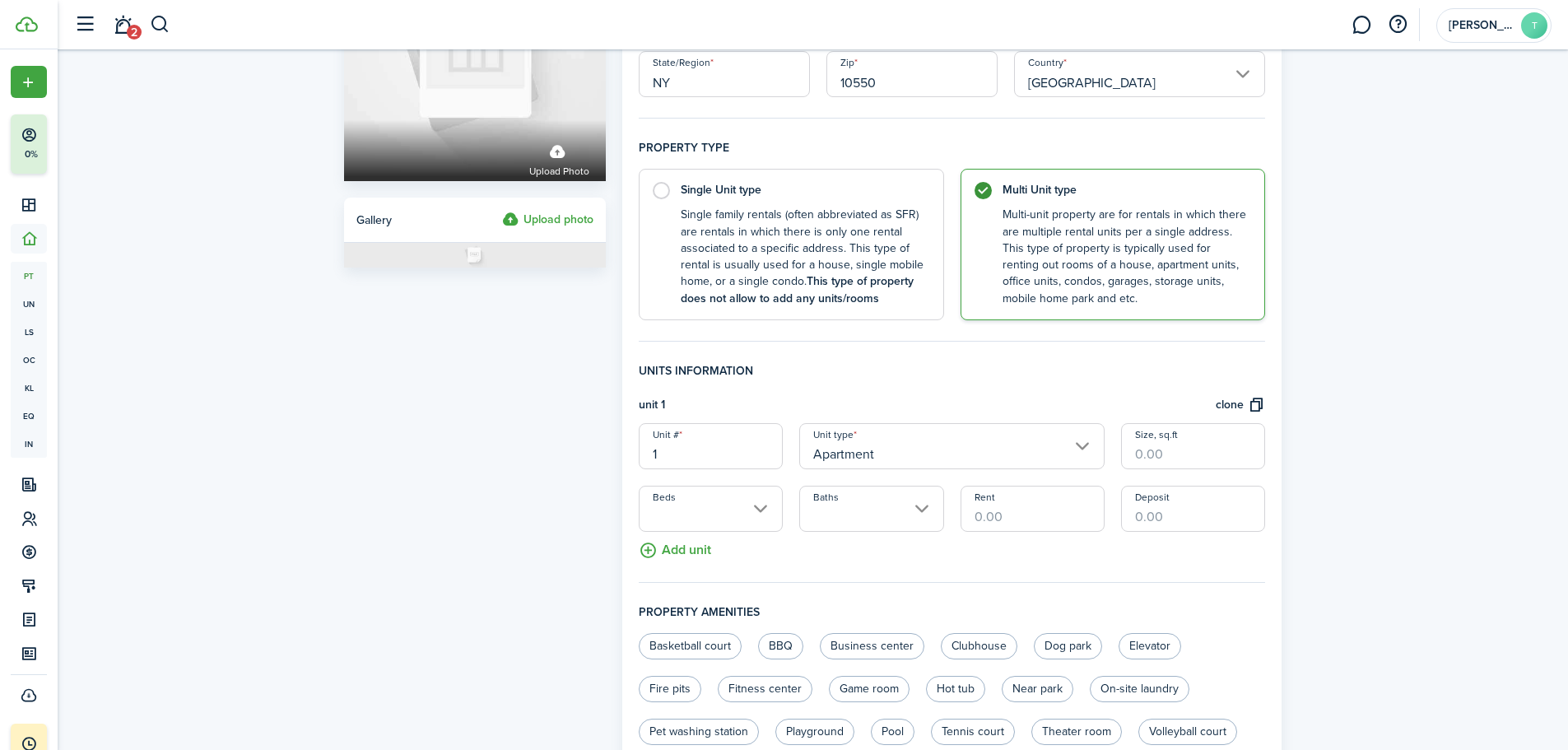
scroll to position [222, 0]
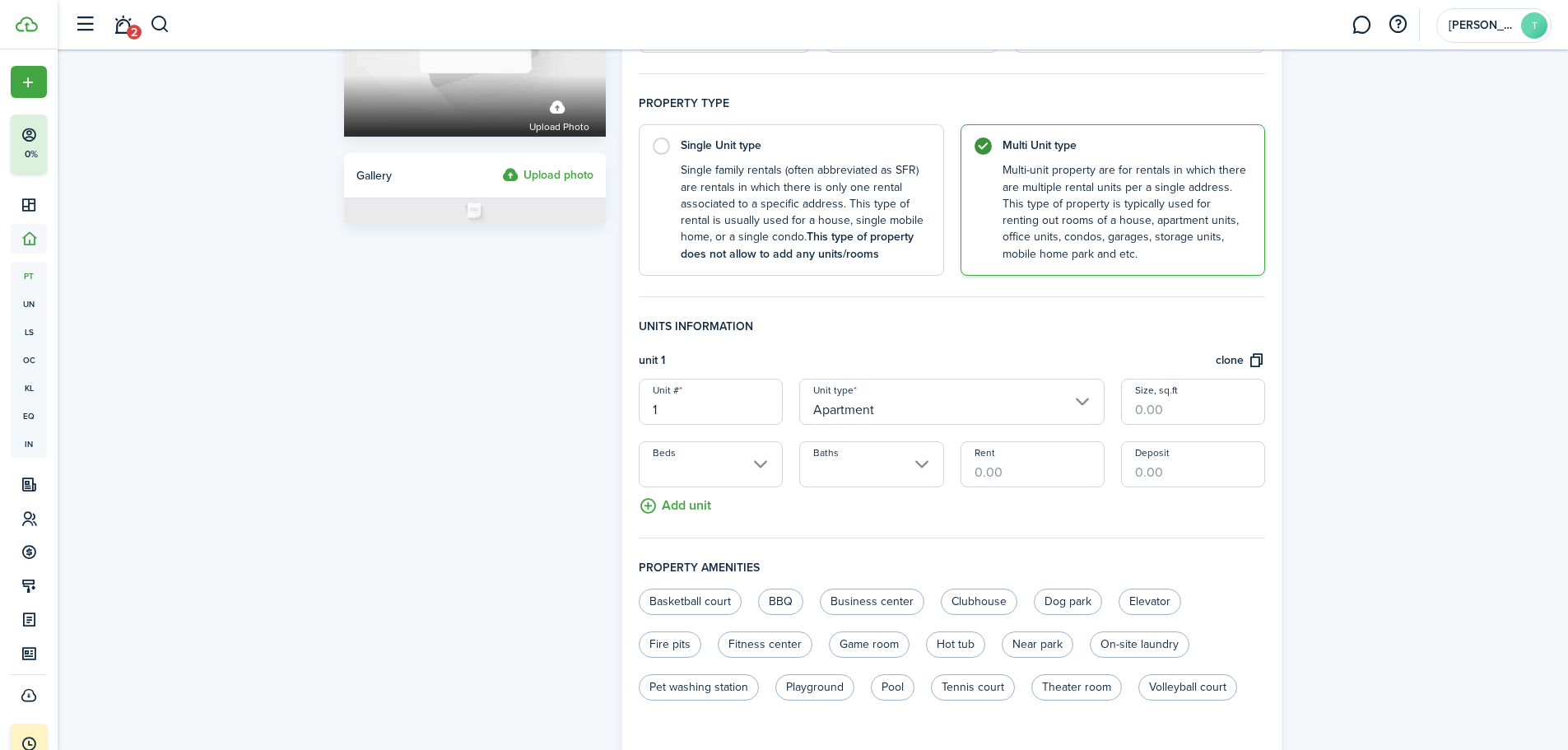
click at [760, 464] on input "Beds" at bounding box center [711, 465] width 144 height 46
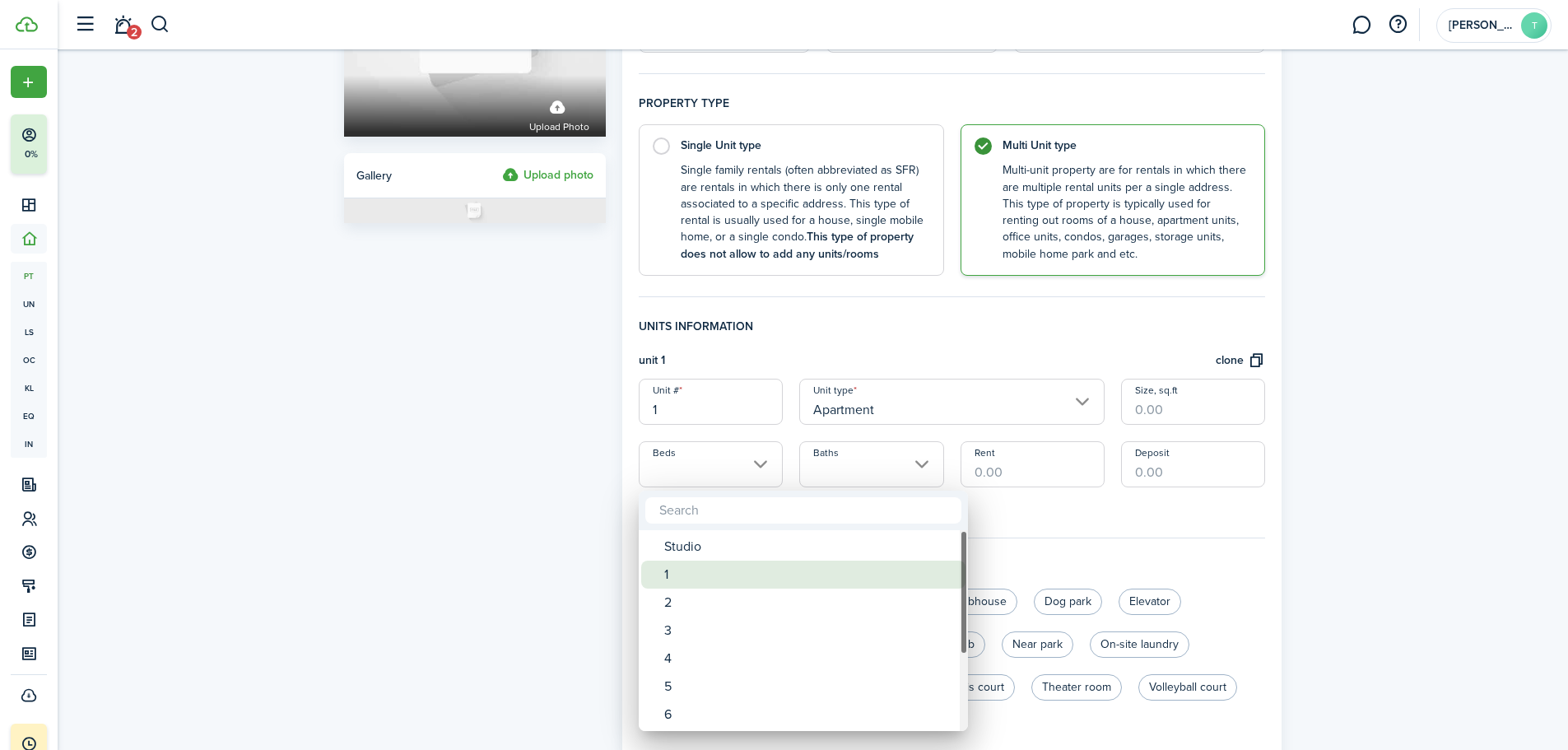
click at [673, 578] on div "1" at bounding box center [810, 575] width 292 height 28
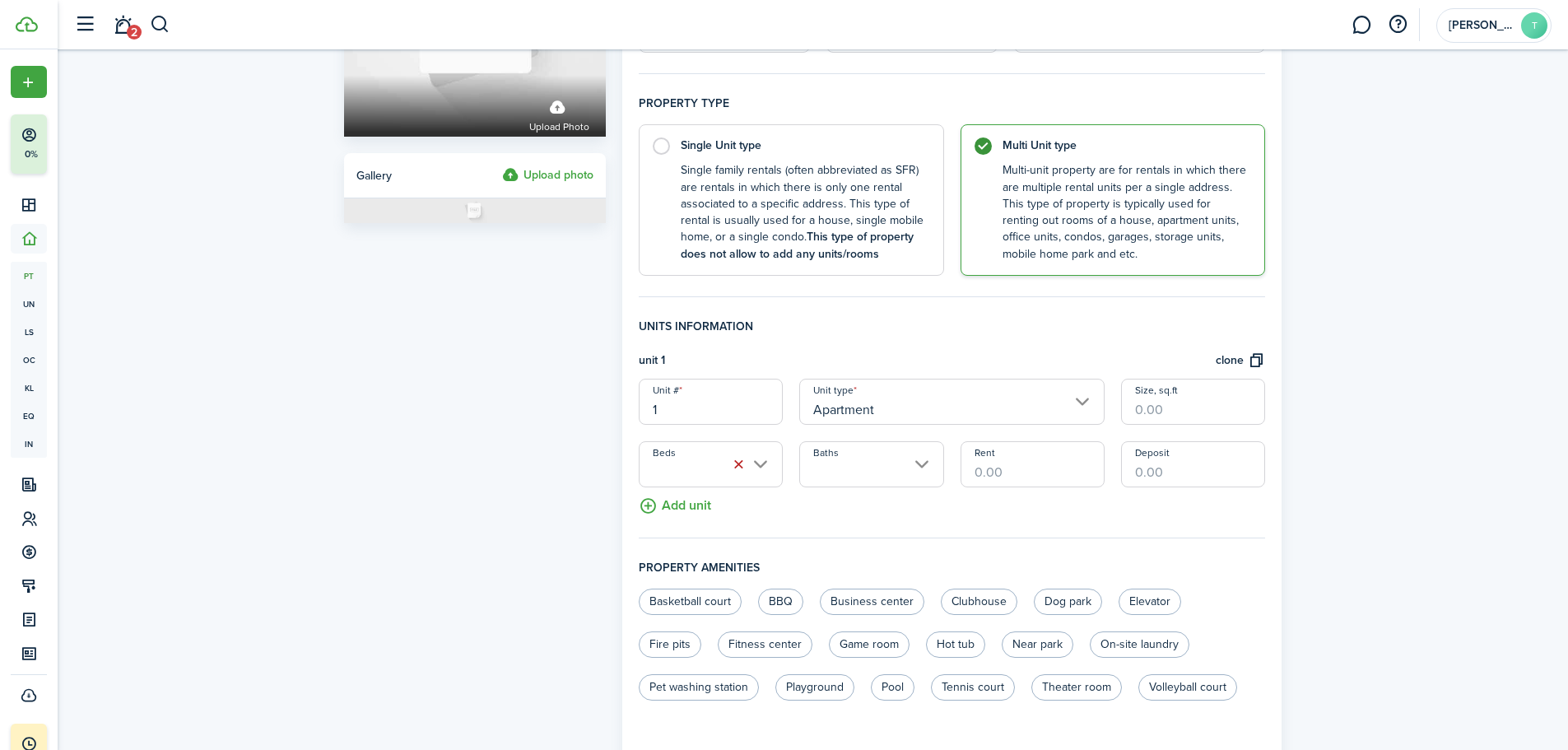
type input "1"
click at [931, 461] on input "Baths" at bounding box center [872, 465] width 144 height 46
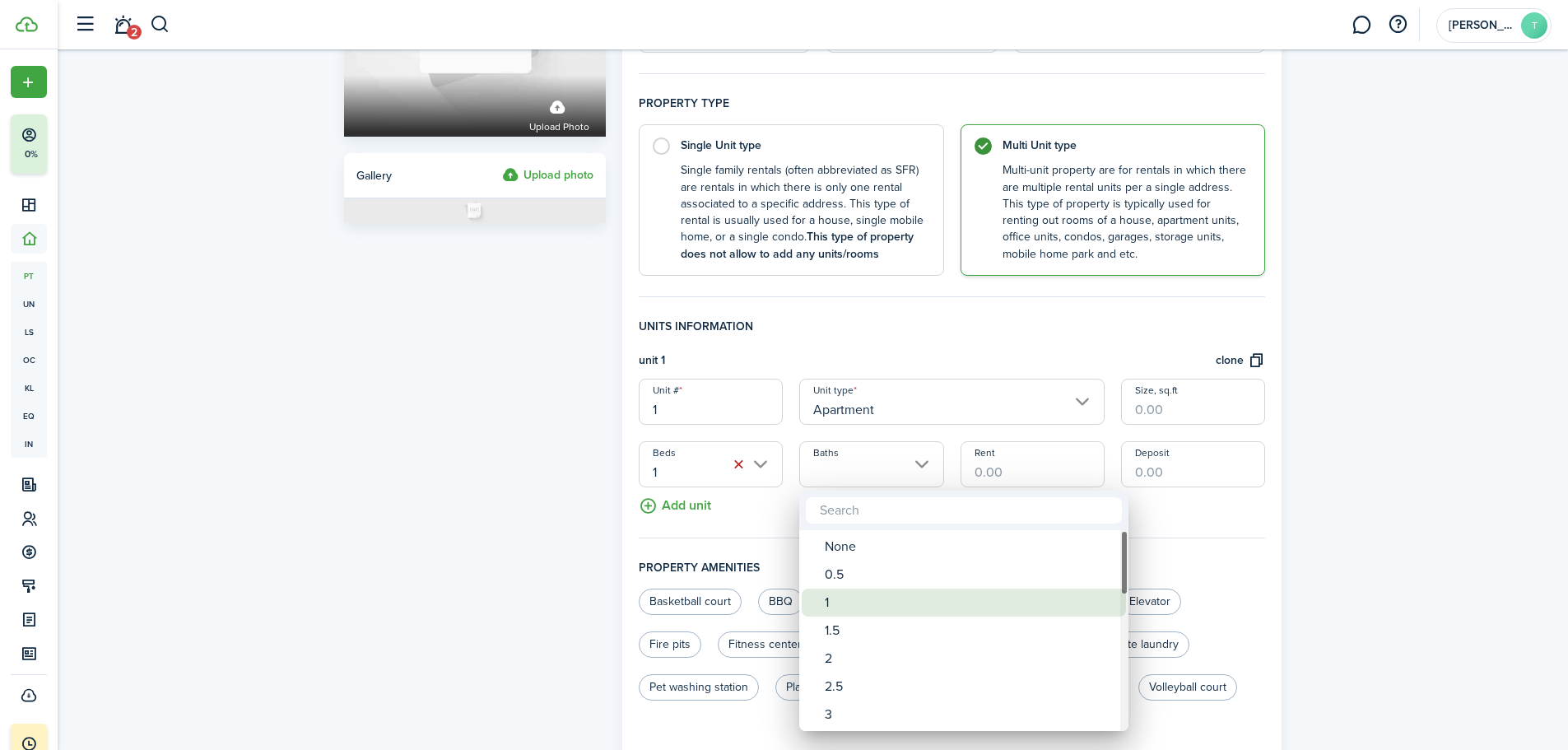
click at [841, 600] on div "1" at bounding box center [970, 603] width 292 height 28
type input "1"
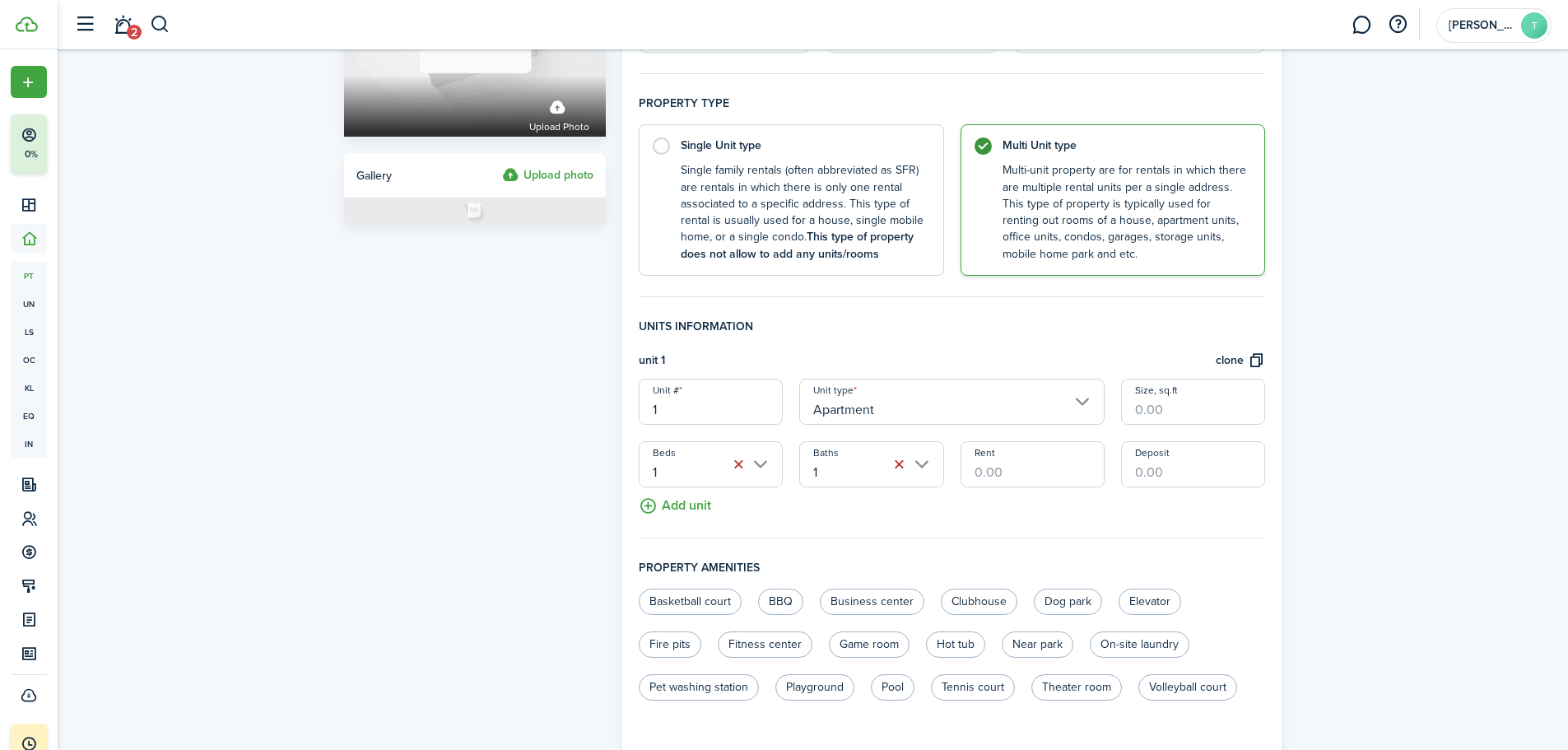
click at [1013, 472] on input "Rent" at bounding box center [1033, 465] width 144 height 46
click at [1147, 477] on input "Deposit" at bounding box center [1193, 465] width 144 height 46
type input "$1,000.00"
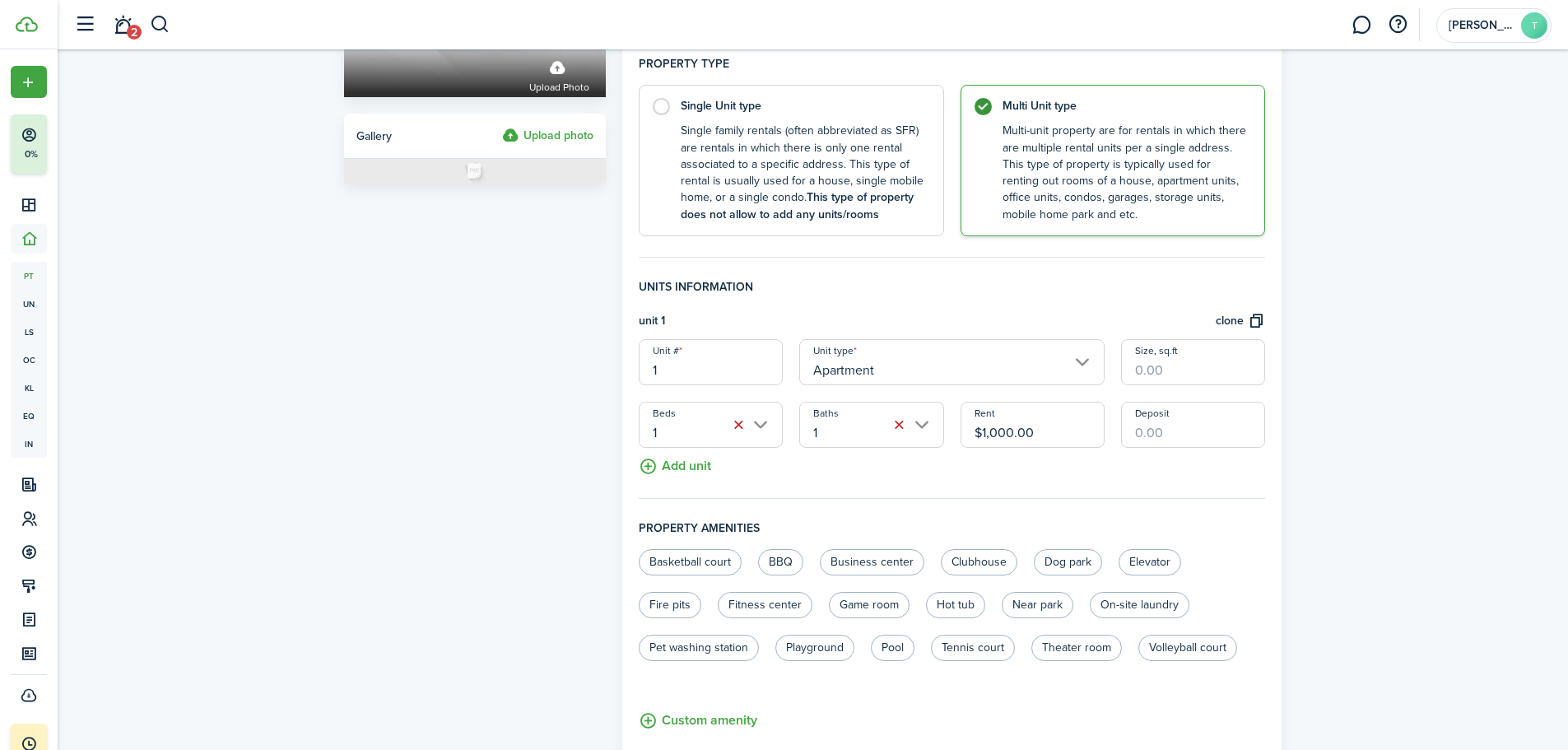
click at [701, 464] on button "Add unit" at bounding box center [675, 462] width 72 height 29
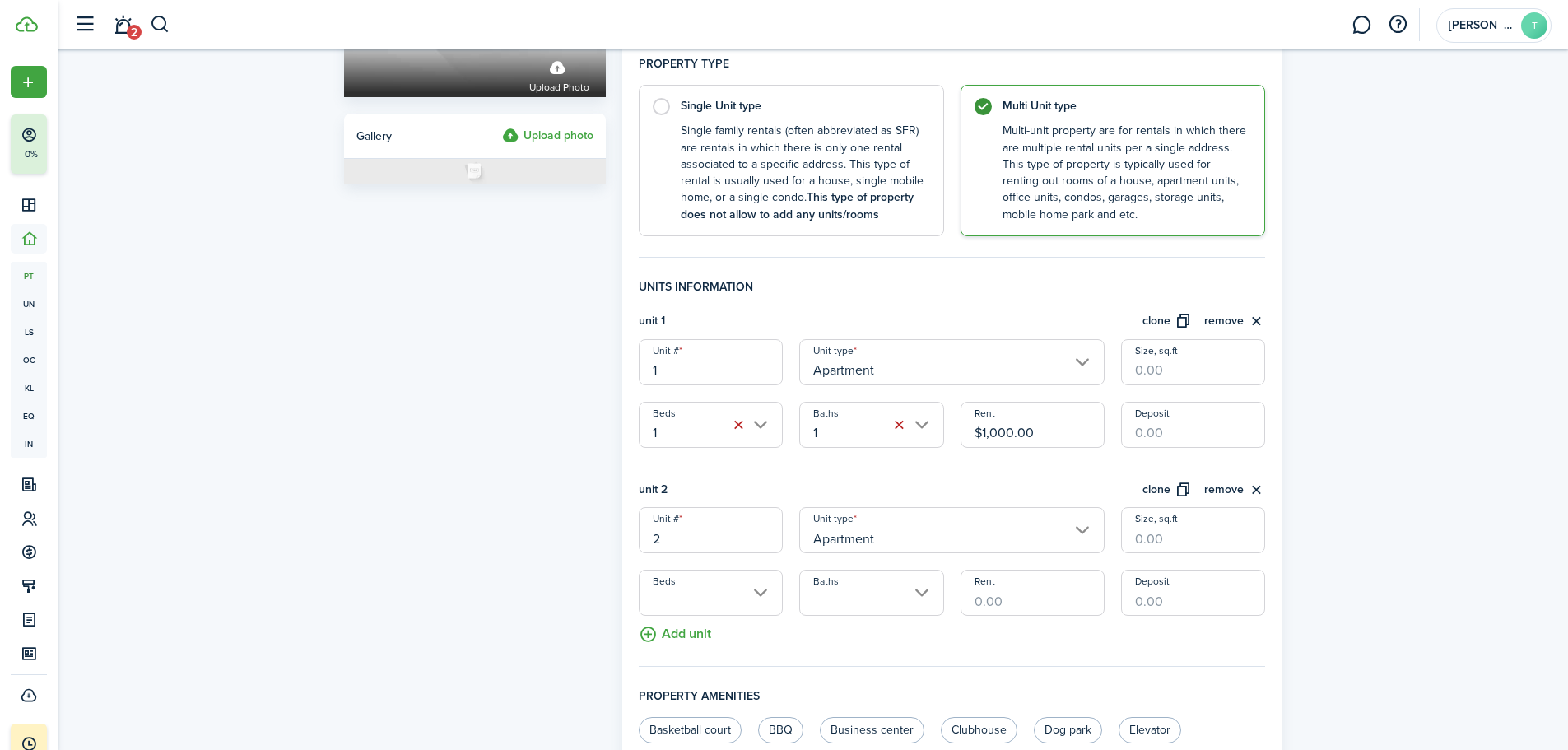
click at [1157, 536] on input "Size, sq.ft" at bounding box center [1193, 531] width 144 height 46
click at [762, 593] on input "Beds" at bounding box center [711, 594] width 144 height 46
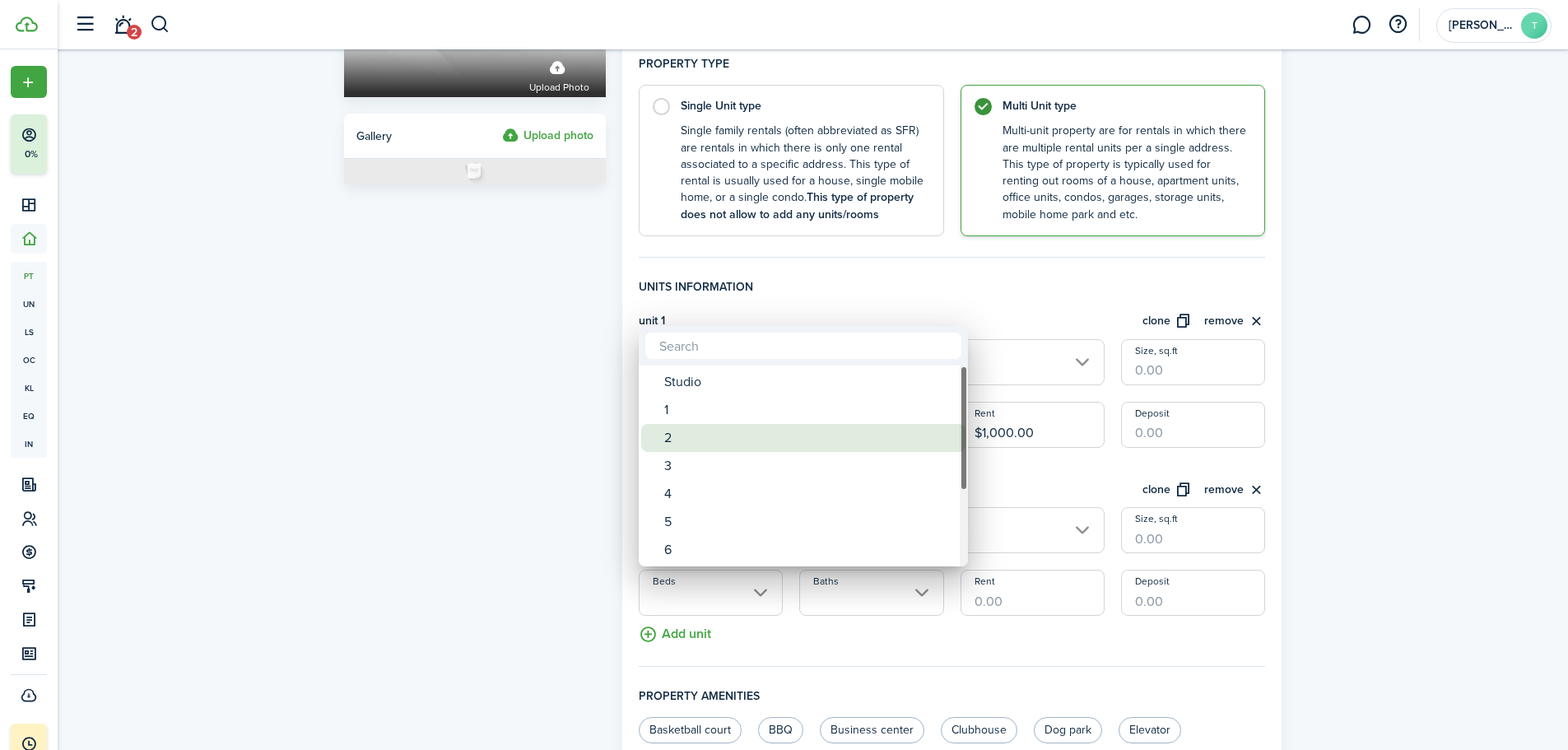
click at [690, 441] on div "2" at bounding box center [810, 438] width 292 height 28
type input "2"
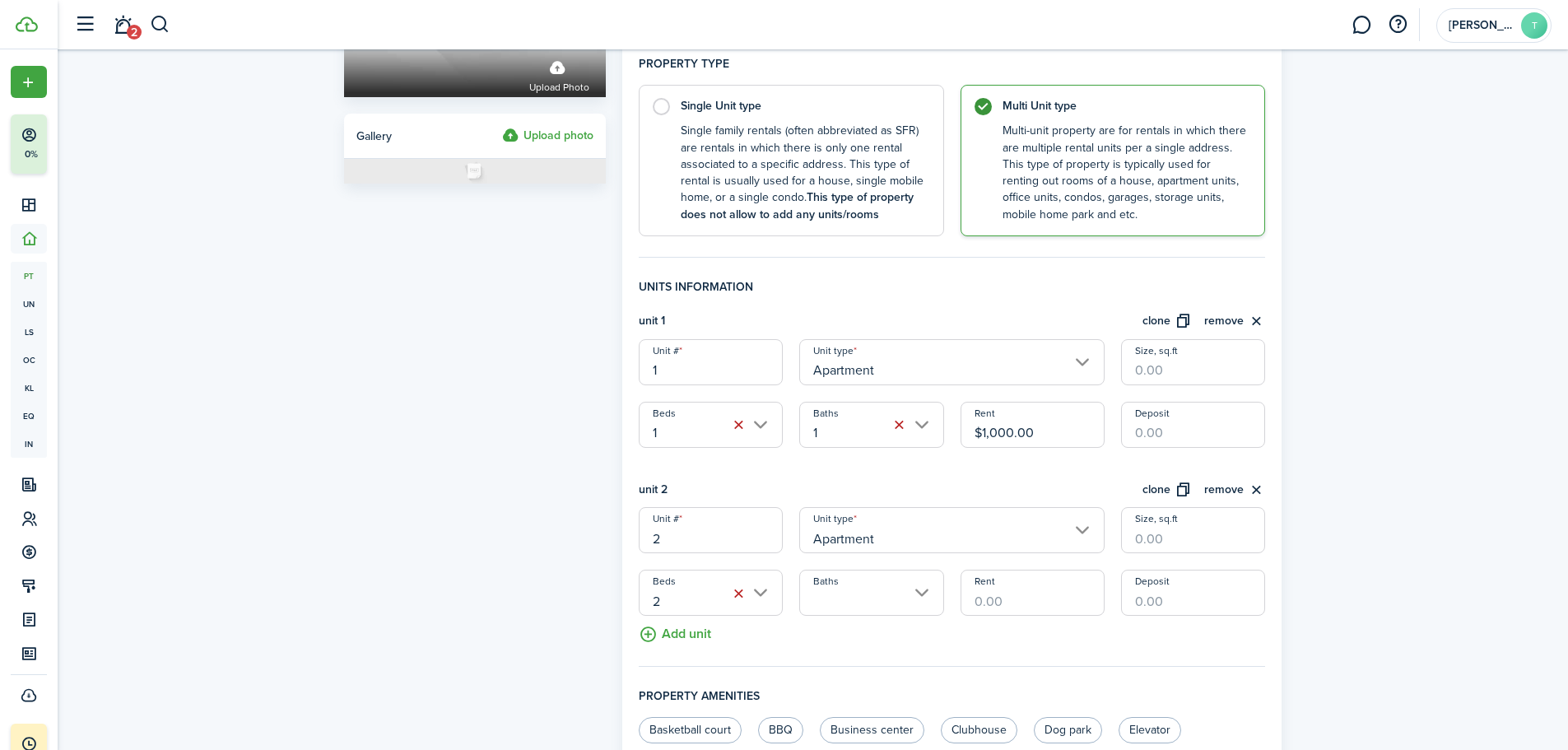
click at [917, 593] on input "Baths" at bounding box center [872, 594] width 144 height 46
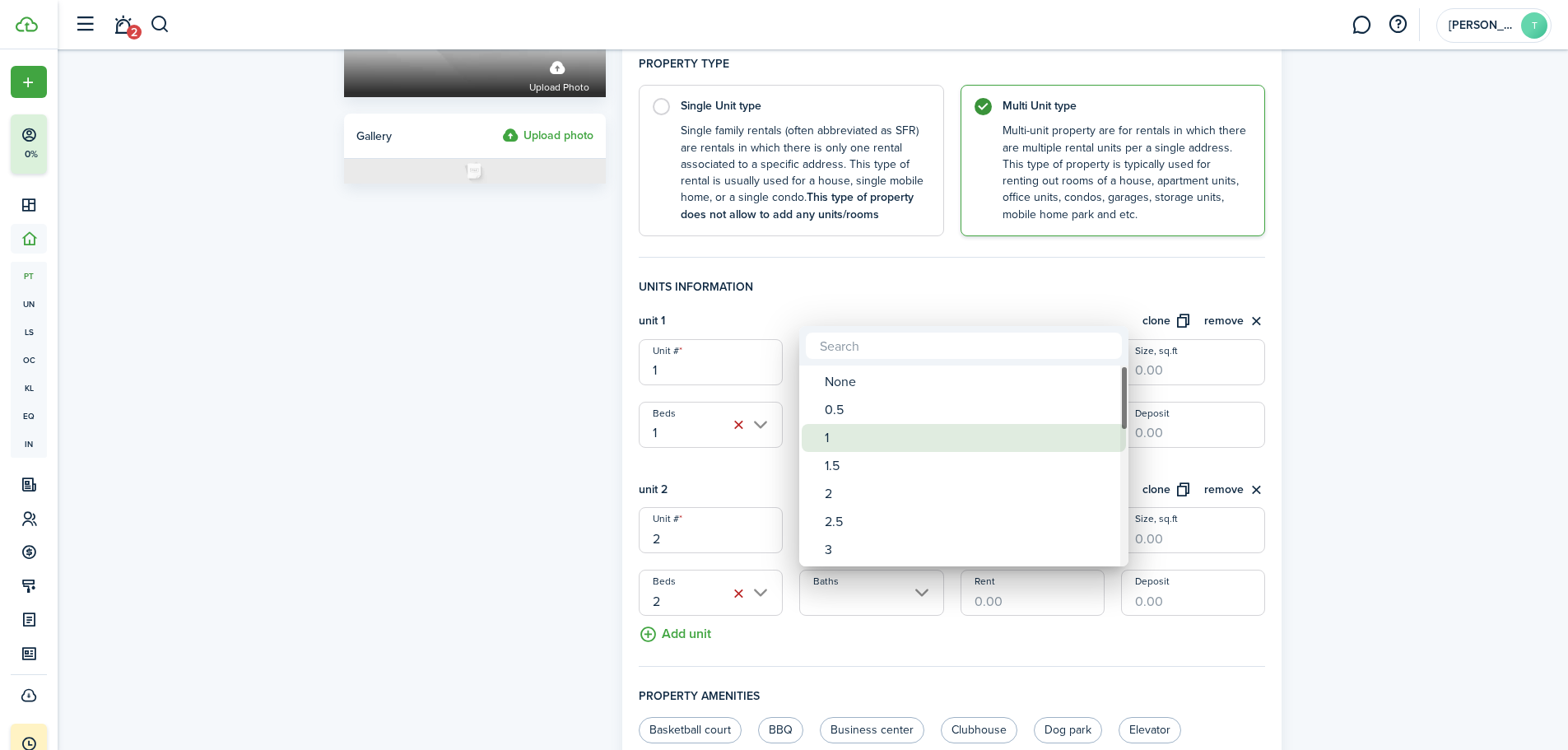
click at [837, 444] on div "1" at bounding box center [970, 438] width 292 height 28
type input "1"
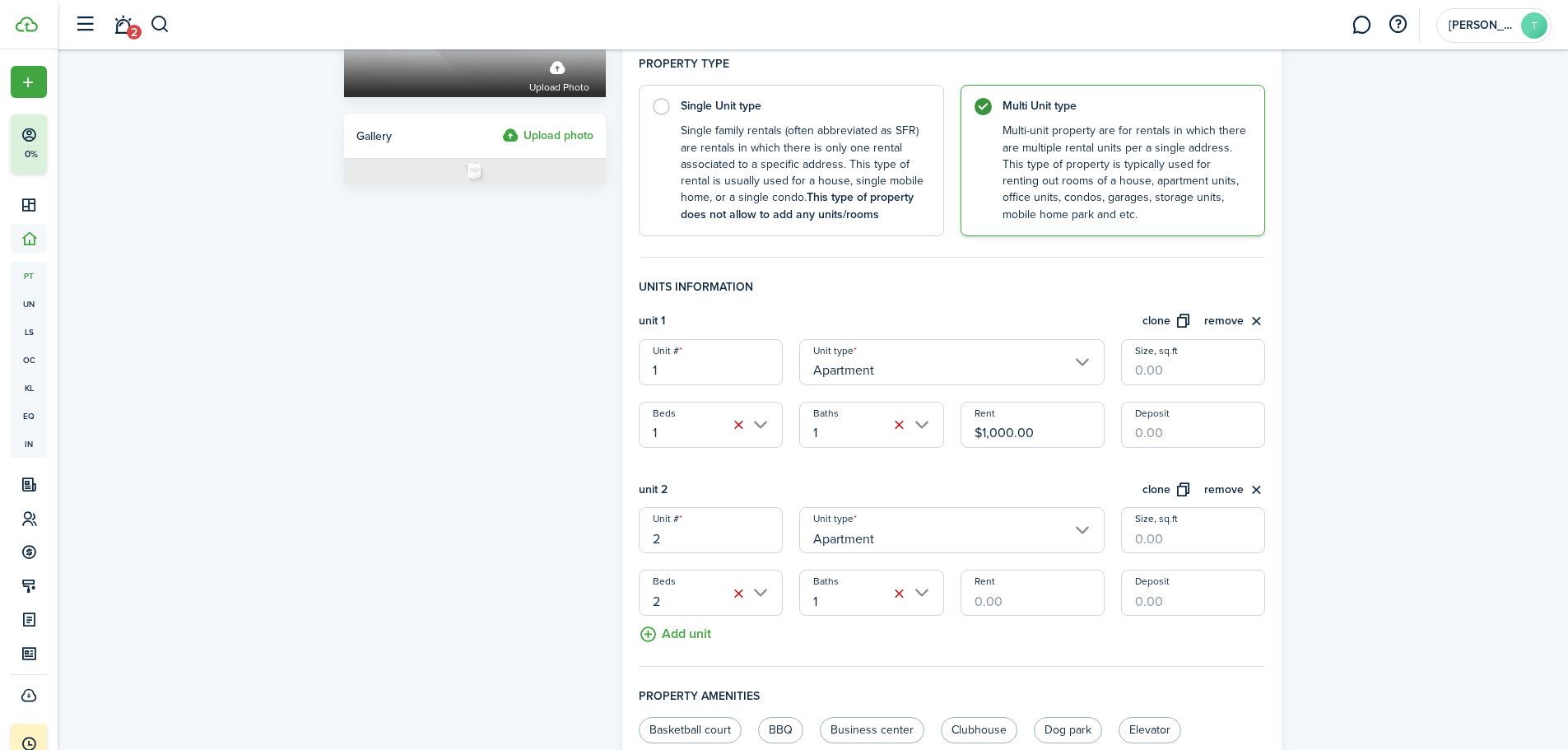
click at [996, 595] on input "Rent" at bounding box center [1033, 594] width 144 height 46
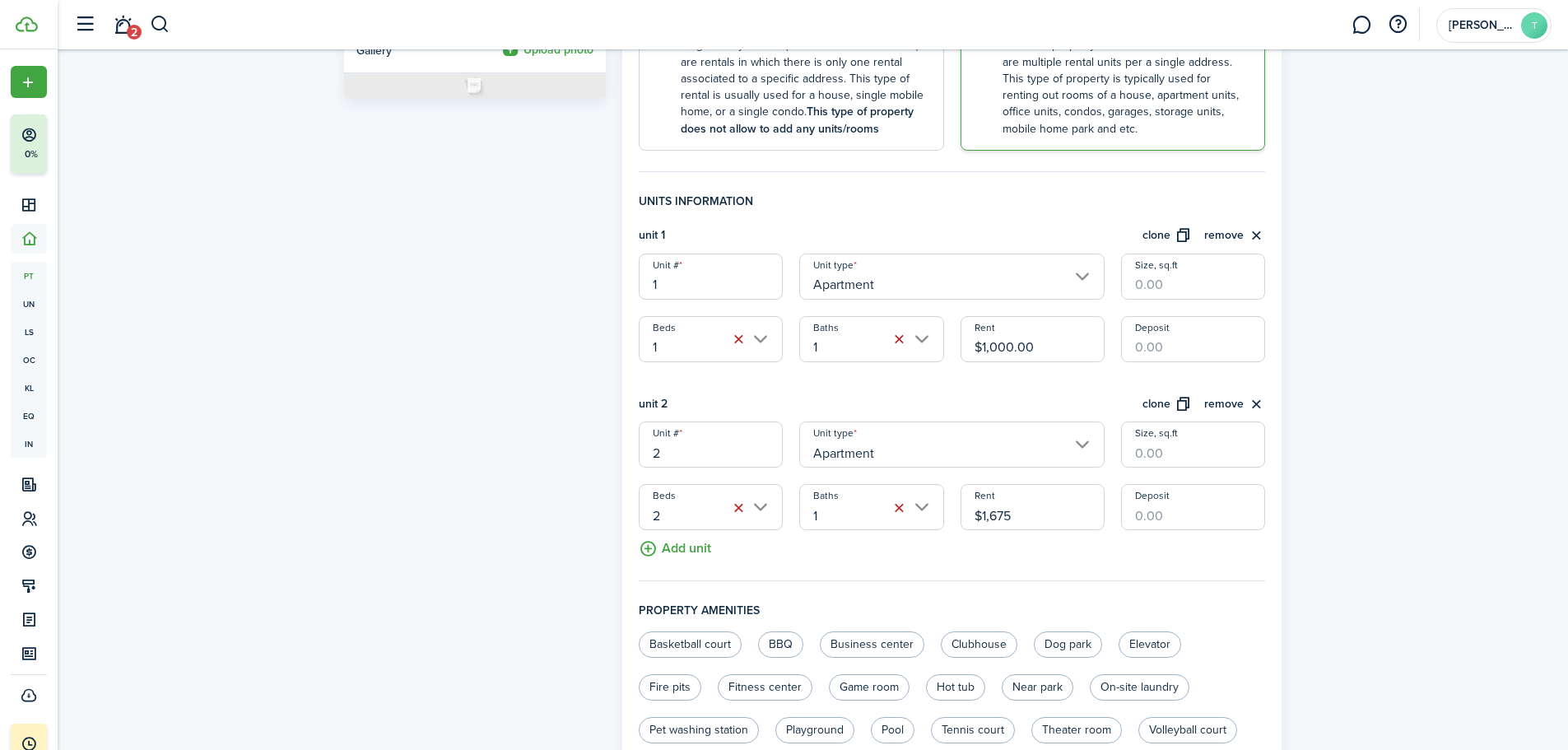
scroll to position [348, 0]
type input "$1,675.00"
click at [1136, 515] on input "Deposit" at bounding box center [1193, 506] width 144 height 46
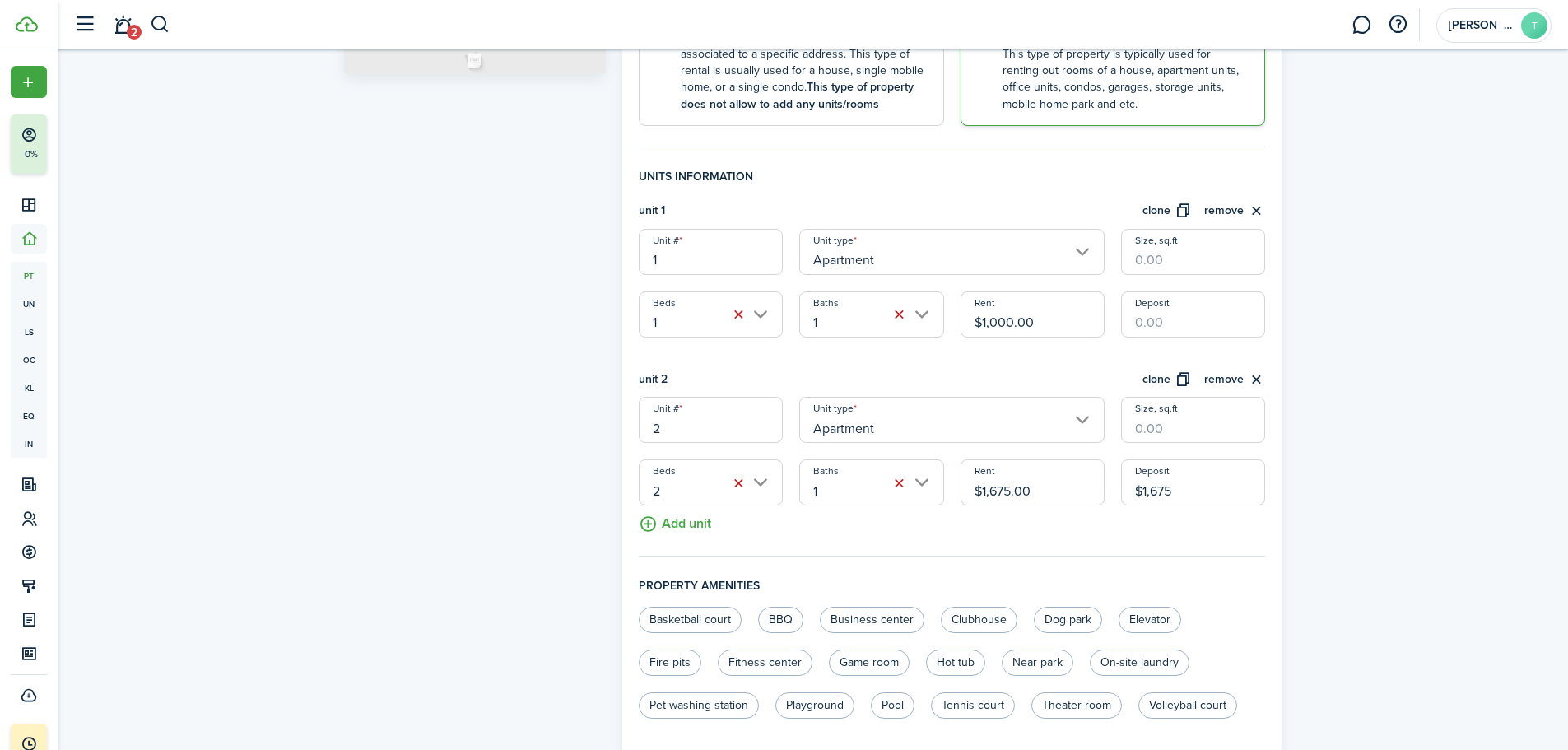
scroll to position [694, 0]
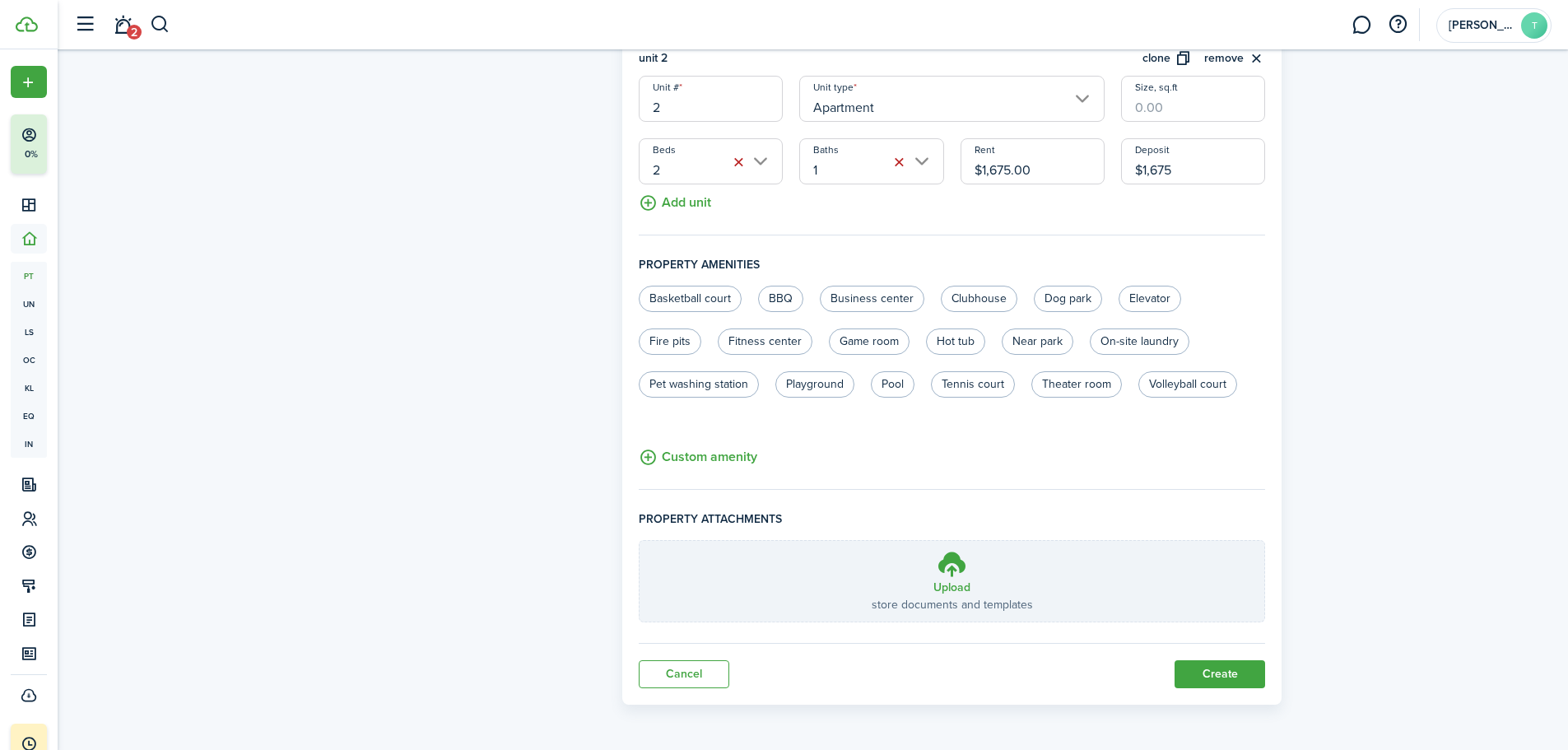
type input "$1,675.00"
click at [1177, 665] on button "Create" at bounding box center [1220, 674] width 91 height 28
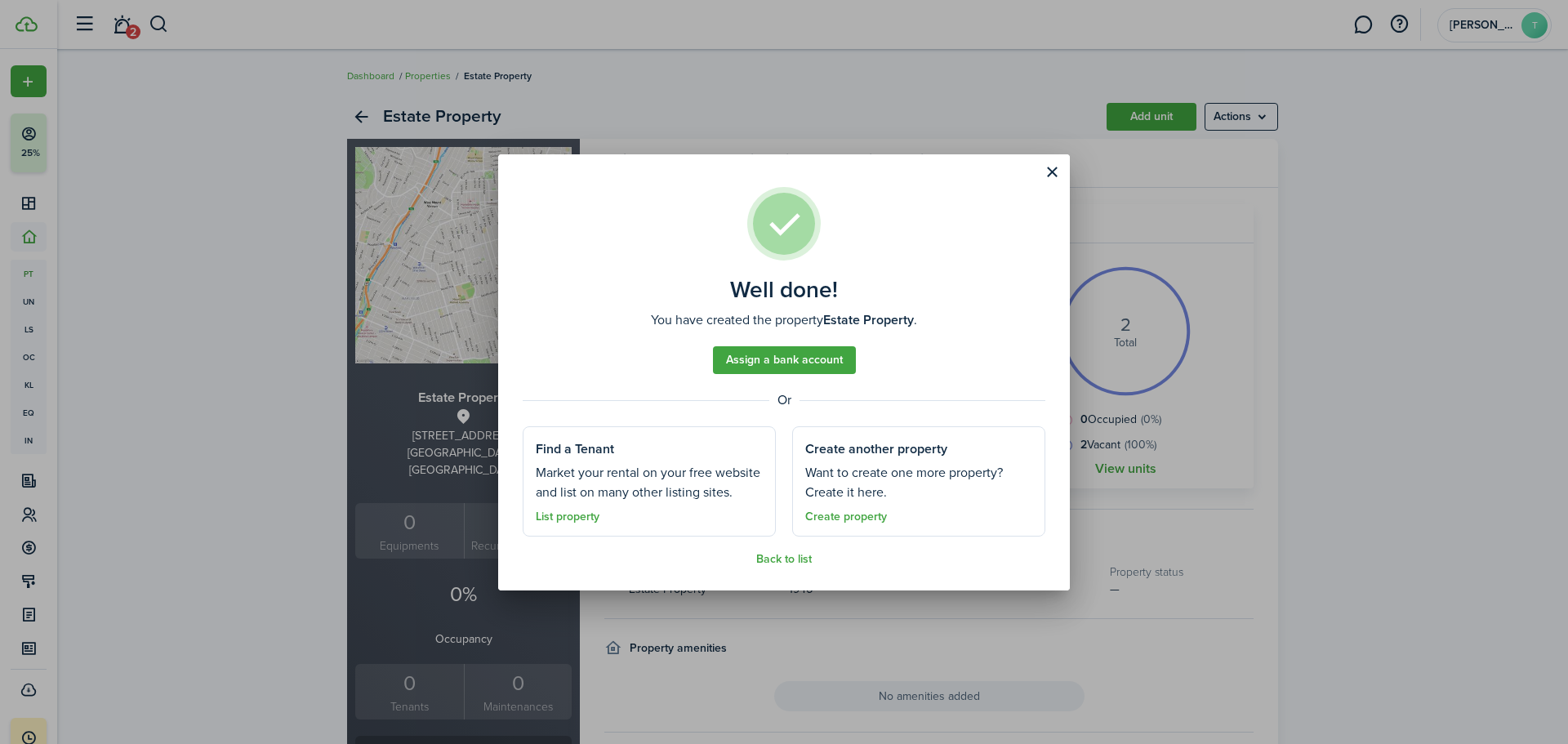
click at [815, 365] on link "Assign a bank account" at bounding box center [785, 360] width 143 height 28
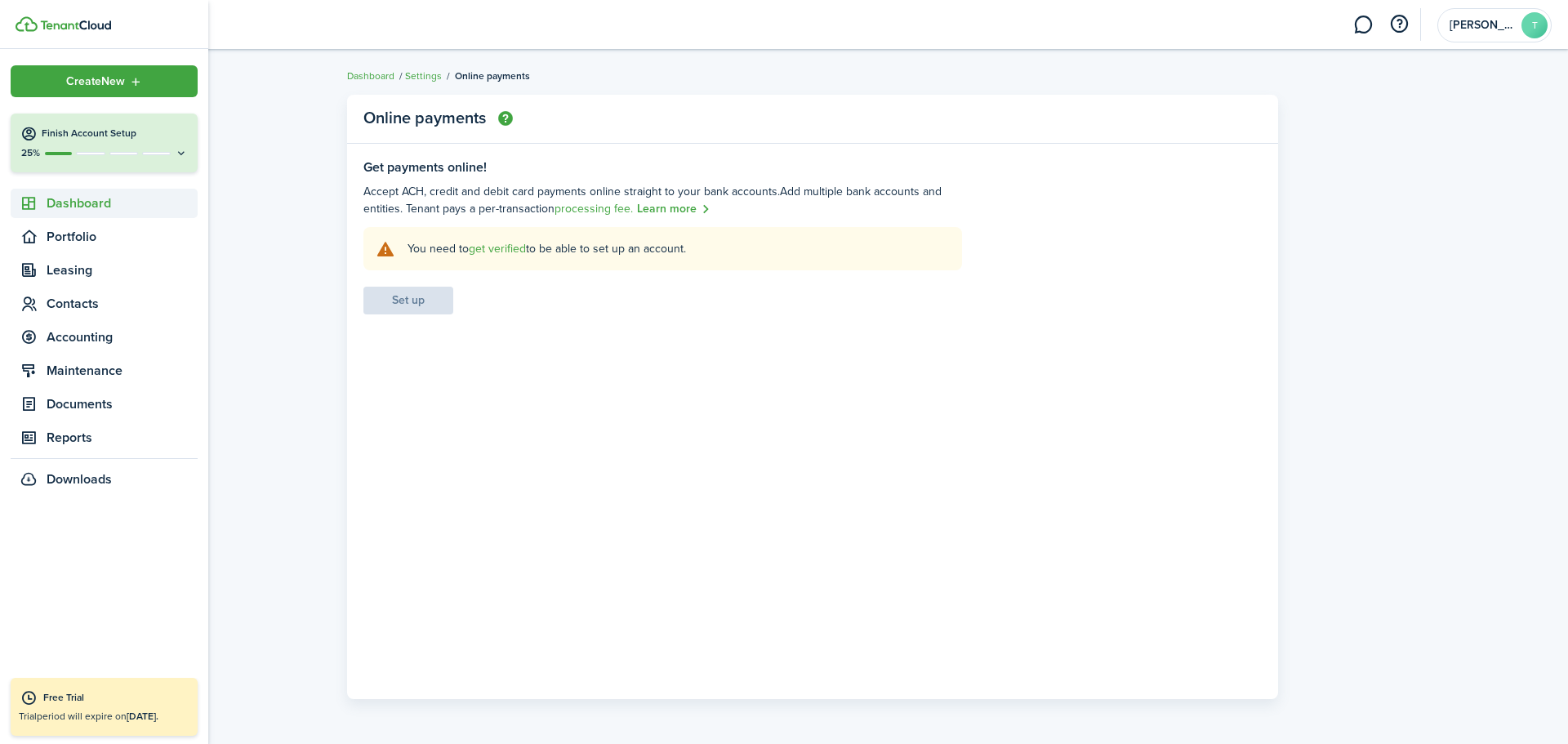
click at [66, 200] on span "Dashboard" at bounding box center [122, 203] width 151 height 19
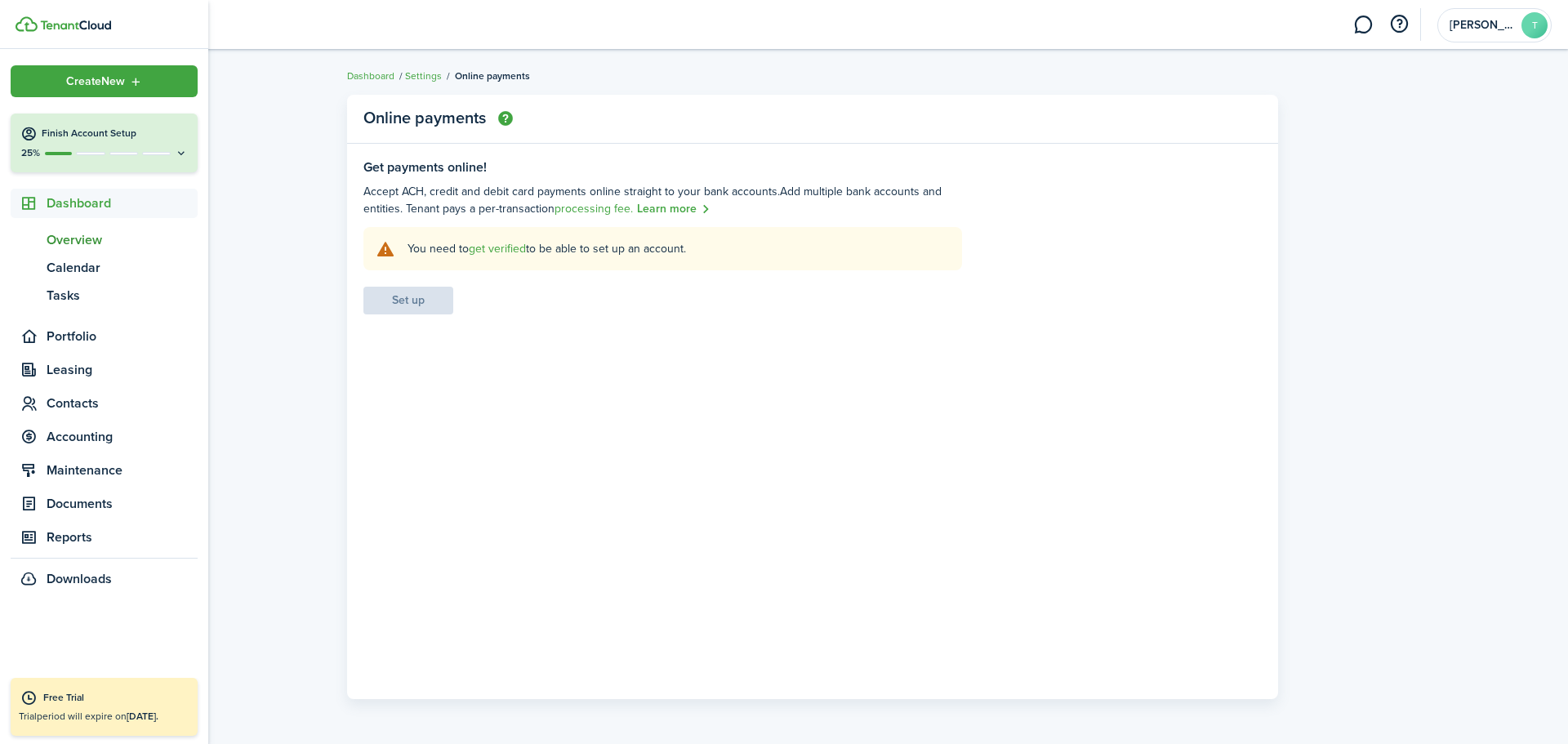
click at [71, 241] on span "Overview" at bounding box center [122, 240] width 151 height 19
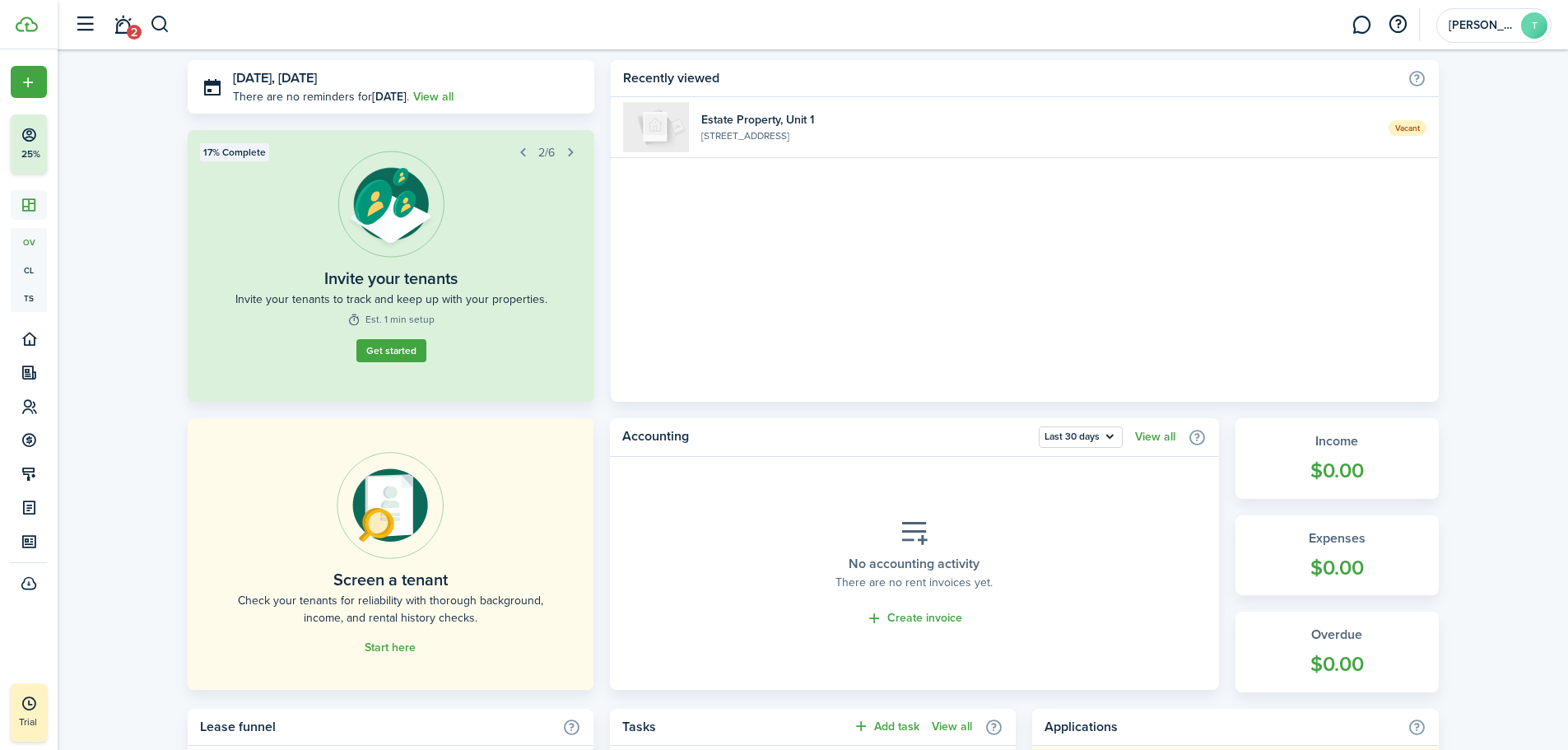
scroll to position [47, 0]
